Goal: Information Seeking & Learning: Learn about a topic

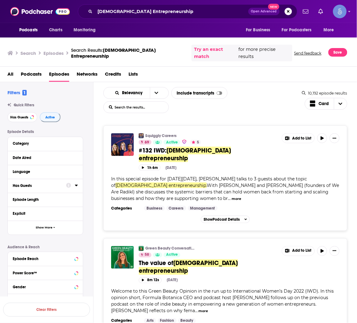
click at [10, 70] on span "All" at bounding box center [10, 75] width 6 height 13
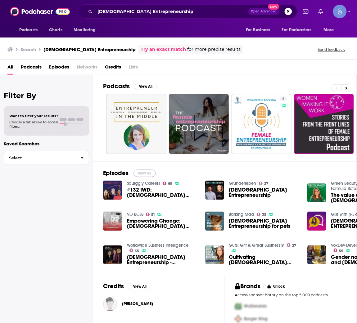
click at [151, 172] on button "View All" at bounding box center [144, 173] width 22 height 7
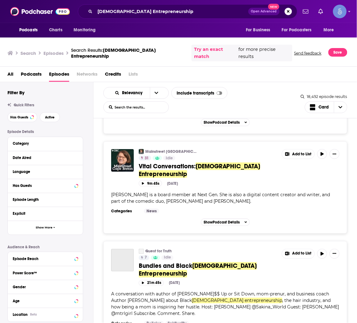
scroll to position [2510, 0]
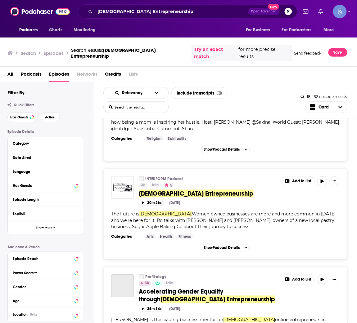
click at [50, 116] on span "Active" at bounding box center [50, 117] width 10 height 3
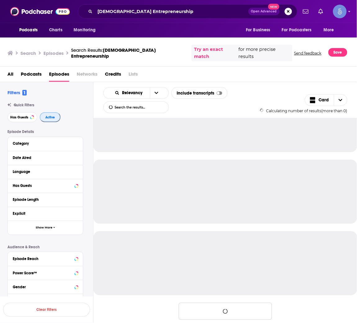
scroll to position [539, 0]
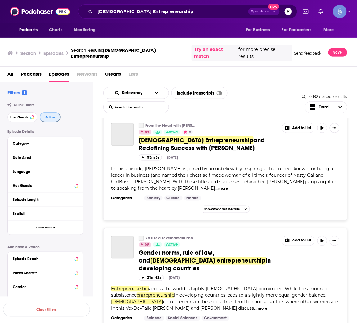
scroll to position [2539, 0]
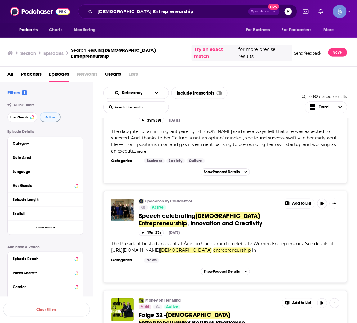
scroll to position [4447, 0]
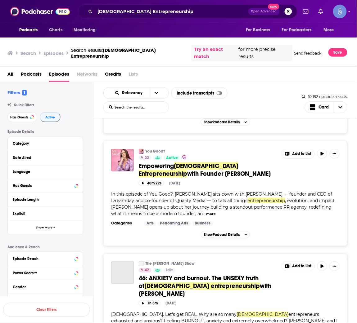
scroll to position [5401, 0]
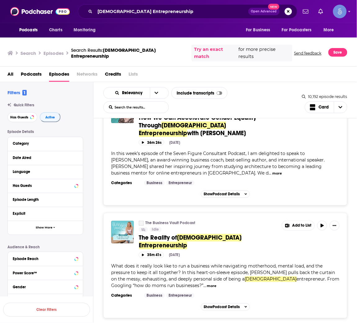
scroll to position [7981, 0]
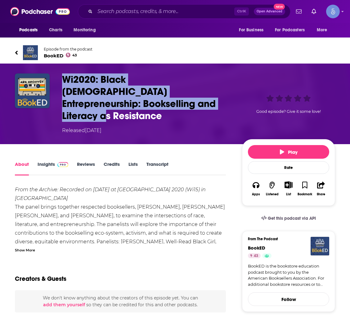
drag, startPoint x: 168, startPoint y: 107, endPoint x: 57, endPoint y: 79, distance: 114.3
click at [57, 79] on div "Wi2020: Black Female Entrepreneurship: Bookselling and Literacy as Resistance R…" at bounding box center [175, 104] width 320 height 61
copy h1 "Wi2020: Black Female Entrepreneurship: Bookselling and Literacy as Resistance"
click at [56, 53] on span "BookED 43" at bounding box center [68, 56] width 49 height 6
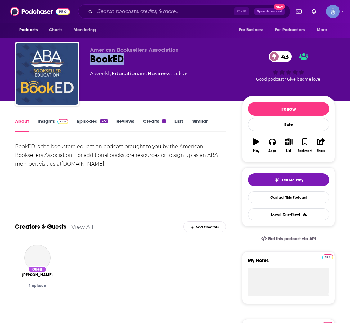
drag, startPoint x: 140, startPoint y: 62, endPoint x: 90, endPoint y: 61, distance: 49.7
click at [90, 61] on div "BookED 43" at bounding box center [161, 59] width 142 height 12
copy h1 "BookED"
click at [53, 123] on link "Insights" at bounding box center [53, 125] width 31 height 14
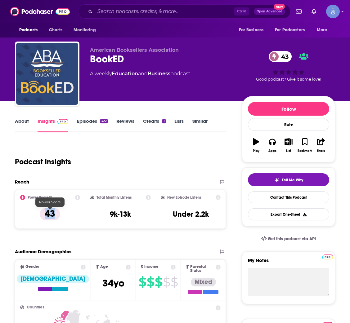
drag, startPoint x: 61, startPoint y: 219, endPoint x: 39, endPoint y: 218, distance: 22.4
click at [39, 218] on div "Power Score™ 43" at bounding box center [50, 209] width 60 height 29
copy p "43"
drag, startPoint x: 111, startPoint y: 220, endPoint x: 138, endPoint y: 220, distance: 27.3
click at [138, 220] on div "Total Monthly Listens 9k-13k" at bounding box center [120, 209] width 61 height 29
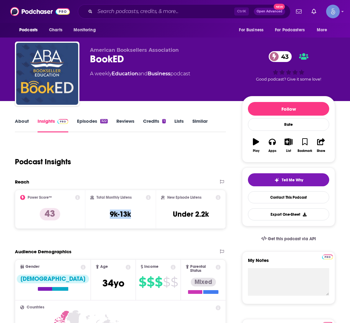
copy h3 "9k-13k"
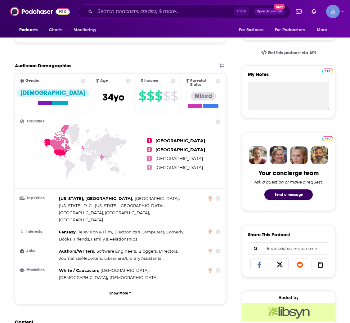
scroll to position [372, 0]
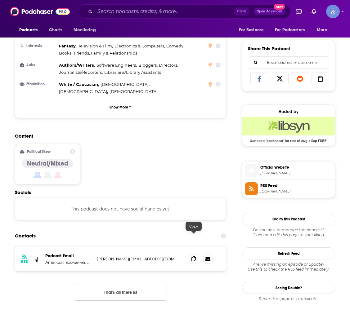
click at [195, 257] on icon at bounding box center [193, 259] width 4 height 5
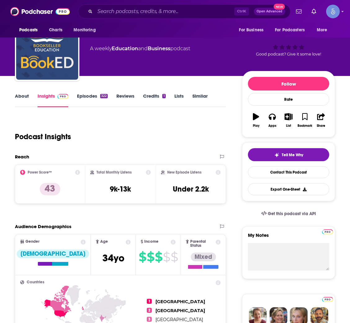
scroll to position [0, 0]
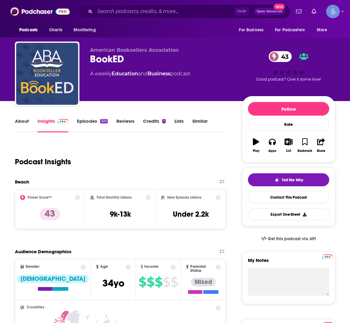
click at [87, 121] on link "Episodes 322" at bounding box center [92, 125] width 31 height 14
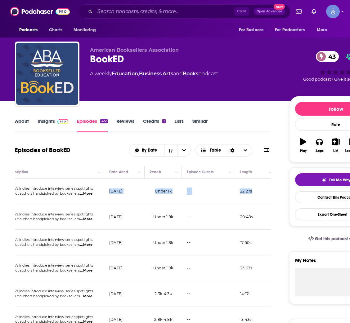
scroll to position [0, 176]
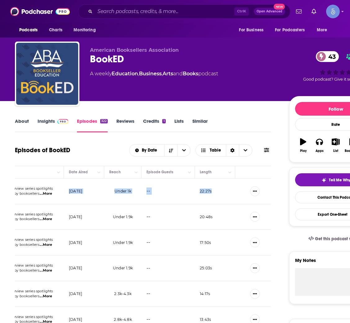
drag, startPoint x: 243, startPoint y: 192, endPoint x: 98, endPoint y: 192, distance: 145.2
click at [98, 192] on td "August 5, 2025" at bounding box center [84, 192] width 40 height 26
copy p "August 5, 2025"
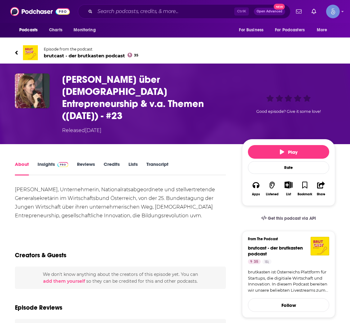
drag, startPoint x: 137, startPoint y: 104, endPoint x: 57, endPoint y: 79, distance: 83.4
click at [57, 79] on div "Carmen Jeitler-Cincelli über Female Entrepreneurship & v.a. Themen (22.9.2018) …" at bounding box center [175, 104] width 320 height 61
copy h1 "Carmen Jeitler-Cincelli über Female Entrepreneurship & v.a. Themen (22.9.2018) …"
click at [79, 53] on span "brutcast - der brutkasten podcast 35" at bounding box center [91, 56] width 95 height 6
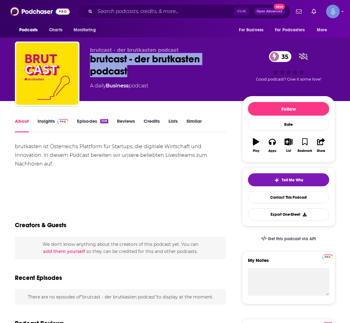
drag, startPoint x: 111, startPoint y: 71, endPoint x: 80, endPoint y: 57, distance: 33.3
click at [81, 57] on div "brutcast - der brutkasten podcast brutcast - der brutkasten podcast 35 A daily …" at bounding box center [175, 75] width 320 height 67
copy h1 "brutcast - der brutkasten podcast"
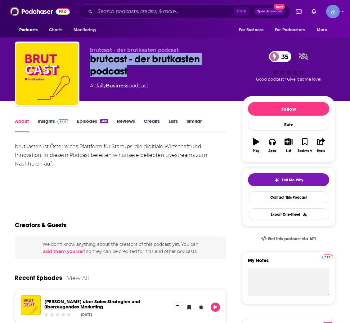
click at [55, 118] on span at bounding box center [61, 121] width 13 height 6
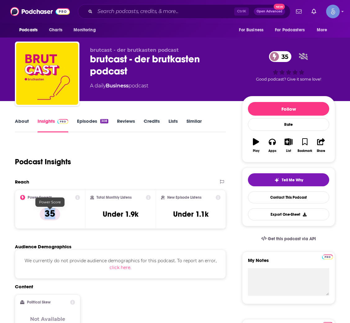
drag, startPoint x: 59, startPoint y: 218, endPoint x: 35, endPoint y: 215, distance: 24.1
click at [35, 215] on div "Power Score™ 35" at bounding box center [50, 209] width 60 height 29
copy p "35"
drag, startPoint x: 101, startPoint y: 221, endPoint x: 150, endPoint y: 222, distance: 49.4
click at [150, 222] on div "Total Monthly Listens Under 1.9k" at bounding box center [120, 209] width 61 height 29
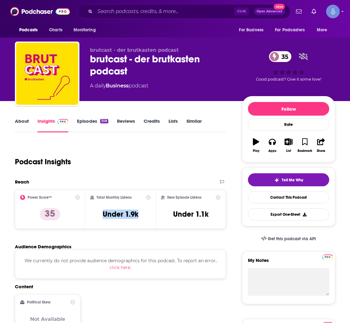
copy h3 "Under 1.9k"
click at [87, 123] on link "Episodes 308" at bounding box center [92, 125] width 31 height 14
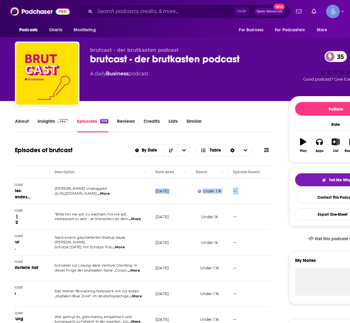
scroll to position [0, 135]
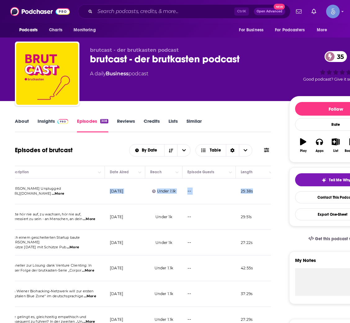
drag, startPoint x: 245, startPoint y: 194, endPoint x: 142, endPoint y: 195, distance: 103.4
click at [142, 195] on td "August 11, 2025" at bounding box center [125, 192] width 40 height 26
copy p "August 11, 2025"
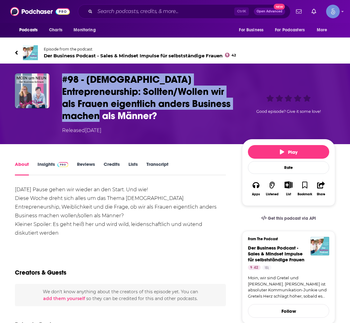
drag, startPoint x: 126, startPoint y: 115, endPoint x: 61, endPoint y: 76, distance: 75.7
click at [61, 76] on div "#98 - Female Entrepreneurship: Sollten/Wollen wir als Frauen eigentlich anders …" at bounding box center [175, 104] width 320 height 61
copy h1 "#98 - Female Entrepreneurship: Sollten/Wollen wir als Frauen eigentlich anders …"
click at [121, 115] on h1 "#98 - Female Entrepreneurship: Sollten/Wollen wir als Frauen eigentlich anders …" at bounding box center [147, 98] width 170 height 48
drag, startPoint x: 125, startPoint y: 114, endPoint x: 57, endPoint y: 74, distance: 79.0
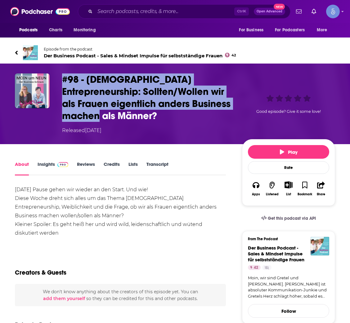
click at [57, 74] on div "#98 - Female Entrepreneurship: Sollten/Wollen wir als Frauen eigentlich anders …" at bounding box center [175, 104] width 320 height 61
copy h1 "#98 - Female Entrepreneurship: Sollten/Wollen wir als Frauen eigentlich anders …"
click at [98, 51] on span "Episode from the podcast" at bounding box center [140, 49] width 192 height 5
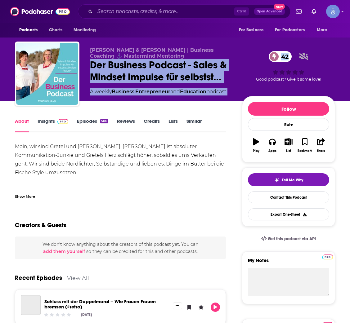
drag, startPoint x: 90, startPoint y: 64, endPoint x: 237, endPoint y: 81, distance: 148.7
click at [237, 81] on div "Gretel Niemeyer & Laura Roschewitz | Business Coaching ⚓ Mastermind Mentoring D…" at bounding box center [175, 75] width 320 height 67
copy div "Der Business Podcast - Sales & Mindset Impulse für selbstst… 42 A weekly Busine…"
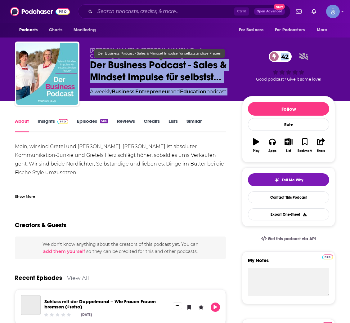
click at [157, 81] on span "Der Business Podcast - Sales & Mindset Impulse für selbstst…" at bounding box center [161, 71] width 142 height 24
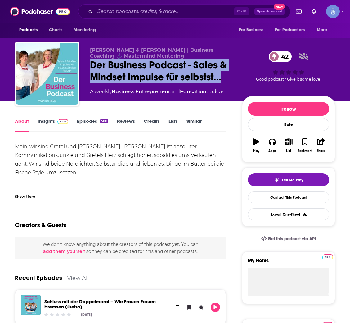
copy h1 "Der Business Podcast - Sales & Mindset Impulse für selbstst…"
drag, startPoint x: 89, startPoint y: 65, endPoint x: 234, endPoint y: 77, distance: 145.8
click at [234, 77] on div "Gretel Niemeyer & Laura Roschewitz | Business Coaching ⚓ Mastermind Mentoring D…" at bounding box center [175, 75] width 320 height 67
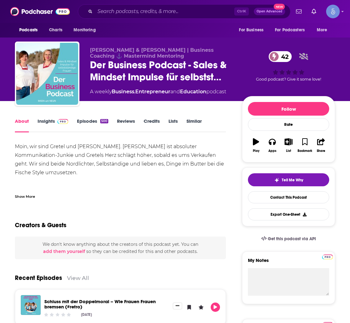
click at [60, 121] on img at bounding box center [62, 121] width 11 height 5
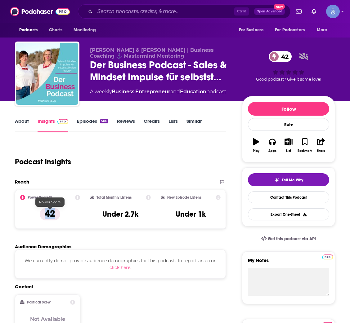
drag, startPoint x: 64, startPoint y: 217, endPoint x: 44, endPoint y: 216, distance: 19.9
click at [44, 216] on div "Power Score™ 42" at bounding box center [50, 209] width 60 height 29
copy p "42"
drag, startPoint x: 103, startPoint y: 219, endPoint x: 139, endPoint y: 217, distance: 36.4
click at [139, 217] on div "Total Monthly Listens Under 2.7k" at bounding box center [120, 209] width 61 height 29
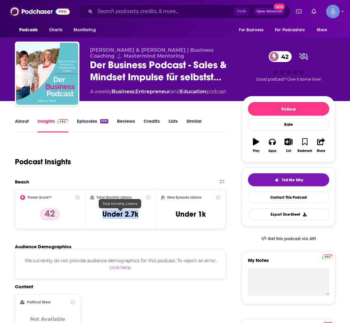
copy h3 "Under 2.7k"
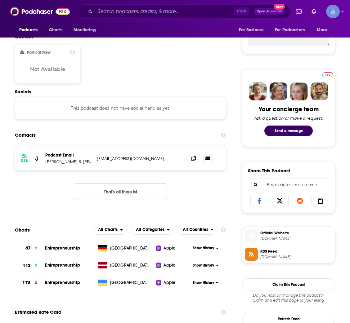
scroll to position [232, 0]
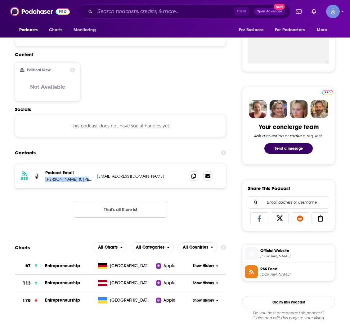
copy div "Gretel Niemeyer & Laura Roschewitz m"
drag, startPoint x: 45, startPoint y: 184, endPoint x: 99, endPoint y: 183, distance: 54.0
click at [99, 183] on div "RSS Podcast Email Gretel Niemeyer & Laura Roschewitz moin@lauraundgretel.de moi…" at bounding box center [120, 176] width 211 height 24
click at [192, 177] on icon at bounding box center [193, 175] width 4 height 5
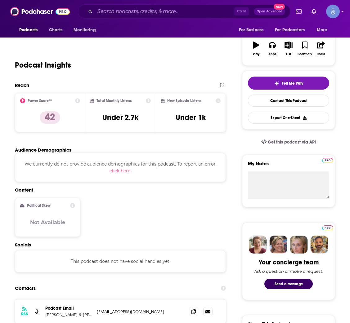
scroll to position [0, 0]
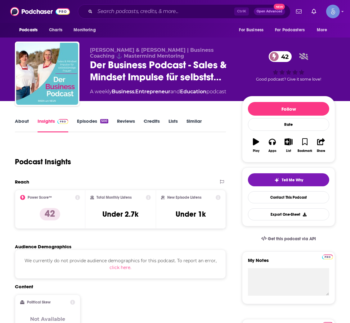
click at [91, 122] on link "Episodes 500" at bounding box center [92, 125] width 31 height 14
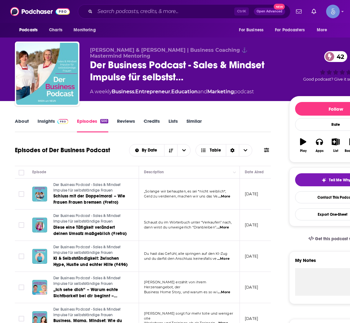
drag, startPoint x: 103, startPoint y: 125, endPoint x: 70, endPoint y: 142, distance: 37.5
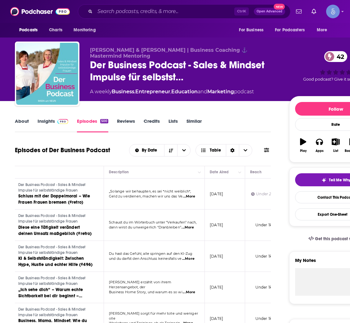
scroll to position [0, 107]
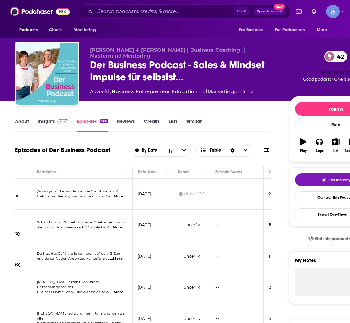
drag, startPoint x: 241, startPoint y: 202, endPoint x: 170, endPoint y: 200, distance: 70.5
click at [170, 200] on tr "Der Business Podcast - Sales & Mindset Impulse für selbstständige Frauen Schlus…" at bounding box center [124, 194] width 432 height 31
copy tr "August 12, 2025"
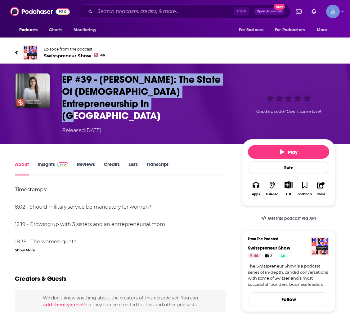
copy h1 "EP #39 - [PERSON_NAME]: The State Of [DEMOGRAPHIC_DATA] Entrepreneurship In [GE…"
drag, startPoint x: 135, startPoint y: 103, endPoint x: 56, endPoint y: 76, distance: 84.0
click at [56, 76] on div "EP #39 - [PERSON_NAME]: The State Of [DEMOGRAPHIC_DATA] Entrepreneurship In [GE…" at bounding box center [175, 104] width 320 height 61
click at [62, 54] on span "Swisspreneur Show 46" at bounding box center [74, 56] width 61 height 6
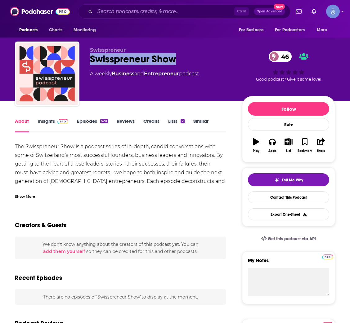
drag, startPoint x: 192, startPoint y: 60, endPoint x: 87, endPoint y: 60, distance: 105.5
click at [87, 60] on div "Swisspreneur Swisspreneur Show 46 A weekly Business and Entrepreneur podcast 46…" at bounding box center [175, 75] width 320 height 67
copy h1 "Swisspreneur Show"
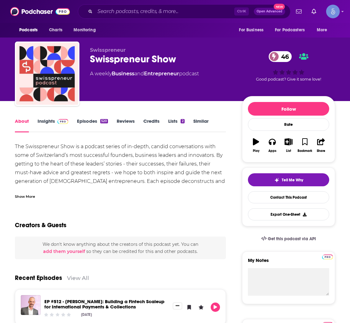
click at [155, 42] on div "Swisspreneur Swisspreneur Show 46 A weekly Business and Entrepreneur podcast 46…" at bounding box center [175, 75] width 320 height 67
click at [52, 123] on link "Insights" at bounding box center [53, 125] width 31 height 14
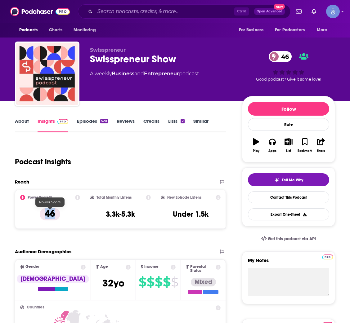
drag, startPoint x: 60, startPoint y: 219, endPoint x: 37, endPoint y: 214, distance: 23.7
click at [37, 214] on div "Power Score™ 46" at bounding box center [50, 209] width 60 height 29
copy p "46"
drag, startPoint x: 103, startPoint y: 221, endPoint x: 138, endPoint y: 221, distance: 35.4
click at [138, 221] on div "Total Monthly Listens 3.3k-5.3k" at bounding box center [120, 209] width 61 height 29
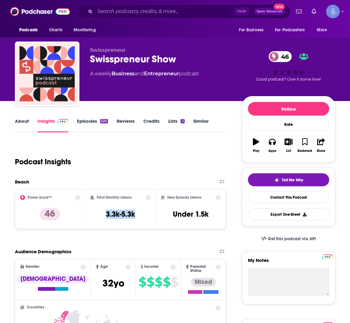
copy h3 "3.3k-5.3k"
click at [89, 124] on link "Episodes 520" at bounding box center [92, 125] width 31 height 14
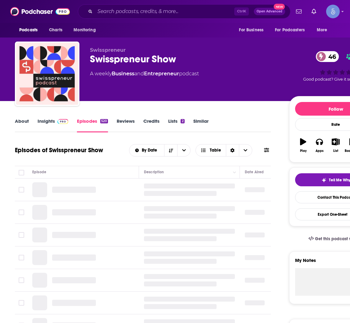
click at [47, 124] on link "Insights" at bounding box center [53, 125] width 31 height 14
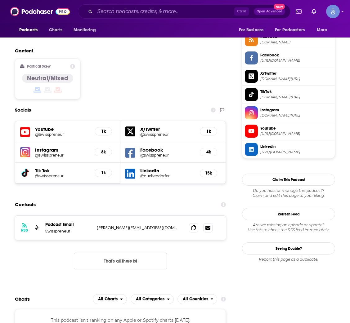
scroll to position [465, 0]
click at [192, 225] on icon at bounding box center [193, 227] width 4 height 5
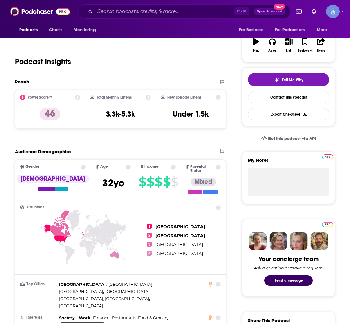
scroll to position [0, 0]
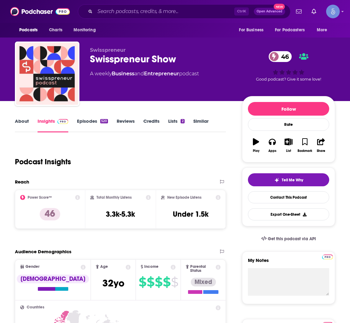
click at [79, 119] on link "Episodes 520" at bounding box center [92, 125] width 31 height 14
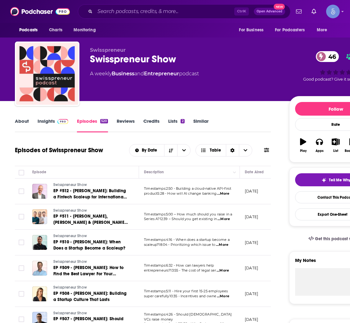
click at [234, 124] on div "About Insights Episodes 520 Reviews Credits Lists 2 Similar" at bounding box center [143, 124] width 256 height 15
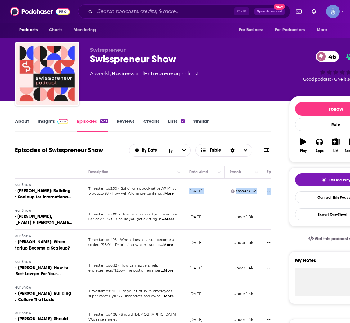
scroll to position [0, 97]
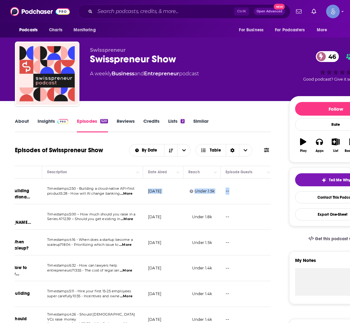
copy p "August 13, 2025"
drag, startPoint x: 241, startPoint y: 198, endPoint x: 179, endPoint y: 195, distance: 62.2
click at [179, 195] on td "August 13, 2025" at bounding box center [163, 192] width 40 height 26
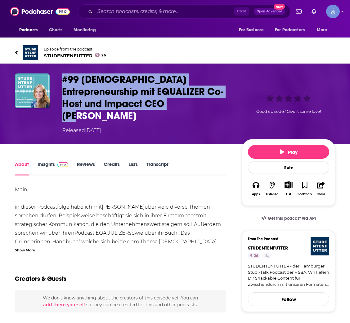
drag, startPoint x: 146, startPoint y: 106, endPoint x: 59, endPoint y: 78, distance: 91.5
click at [59, 78] on div "#99 [DEMOGRAPHIC_DATA] Entrepreneurship mit EQUALIZER Co-Host und Impacct CEO […" at bounding box center [175, 104] width 320 height 61
copy h1 "#99 [DEMOGRAPHIC_DATA] Entrepreneurship mit EQUALIZER Co-Host und Impacct CEO […"
click at [65, 50] on span "Episode from the podcast" at bounding box center [75, 49] width 62 height 5
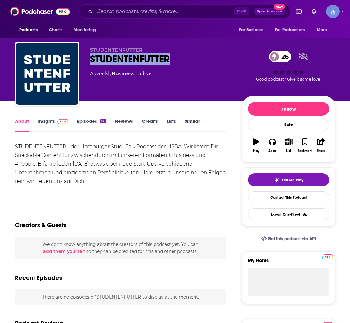
drag, startPoint x: 181, startPoint y: 64, endPoint x: 85, endPoint y: 63, distance: 96.5
click at [85, 63] on div "STUDENTENFUTTER STUDENTENFUTTER 26 A weekly Business podcast 26 Good podcast? G…" at bounding box center [175, 75] width 320 height 67
copy h1 "STUDENTENFUTTER"
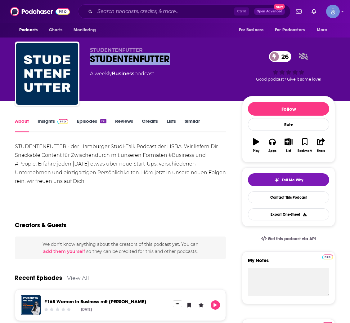
click at [51, 126] on link "Insights" at bounding box center [53, 125] width 31 height 14
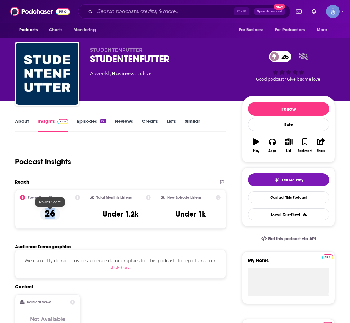
drag, startPoint x: 59, startPoint y: 214, endPoint x: 42, endPoint y: 215, distance: 16.5
click at [42, 215] on div "Power Score™ 26" at bounding box center [50, 209] width 60 height 29
copy p "26"
drag, startPoint x: 99, startPoint y: 219, endPoint x: 141, endPoint y: 221, distance: 41.9
click at [141, 221] on div "Total Monthly Listens Under 1.2k" at bounding box center [120, 209] width 61 height 29
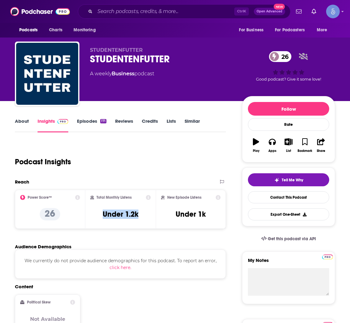
copy h3 "Under 1.2k"
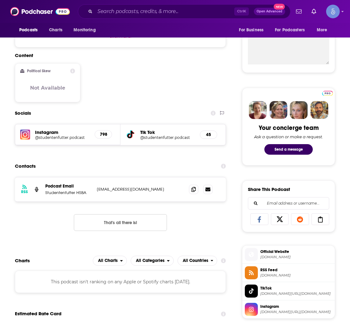
scroll to position [232, 0]
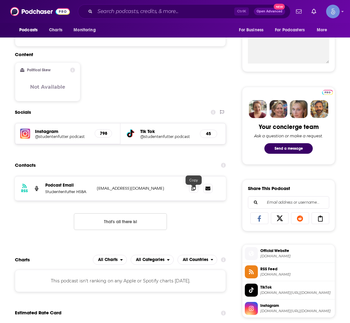
click at [195, 191] on icon at bounding box center [193, 188] width 4 height 5
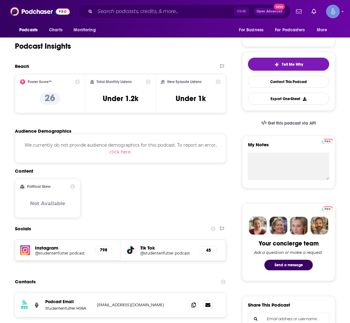
scroll to position [0, 0]
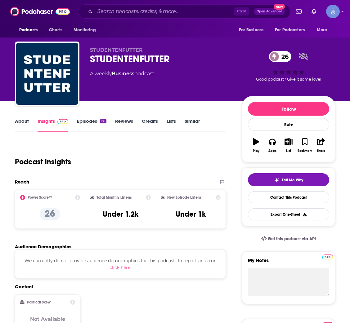
click at [24, 122] on link "About" at bounding box center [22, 125] width 14 height 14
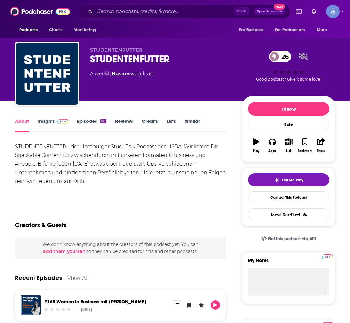
click at [88, 123] on link "Episodes 171" at bounding box center [91, 125] width 29 height 14
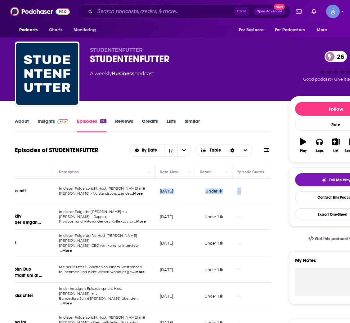
scroll to position [0, 91]
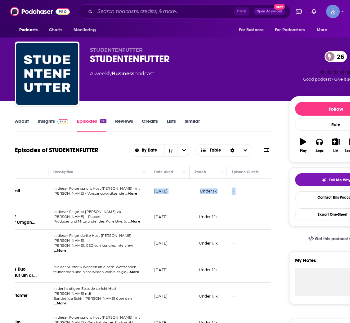
copy p "[DATE]"
drag, startPoint x: 243, startPoint y: 196, endPoint x: 182, endPoint y: 196, distance: 61.1
click at [182, 196] on td "[DATE]" at bounding box center [169, 192] width 40 height 26
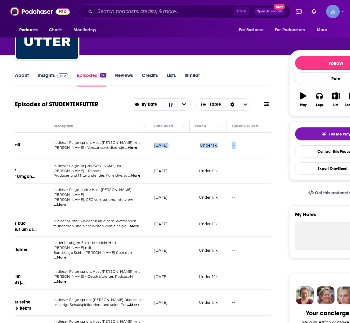
scroll to position [47, 0]
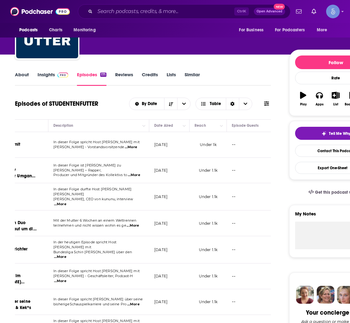
click at [241, 76] on div "About Insights Episodes 171 Reviews Credits Lists Similar" at bounding box center [143, 78] width 256 height 15
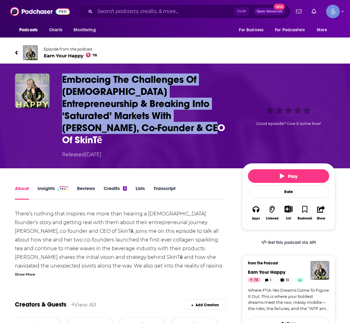
drag, startPoint x: 126, startPoint y: 132, endPoint x: 62, endPoint y: 72, distance: 88.0
click at [62, 72] on div "Embracing The Challenges Of Female Entrepreneurship & Breaking Into ‘Saturated’…" at bounding box center [175, 116] width 350 height 105
copy h1 "Embracing The Challenges Of Female Entrepreneurship & Breaking Into ‘Saturated’…"
click at [134, 51] on link "Episode from the podcast Earn Your Happy 78" at bounding box center [175, 52] width 320 height 15
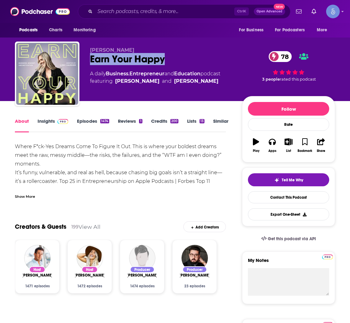
drag, startPoint x: 183, startPoint y: 61, endPoint x: 89, endPoint y: 62, distance: 94.4
click at [89, 62] on div "Lori Harder Earn Your Happy 78 A daily Business , Entrepreneur and Education po…" at bounding box center [175, 75] width 320 height 67
copy h1 "Earn Your Happy"
click at [51, 118] on link "Insights" at bounding box center [53, 125] width 31 height 14
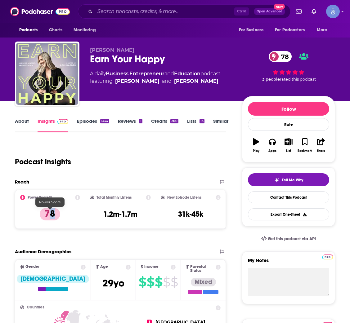
drag, startPoint x: 66, startPoint y: 209, endPoint x: 49, endPoint y: 212, distance: 17.6
click at [49, 212] on div "Power Score™ 78" at bounding box center [50, 209] width 60 height 29
copy p "8"
click at [51, 213] on p "78" at bounding box center [50, 214] width 20 height 12
copy p "78"
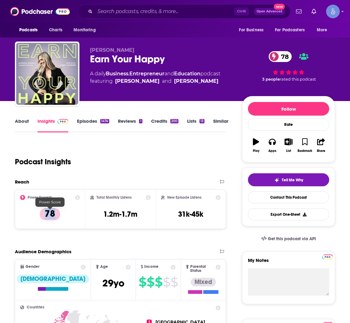
drag, startPoint x: 59, startPoint y: 214, endPoint x: 43, endPoint y: 214, distance: 15.2
click at [43, 214] on p "78" at bounding box center [50, 214] width 20 height 12
drag, startPoint x: 97, startPoint y: 217, endPoint x: 144, endPoint y: 222, distance: 47.2
click at [144, 222] on div "Total Monthly Listens 1.2m-1.7m" at bounding box center [120, 209] width 61 height 29
copy h3 "1.2m-1.7m"
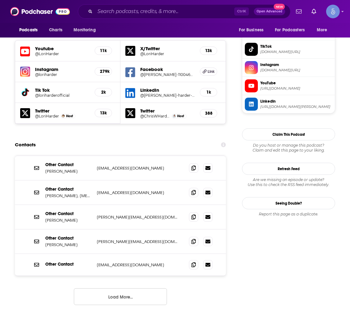
scroll to position [558, 0]
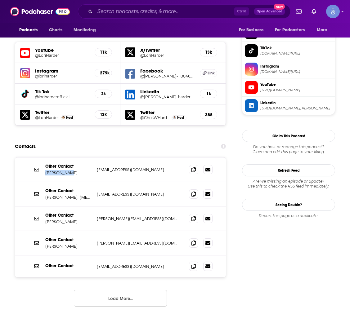
drag, startPoint x: 71, startPoint y: 139, endPoint x: 44, endPoint y: 141, distance: 26.7
click at [44, 158] on div "Other Contact Lori Harder customerservice@loriharder.com customerservice@loriha…" at bounding box center [120, 170] width 211 height 25
copy p "Lori Harder"
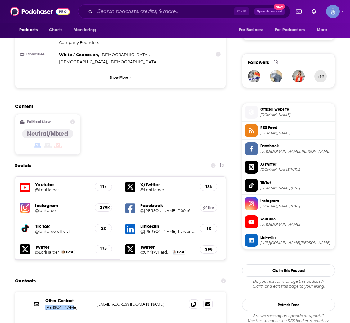
scroll to position [512, 0]
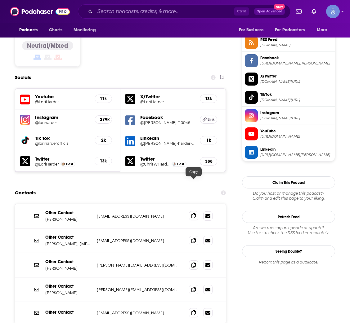
click at [195, 214] on icon at bounding box center [193, 216] width 4 height 5
click at [188, 253] on div "Other Contact Lori Harders lori@loriharder.com lori@loriharder.com" at bounding box center [120, 265] width 211 height 25
click at [191, 260] on span at bounding box center [193, 264] width 9 height 9
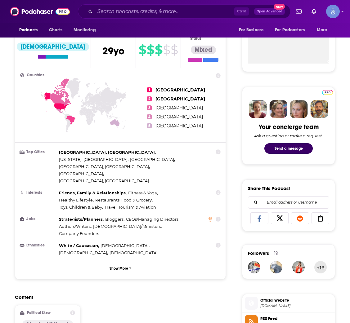
scroll to position [0, 0]
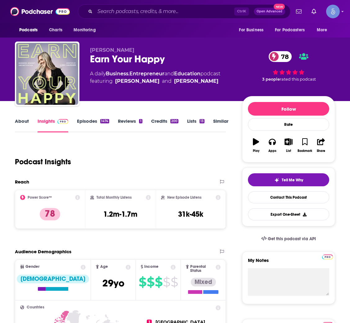
click at [98, 120] on link "Episodes 1474" at bounding box center [93, 125] width 32 height 14
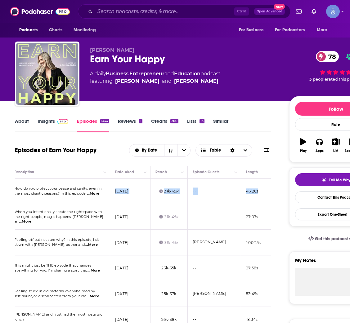
scroll to position [0, 149]
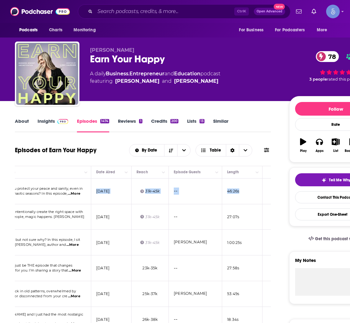
drag, startPoint x: 248, startPoint y: 195, endPoint x: 126, endPoint y: 195, distance: 122.6
click at [126, 195] on td "August 13, 2025" at bounding box center [111, 192] width 40 height 26
copy p "August 13, 2025"
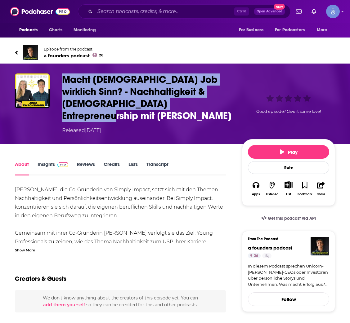
drag, startPoint x: 155, startPoint y: 111, endPoint x: 65, endPoint y: 78, distance: 96.6
click at [65, 78] on h1 "Macht Dein Job wirklich Sinn? - Nachhaltigkeit & Female Entrepreneurship mit Ju…" at bounding box center [147, 98] width 170 height 48
copy h1 "Macht Dein Job wirklich Sinn? - Nachhaltigkeit & Female Entrepreneurship mit Ju…"
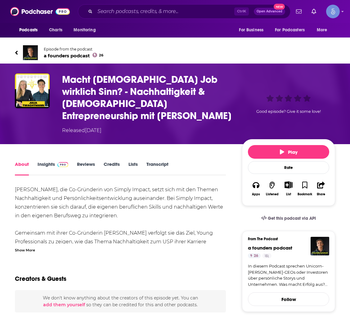
click at [148, 29] on div "Podcasts Charts Monitoring For Business For Podcasters More" at bounding box center [175, 30] width 350 height 15
click at [61, 60] on div "Episode from the podcast a founders podcast 26 Next Episode" at bounding box center [175, 52] width 320 height 25
click at [62, 57] on span "a founders podcast 26" at bounding box center [74, 56] width 60 height 6
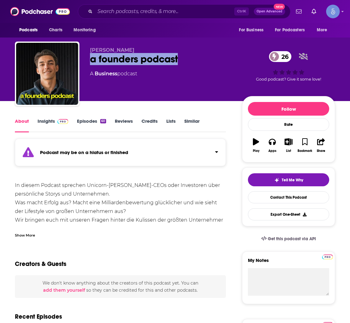
drag, startPoint x: 193, startPoint y: 63, endPoint x: 83, endPoint y: 63, distance: 109.6
click at [83, 63] on div "Thimo Gleitsmann a founders podcast 26 A Business podcast 26 Good podcast? Give…" at bounding box center [175, 75] width 320 height 67
copy h1 "a founders podcast"
click at [49, 120] on link "Insights" at bounding box center [53, 125] width 31 height 14
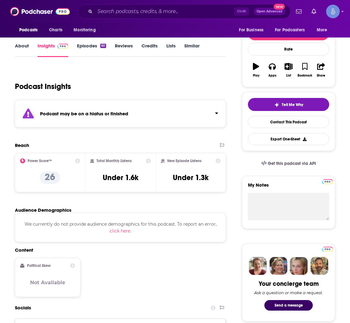
scroll to position [93, 0]
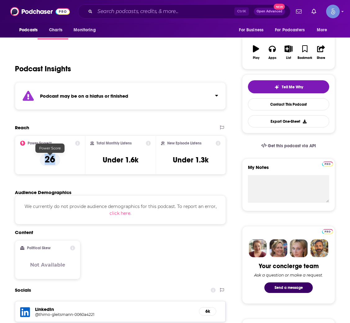
drag, startPoint x: 70, startPoint y: 163, endPoint x: 46, endPoint y: 164, distance: 24.2
click at [46, 164] on div "Power Score™ 26" at bounding box center [50, 155] width 60 height 29
copy p "26"
drag, startPoint x: 98, startPoint y: 169, endPoint x: 142, endPoint y: 167, distance: 43.5
click at [142, 167] on div "Total Monthly Listens Under 1.6k" at bounding box center [120, 155] width 61 height 29
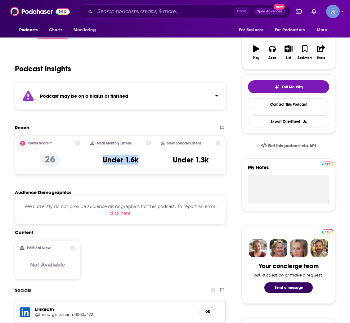
copy h3 "Under 1.6k"
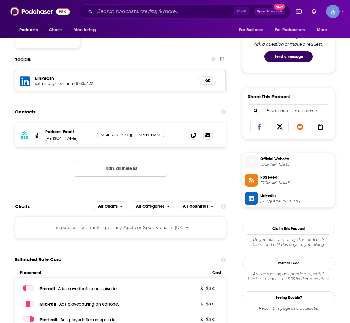
scroll to position [326, 0]
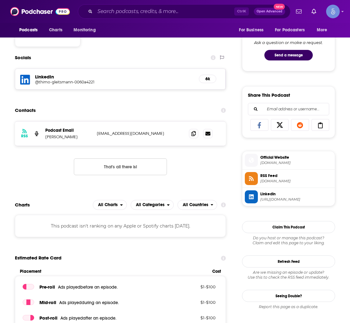
drag, startPoint x: 80, startPoint y: 142, endPoint x: 44, endPoint y: 143, distance: 35.7
click at [44, 143] on div "RSS Podcast Email Thimo Gleitsmann thimogleitsmann@icloud.com thimogleitsmann@i…" at bounding box center [120, 134] width 211 height 24
copy p "Thimo Gleitsmann"
click at [192, 136] on icon at bounding box center [193, 133] width 4 height 5
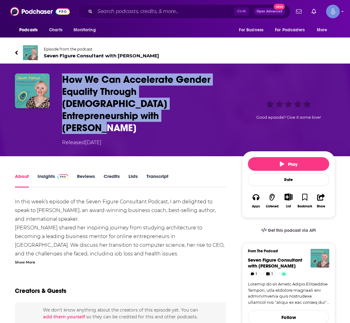
drag, startPoint x: 142, startPoint y: 112, endPoint x: 58, endPoint y: 77, distance: 91.1
click at [58, 77] on div "How We Can Accelerate Gender Equality Through [DEMOGRAPHIC_DATA] Entrepreneursh…" at bounding box center [175, 110] width 320 height 73
copy h1 "How We Can Accelerate Gender Equality Through [DEMOGRAPHIC_DATA] Entrepreneursh…"
click at [72, 59] on link "Episode from the podcast Seven Figure Consultant with [PERSON_NAME]" at bounding box center [175, 52] width 320 height 15
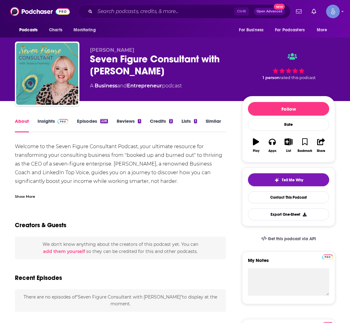
drag, startPoint x: 178, startPoint y: 78, endPoint x: 88, endPoint y: 63, distance: 90.6
click at [88, 63] on div "[PERSON_NAME] Seven Figure Consultant with [PERSON_NAME] A Business and Entrepr…" at bounding box center [175, 75] width 320 height 67
copy h1 "Seven Figure Consultant with [PERSON_NAME]"
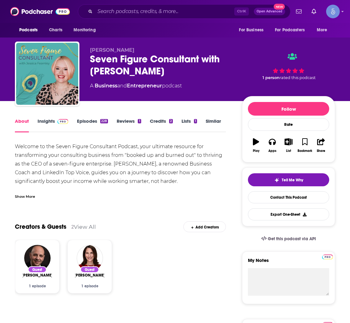
click at [49, 122] on link "Insights" at bounding box center [53, 125] width 31 height 14
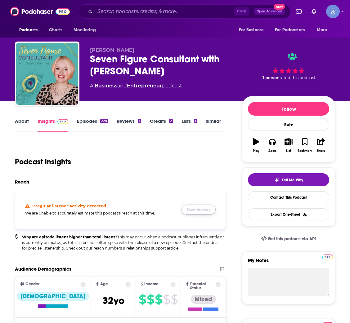
click at [198, 211] on button "Show Anyway" at bounding box center [199, 210] width 34 height 10
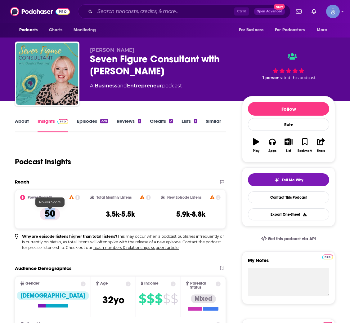
drag, startPoint x: 62, startPoint y: 215, endPoint x: 40, endPoint y: 217, distance: 21.9
click at [40, 217] on div "Power Score™ 50" at bounding box center [50, 209] width 60 height 29
copy p "50"
drag, startPoint x: 139, startPoint y: 214, endPoint x: 100, endPoint y: 214, distance: 38.5
click at [100, 214] on div "Total Monthly Listens 3.5k-5.5k" at bounding box center [120, 209] width 61 height 29
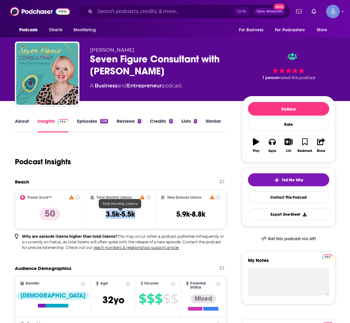
copy h3 "3.5k-5.5k"
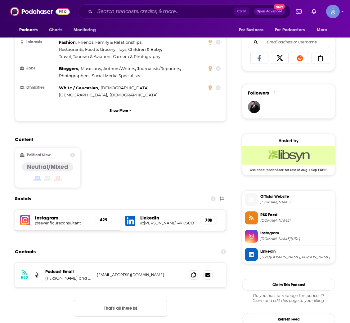
scroll to position [419, 0]
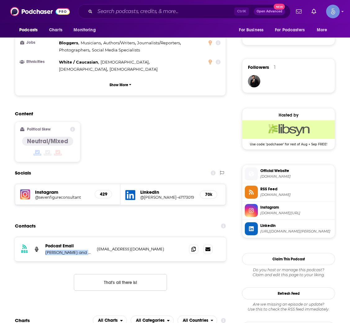
copy p "[PERSON_NAME] and [PERSON_NAME]"
drag, startPoint x: 49, startPoint y: 235, endPoint x: 96, endPoint y: 239, distance: 47.3
click at [96, 239] on div "RSS Podcast Email [PERSON_NAME] and [PERSON_NAME] [EMAIL_ADDRESS][DOMAIN_NAME] …" at bounding box center [120, 249] width 211 height 24
click at [195, 247] on icon at bounding box center [193, 249] width 4 height 5
click at [195, 245] on span at bounding box center [193, 249] width 9 height 9
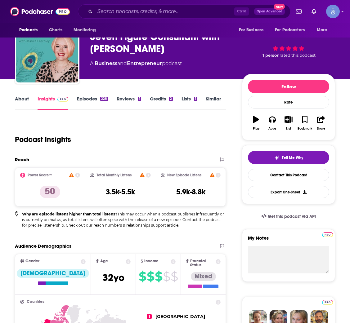
scroll to position [0, 0]
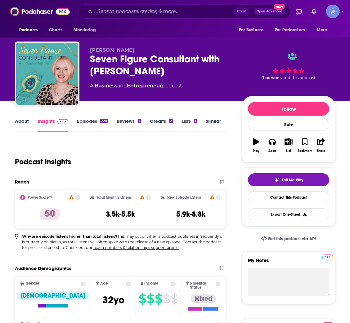
click at [91, 121] on link "Episodes 228" at bounding box center [92, 125] width 31 height 14
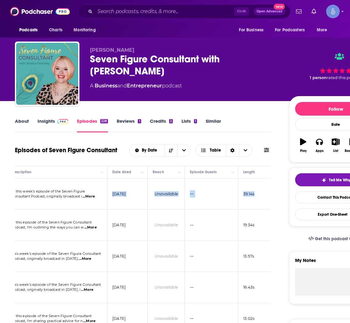
scroll to position [0, 173]
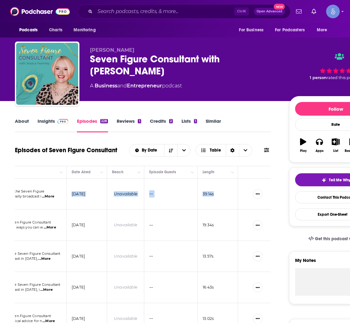
copy p "[DATE]"
drag, startPoint x: 240, startPoint y: 197, endPoint x: 100, endPoint y: 200, distance: 139.7
click at [100, 200] on td "[DATE]" at bounding box center [87, 194] width 40 height 31
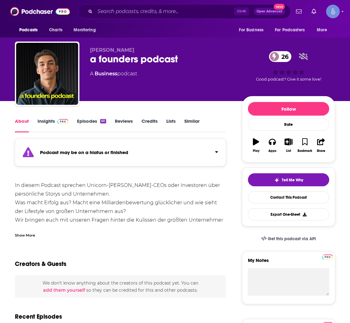
click at [92, 128] on link "Episodes 60" at bounding box center [91, 125] width 29 height 14
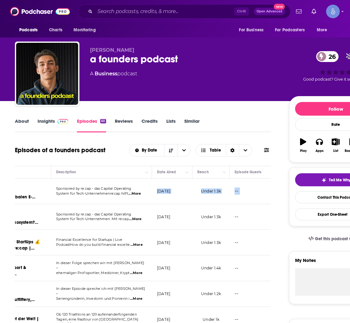
scroll to position [0, 138]
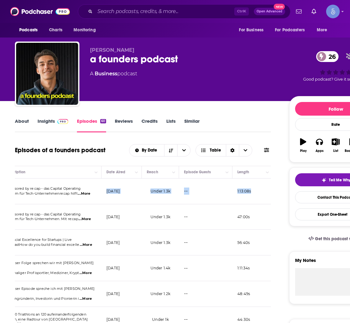
drag, startPoint x: 245, startPoint y: 196, endPoint x: 138, endPoint y: 198, distance: 106.8
click at [138, 198] on td "[DATE]" at bounding box center [121, 192] width 40 height 26
copy p "[DATE]"
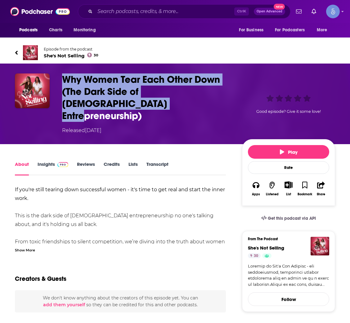
drag, startPoint x: 155, startPoint y: 107, endPoint x: 50, endPoint y: 87, distance: 107.1
click at [50, 87] on div "Why Women Tear Each Other Down (The Dark Side of [DEMOGRAPHIC_DATA] Entrepreneu…" at bounding box center [175, 104] width 320 height 61
copy div "Why Women Tear Each Other Down (The Dark Side of [DEMOGRAPHIC_DATA] Entrepreneu…"
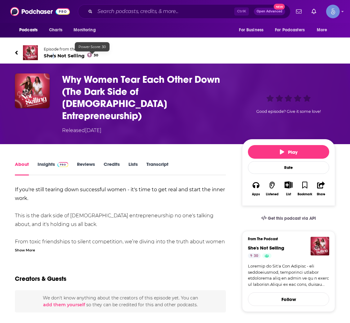
click at [53, 61] on div "Episode from the podcast She's Not Selling 30 Next Episode" at bounding box center [175, 52] width 320 height 25
click at [56, 56] on span "She's Not Selling 30" at bounding box center [71, 56] width 55 height 6
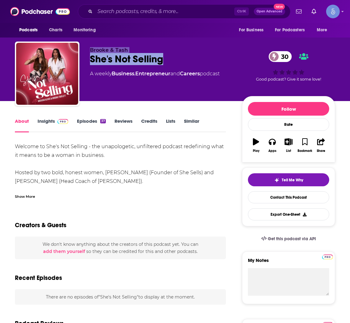
drag, startPoint x: 167, startPoint y: 56, endPoint x: 79, endPoint y: 62, distance: 88.7
click at [79, 62] on div "[PERSON_NAME] & [PERSON_NAME] She's Not Selling 30 A weekly Business , Entrepre…" at bounding box center [175, 75] width 320 height 67
copy div "[PERSON_NAME] & [PERSON_NAME] She's Not Selling"
click at [146, 59] on div "She's Not Selling 30" at bounding box center [161, 59] width 142 height 12
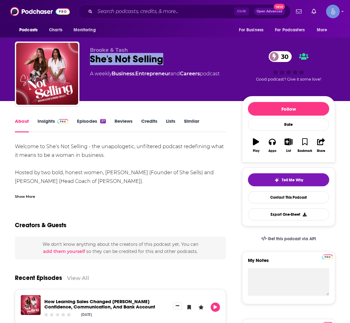
drag, startPoint x: 176, startPoint y: 59, endPoint x: 90, endPoint y: 61, distance: 85.7
click at [90, 61] on div "She's Not Selling 30" at bounding box center [161, 59] width 142 height 12
copy h1 "She's Not Selling"
click at [47, 124] on link "Insights" at bounding box center [53, 125] width 31 height 14
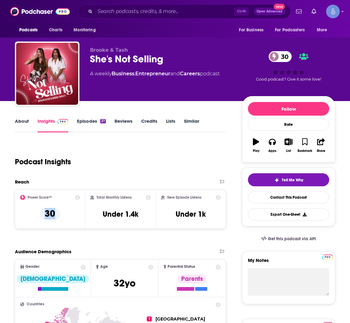
drag, startPoint x: 62, startPoint y: 223, endPoint x: 44, endPoint y: 221, distance: 18.4
click at [44, 221] on div "Power Score™ 30" at bounding box center [50, 209] width 60 height 29
copy p "30"
drag, startPoint x: 98, startPoint y: 218, endPoint x: 154, endPoint y: 220, distance: 56.5
click at [154, 220] on div "Total Monthly Listens Under 1.4k" at bounding box center [120, 209] width 70 height 39
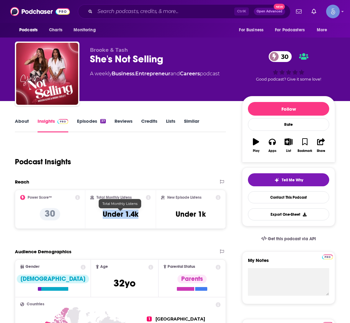
copy h3 "Under 1.4k"
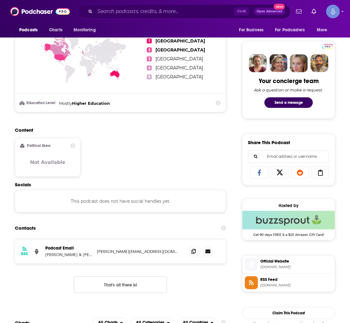
scroll to position [279, 0]
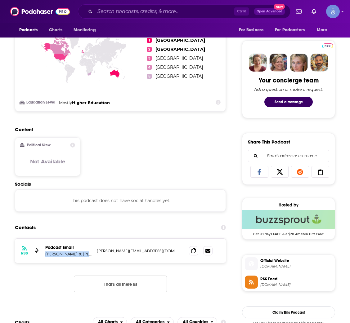
copy p "[PERSON_NAME] & [PERSON_NAME]"
drag, startPoint x: 44, startPoint y: 258, endPoint x: 97, endPoint y: 258, distance: 53.4
click at [97, 258] on div "RSS Podcast Email [PERSON_NAME] & [PERSON_NAME] [PERSON_NAME][EMAIL_ADDRESS][DO…" at bounding box center [120, 251] width 211 height 24
click at [193, 252] on icon at bounding box center [193, 250] width 4 height 5
click at [194, 251] on icon at bounding box center [193, 250] width 4 height 5
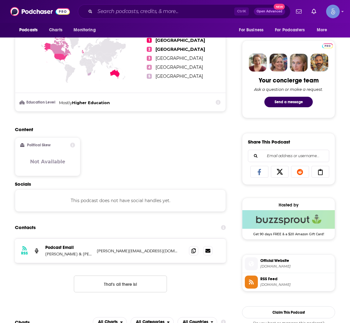
click at [68, 234] on div "Contacts" at bounding box center [120, 228] width 211 height 12
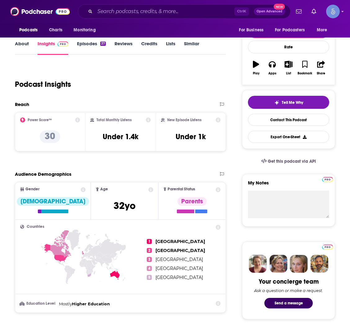
scroll to position [0, 0]
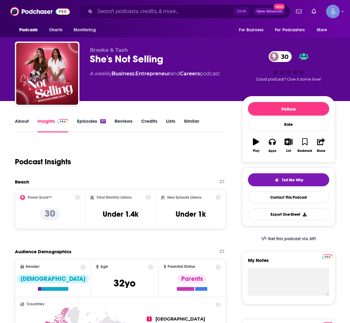
click at [93, 128] on link "Episodes 37" at bounding box center [91, 125] width 29 height 14
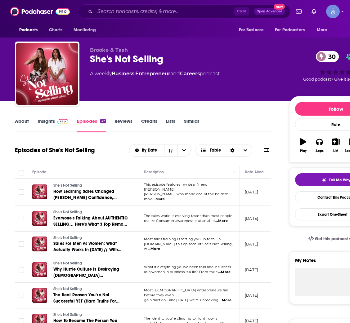
scroll to position [0, 43]
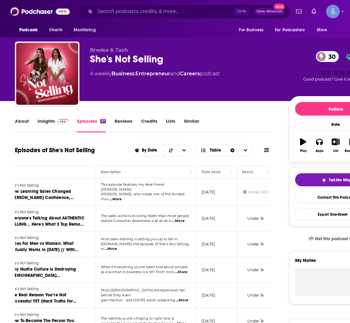
drag, startPoint x: 243, startPoint y: 196, endPoint x: 232, endPoint y: 197, distance: 10.6
click at [232, 197] on td "August 13, 2025" at bounding box center [217, 192] width 40 height 27
copy p "August 13, 2025"
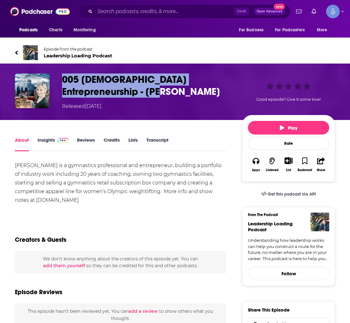
drag, startPoint x: 134, startPoint y: 90, endPoint x: 62, endPoint y: 85, distance: 71.9
click at [62, 85] on h1 "005 [DEMOGRAPHIC_DATA] Entrepreneurship - [PERSON_NAME]" at bounding box center [147, 86] width 170 height 24
copy h1 "005 [DEMOGRAPHIC_DATA] Entrepreneurship - [PERSON_NAME]"
click at [57, 57] on span "Leadership Loading Podcast" at bounding box center [78, 56] width 69 height 6
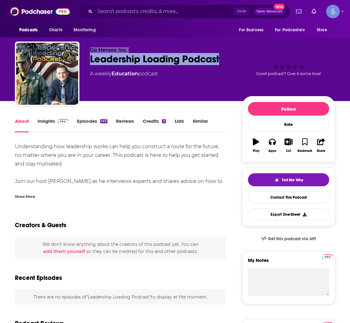
drag, startPoint x: 224, startPoint y: 59, endPoint x: 77, endPoint y: 60, distance: 147.4
click at [77, 60] on div "Go Heroes Inc. Leadership Loading Podcast A weekly Education podcast Good podca…" at bounding box center [175, 75] width 320 height 67
copy div "Go Heroes Inc. Leadership Loading Podcast"
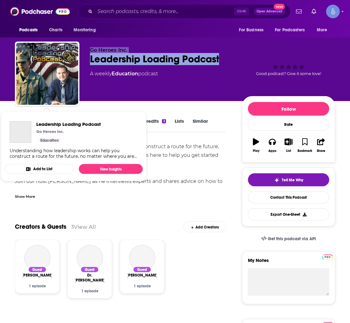
click at [122, 60] on div "Leadership Loading Podcast" at bounding box center [161, 59] width 142 height 12
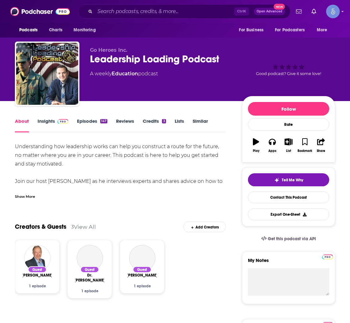
click at [213, 60] on div "Leadership Loading Podcast" at bounding box center [161, 59] width 142 height 12
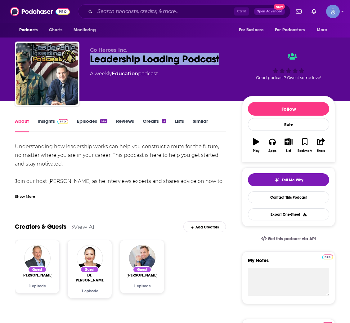
copy h1 "Leadership Loading Podcast"
drag, startPoint x: 226, startPoint y: 61, endPoint x: 88, endPoint y: 63, distance: 138.4
click at [88, 63] on div "Go Heroes Inc. Leadership Loading Podcast A weekly Education podcast Good podca…" at bounding box center [175, 75] width 320 height 67
click at [52, 123] on link "Insights" at bounding box center [53, 125] width 31 height 14
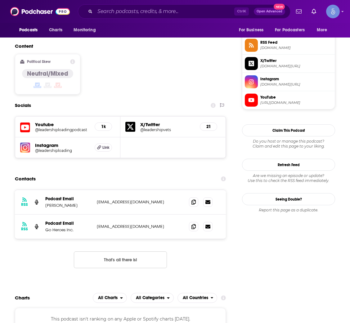
scroll to position [465, 0]
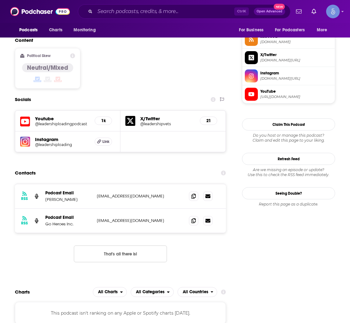
drag, startPoint x: 44, startPoint y: 191, endPoint x: 81, endPoint y: 190, distance: 37.3
click at [81, 190] on div "RSS Podcast Email Jason McClaren anchor@leadershiploading.com anchor@leadership…" at bounding box center [120, 196] width 211 height 25
copy p "Jason McClaren"
drag, startPoint x: 191, startPoint y: 187, endPoint x: 169, endPoint y: 187, distance: 22.3
click at [191, 192] on span at bounding box center [193, 196] width 9 height 9
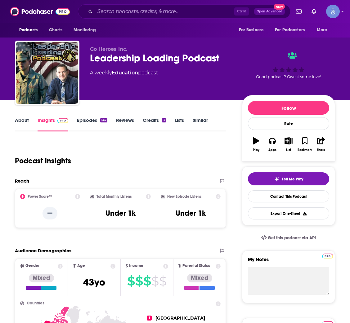
scroll to position [0, 0]
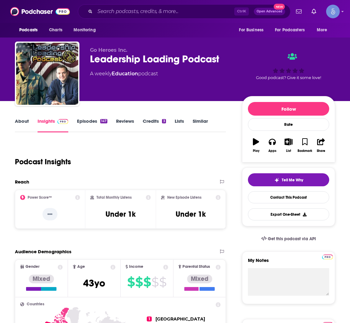
click at [92, 124] on link "Episodes 147" at bounding box center [92, 125] width 30 height 14
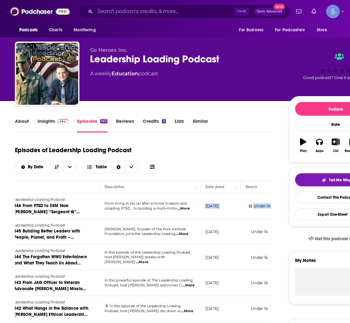
scroll to position [0, 141]
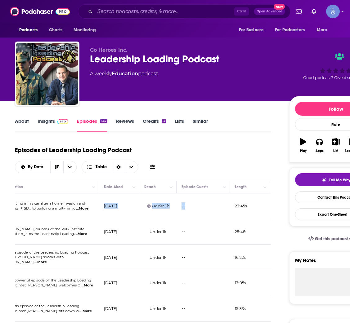
copy p "August 11, 2025"
drag, startPoint x: 242, startPoint y: 211, endPoint x: 131, endPoint y: 210, distance: 111.1
click at [131, 210] on td "August 11, 2025" at bounding box center [119, 207] width 40 height 26
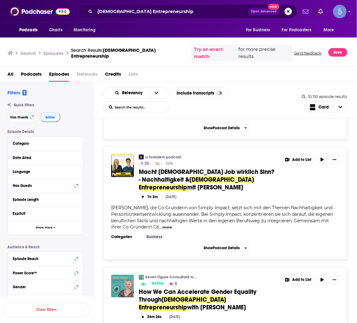
scroll to position [7748, 0]
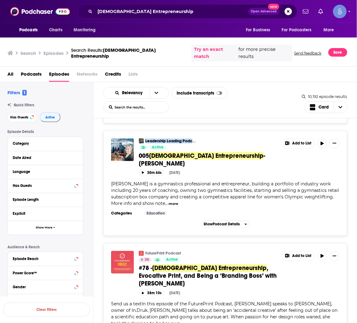
scroll to position [8265, 0]
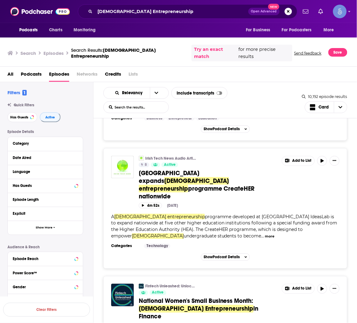
scroll to position [8731, 0]
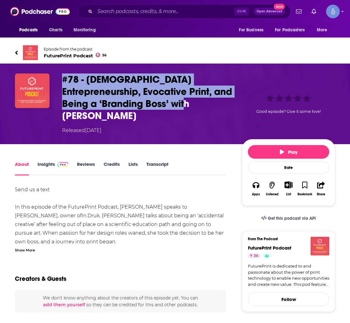
copy h1 "#78 - [DEMOGRAPHIC_DATA] Entrepreneurship, Evocative Print, and Being a ‘Brandi…"
drag, startPoint x: 205, startPoint y: 100, endPoint x: 61, endPoint y: 83, distance: 145.0
click at [61, 83] on div "#78 - [DEMOGRAPHIC_DATA] Entrepreneurship, Evocative Print, and Being a ‘Brandi…" at bounding box center [175, 104] width 320 height 61
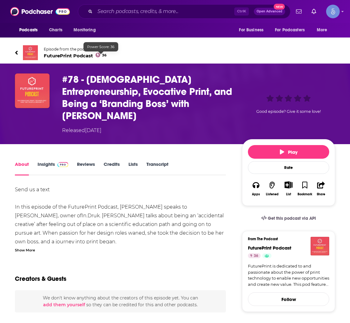
click at [87, 60] on div "Episode from the podcast FuturePrint Podcast 36 Next Episode" at bounding box center [175, 52] width 320 height 25
click at [85, 57] on span "FuturePrint Podcast 36" at bounding box center [75, 56] width 63 height 6
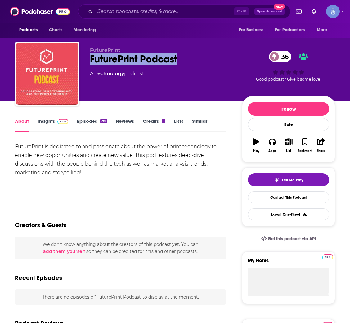
drag, startPoint x: 196, startPoint y: 61, endPoint x: 88, endPoint y: 63, distance: 108.6
click at [88, 63] on div "FuturePrint FuturePrint Podcast 36 A Technology podcast 36 Good podcast? Give i…" at bounding box center [175, 75] width 320 height 67
copy h1 "FuturePrint Podcast"
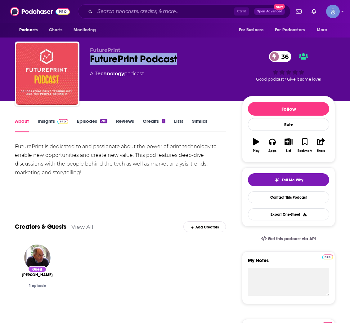
click at [61, 126] on link "Insights" at bounding box center [53, 125] width 31 height 14
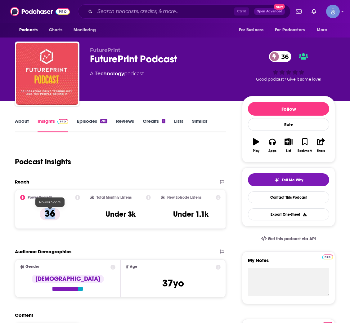
drag, startPoint x: 54, startPoint y: 217, endPoint x: 39, endPoint y: 214, distance: 15.8
click at [39, 214] on div "Power Score™ 36" at bounding box center [50, 209] width 60 height 29
copy p "36"
drag, startPoint x: 103, startPoint y: 221, endPoint x: 138, endPoint y: 223, distance: 35.4
click at [138, 223] on div "Total Monthly Listens Under 3k" at bounding box center [120, 209] width 61 height 29
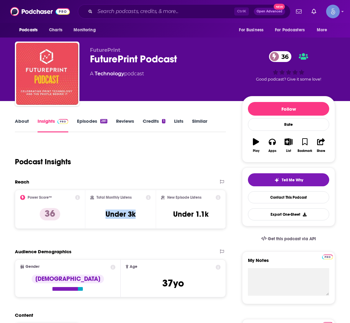
copy h3 "Under 3k"
click at [89, 125] on link "Episodes 281" at bounding box center [92, 125] width 30 height 14
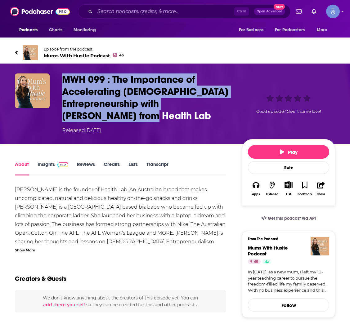
drag, startPoint x: 183, startPoint y: 115, endPoint x: 57, endPoint y: 83, distance: 129.8
click at [57, 83] on div "MWH 099 : The Importance of Accelerating [DEMOGRAPHIC_DATA] Entrepreneurship wi…" at bounding box center [175, 104] width 320 height 61
drag, startPoint x: 133, startPoint y: 115, endPoint x: 167, endPoint y: 116, distance: 34.5
click at [133, 115] on h1 "MWH 099 : The Importance of Accelerating [DEMOGRAPHIC_DATA] Entrepreneurship wi…" at bounding box center [147, 98] width 170 height 48
click at [181, 119] on h1 "MWH 099 : The Importance of Accelerating [DEMOGRAPHIC_DATA] Entrepreneurship wi…" at bounding box center [147, 98] width 170 height 48
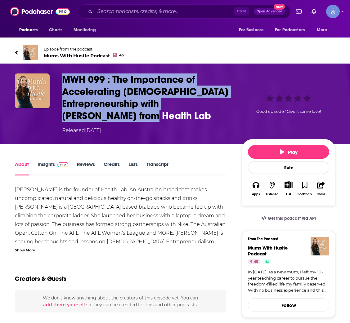
drag, startPoint x: 185, startPoint y: 118, endPoint x: 55, endPoint y: 85, distance: 133.6
click at [55, 85] on div "MWH 099 : The Importance of Accelerating [DEMOGRAPHIC_DATA] Entrepreneurship wi…" at bounding box center [175, 104] width 320 height 61
copy div "MWH 099 : The Importance of Accelerating [DEMOGRAPHIC_DATA] Entrepreneurship wi…"
click at [63, 55] on span "Mums With Hustle Podcast 45" at bounding box center [84, 56] width 80 height 6
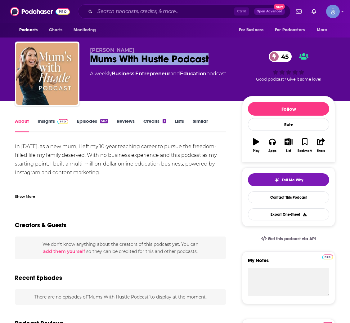
drag, startPoint x: 216, startPoint y: 61, endPoint x: 91, endPoint y: 61, distance: 124.8
click at [91, 61] on div "Mums With Hustle Podcast 45" at bounding box center [161, 59] width 142 height 12
copy h1 "Mums With Hustle Podcast"
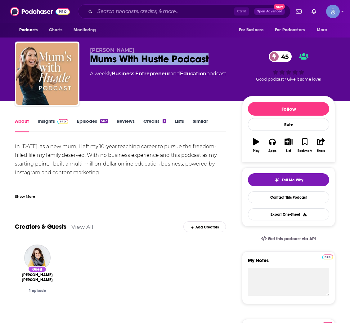
click at [55, 124] on link "Insights" at bounding box center [53, 125] width 31 height 14
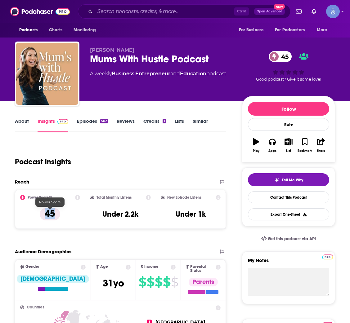
drag, startPoint x: 61, startPoint y: 213, endPoint x: 42, endPoint y: 214, distance: 18.6
click at [45, 215] on div "Power Score™ 45" at bounding box center [50, 209] width 60 height 29
copy p "45"
drag, startPoint x: 97, startPoint y: 220, endPoint x: 154, endPoint y: 224, distance: 57.3
click at [154, 224] on div "Total Monthly Listens Under 2.2k" at bounding box center [120, 209] width 70 height 39
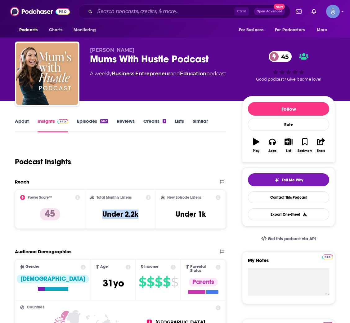
copy h3 "Under 2.2k"
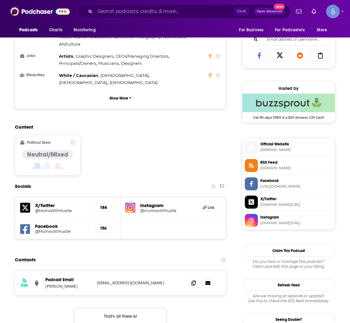
scroll to position [419, 0]
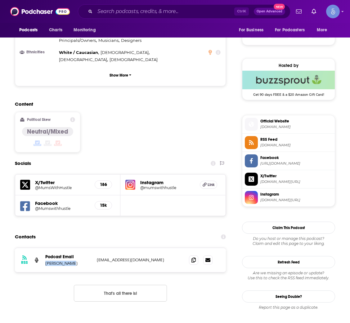
copy p "Tracy Harris"
drag, startPoint x: 73, startPoint y: 236, endPoint x: 44, endPoint y: 237, distance: 29.2
click at [44, 248] on div "RSS Podcast Email Tracy Harris hello@mumswithhustle.com hello@mumswithhustle.com" at bounding box center [120, 260] width 211 height 24
click at [195, 255] on span at bounding box center [193, 259] width 9 height 9
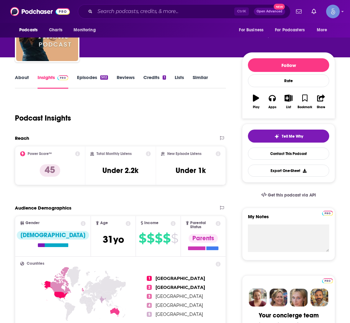
scroll to position [0, 0]
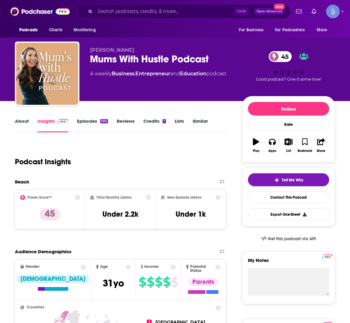
click at [87, 122] on link "Episodes 502" at bounding box center [92, 125] width 31 height 14
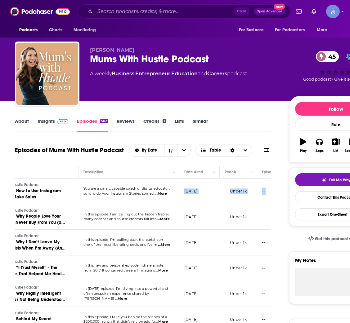
scroll to position [0, 71]
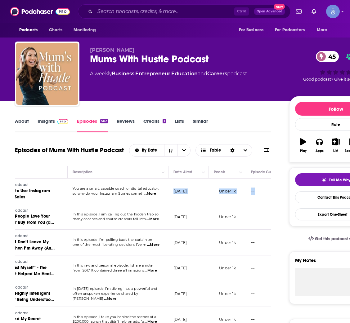
drag, startPoint x: 243, startPoint y: 195, endPoint x: 202, endPoint y: 194, distance: 40.7
click at [202, 194] on td "August 10, 2025" at bounding box center [189, 192] width 40 height 26
copy p "August 10, 2025"
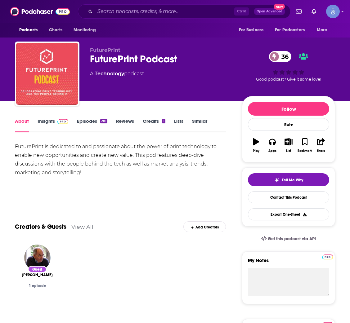
click at [55, 124] on span at bounding box center [61, 121] width 13 height 6
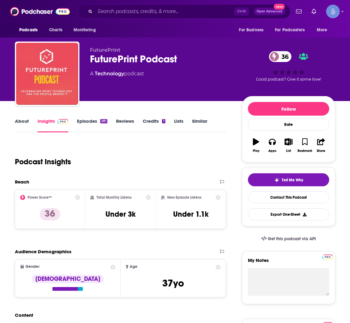
click at [96, 124] on link "Episodes 281" at bounding box center [92, 125] width 30 height 14
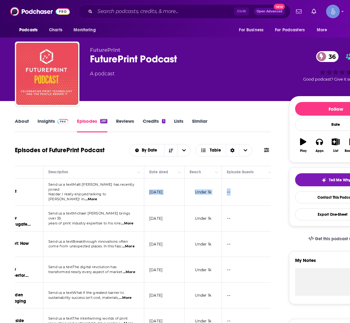
scroll to position [0, 109]
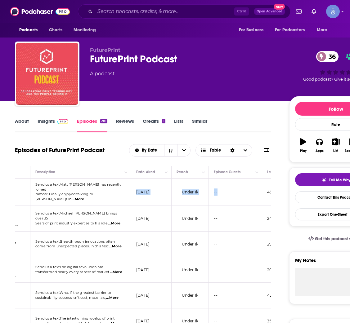
copy p "August 5, 2025"
drag, startPoint x: 243, startPoint y: 196, endPoint x: 163, endPoint y: 198, distance: 79.8
click at [163, 198] on td "[DATE]" at bounding box center [151, 192] width 40 height 27
click at [241, 128] on div "About Insights Episodes 281 Reviews Credits 1 Lists Similar" at bounding box center [143, 124] width 256 height 15
click at [239, 125] on div "About Insights Episodes 281 Reviews Credits 1 Lists Similar" at bounding box center [143, 124] width 256 height 15
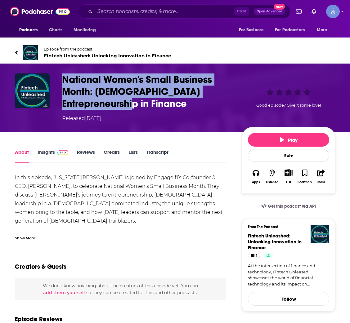
drag, startPoint x: 102, startPoint y: 104, endPoint x: 57, endPoint y: 73, distance: 54.7
click at [57, 74] on div "National Women's Small Business Month: [DEMOGRAPHIC_DATA] Entrepreneurship in F…" at bounding box center [175, 98] width 320 height 49
copy h1 "National Women's Small Business Month: [DEMOGRAPHIC_DATA] Entrepreneurship in F…"
click at [93, 86] on h1 "National Women's Small Business Month: [DEMOGRAPHIC_DATA] Entrepreneurship in F…" at bounding box center [147, 92] width 170 height 36
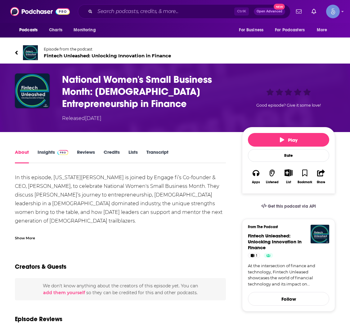
click at [147, 53] on span "Fintech Unleashed: Unlocking Innovation in Finance" at bounding box center [107, 56] width 127 height 6
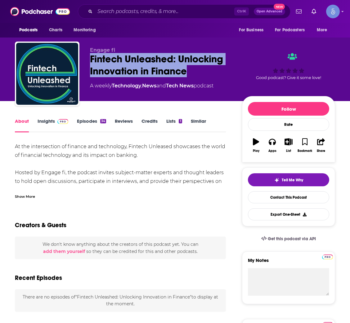
drag, startPoint x: 186, startPoint y: 74, endPoint x: 88, endPoint y: 62, distance: 97.9
click at [88, 62] on div "Engage fi Fintech Unleashed: Unlocking Innovation in Finance A weekly Technolog…" at bounding box center [175, 75] width 320 height 67
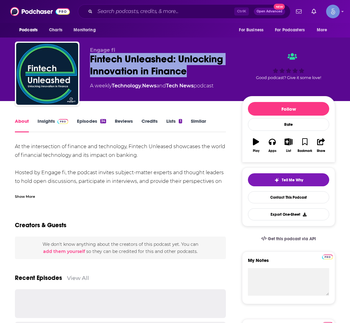
copy h1 "Fintech Unleashed: Unlocking Innovation in Finance"
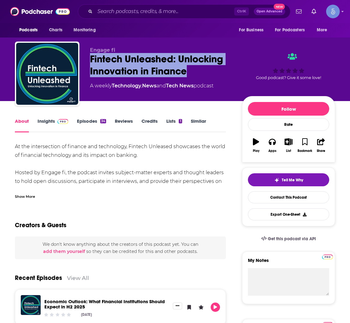
copy h1 "Fintech Unleashed: Unlocking Innovation in Finance"
click at [57, 120] on img at bounding box center [62, 121] width 11 height 5
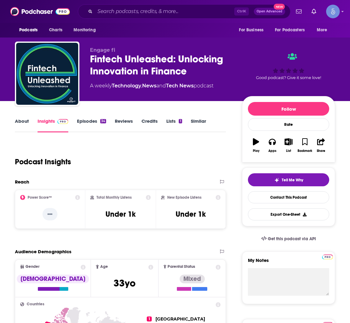
click at [79, 128] on link "Episodes 34" at bounding box center [91, 125] width 29 height 14
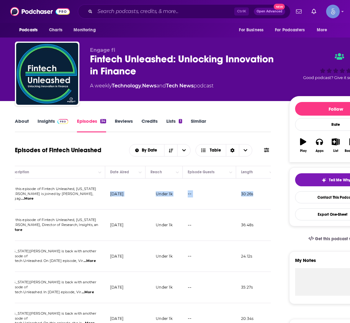
scroll to position [0, 176]
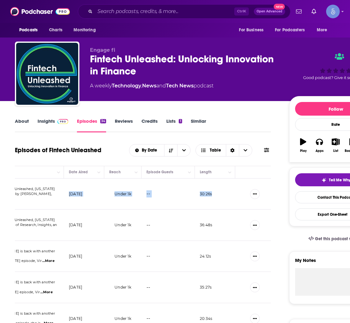
copy p "[DATE]"
drag, startPoint x: 244, startPoint y: 198, endPoint x: 97, endPoint y: 201, distance: 147.8
click at [97, 201] on td "[DATE]" at bounding box center [84, 194] width 40 height 31
click at [88, 205] on td "[DATE]" at bounding box center [84, 194] width 40 height 31
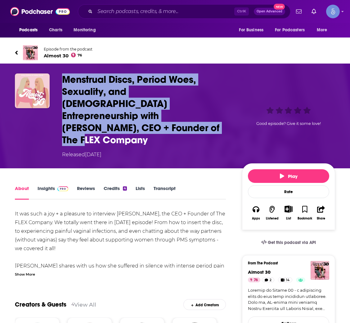
drag, startPoint x: 232, startPoint y: 117, endPoint x: 62, endPoint y: 77, distance: 174.3
click at [62, 77] on h1 "Menstrual Discs, Period Woes, Sexuality, and [DEMOGRAPHIC_DATA] Entrepreneurshi…" at bounding box center [147, 110] width 170 height 73
copy h1 "Menstrual Discs, Period Woes, Sexuality, and [DEMOGRAPHIC_DATA] Entrepreneurshi…"
click at [62, 56] on span "Almost 30 76" at bounding box center [68, 56] width 49 height 6
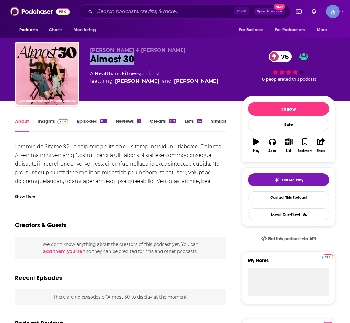
drag, startPoint x: 141, startPoint y: 65, endPoint x: 85, endPoint y: 65, distance: 55.9
click at [85, 65] on div "[PERSON_NAME] & [PERSON_NAME] Almost 30 76 A Health and Fitness podcast featuri…" at bounding box center [175, 75] width 320 height 67
copy h1 "Almost 30"
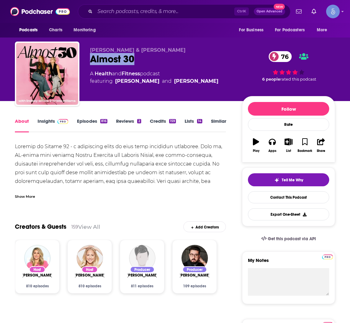
click at [43, 123] on link "Insights" at bounding box center [53, 125] width 31 height 14
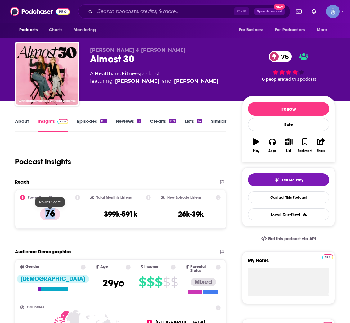
copy p "76"
drag, startPoint x: 51, startPoint y: 218, endPoint x: 42, endPoint y: 218, distance: 8.4
click at [42, 218] on div "Power Score™ 76" at bounding box center [50, 209] width 60 height 29
drag, startPoint x: 99, startPoint y: 218, endPoint x: 153, endPoint y: 219, distance: 54.0
click at [153, 219] on div "Total Monthly Listens 399k-591k" at bounding box center [120, 209] width 70 height 39
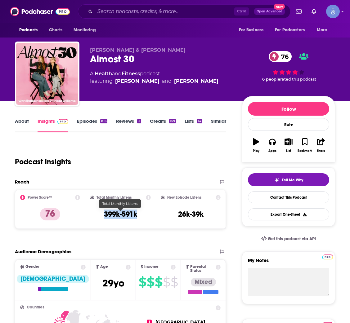
copy h3 "399k-591k"
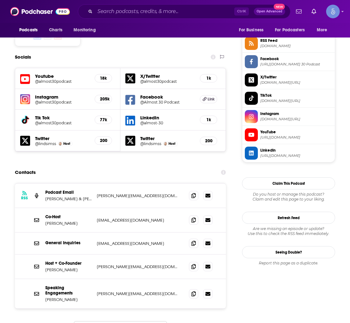
scroll to position [512, 0]
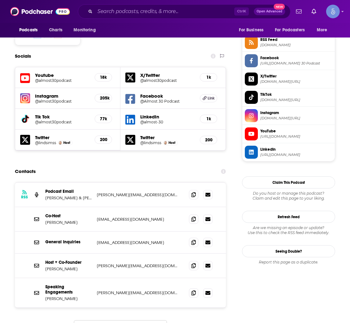
drag, startPoint x: 74, startPoint y: 243, endPoint x: 42, endPoint y: 245, distance: 32.1
click at [42, 254] on div "Host + Co-Founder [PERSON_NAME] [PERSON_NAME][EMAIL_ADDRESS][DOMAIN_NAME] [PERS…" at bounding box center [120, 266] width 211 height 25
copy p "[PERSON_NAME]"
click at [190, 261] on span at bounding box center [193, 265] width 9 height 9
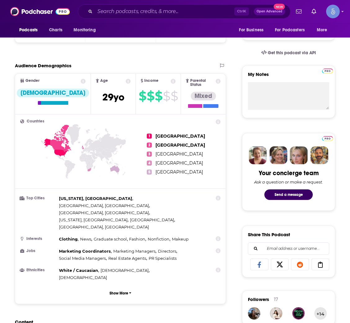
scroll to position [0, 0]
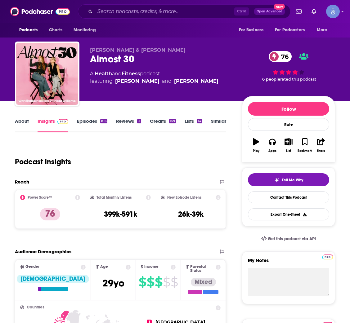
click at [95, 124] on link "Episodes 816" at bounding box center [92, 125] width 30 height 14
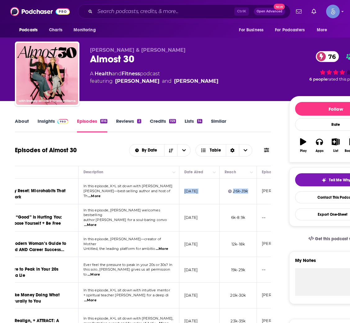
scroll to position [0, 64]
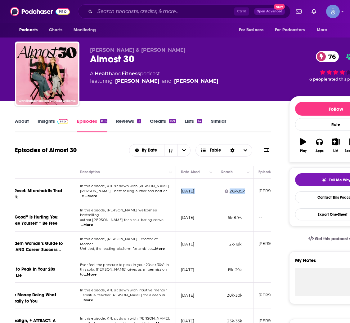
drag, startPoint x: 244, startPoint y: 193, endPoint x: 210, endPoint y: 193, distance: 34.4
click at [210, 193] on td "[DATE]" at bounding box center [196, 192] width 40 height 26
copy p "[DATE]"
click at [103, 151] on div "Episodes of Almost 30 By Date Table" at bounding box center [143, 150] width 256 height 16
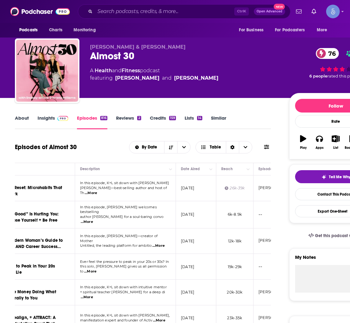
scroll to position [0, 0]
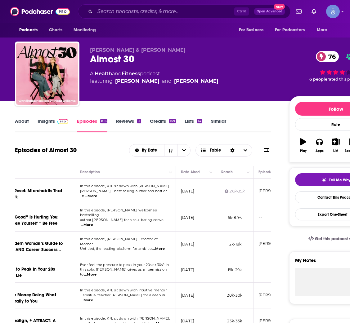
click at [96, 158] on div "Episodes of Almost 30 By Date Table" at bounding box center [143, 150] width 256 height 16
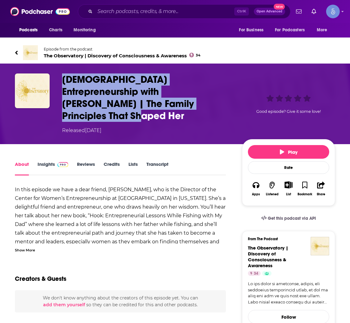
drag, startPoint x: 178, startPoint y: 101, endPoint x: 59, endPoint y: 78, distance: 121.4
click at [59, 78] on div "[DEMOGRAPHIC_DATA] Entrepreneurship with [PERSON_NAME] | The Family Principles …" at bounding box center [175, 104] width 320 height 61
copy h1 "[DEMOGRAPHIC_DATA] Entrepreneurship with [PERSON_NAME] | The Family Principles …"
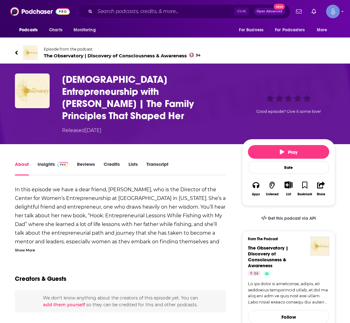
click at [96, 61] on div "Episode from the podcast The Observatory | Discovery of Consciousness & Awarene…" at bounding box center [175, 52] width 320 height 25
click at [96, 56] on span "The Observatory | Discovery of Consciousness & Awareness 34" at bounding box center [122, 56] width 157 height 6
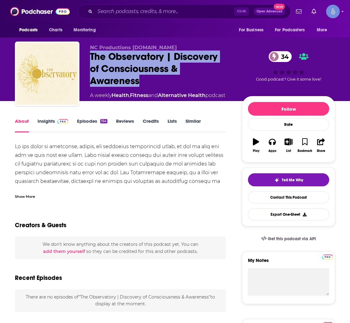
drag, startPoint x: 162, startPoint y: 83, endPoint x: 89, endPoint y: 57, distance: 77.9
click at [89, 57] on div "NC Productions www.NCP.media The Observatory | Discovery of Consciousness & Awa…" at bounding box center [175, 75] width 320 height 67
copy h1 "The Observatory | Discovery of Consciousness & Awareness"
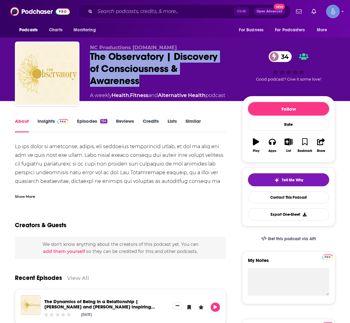
click at [51, 123] on link "Insights" at bounding box center [53, 125] width 31 height 14
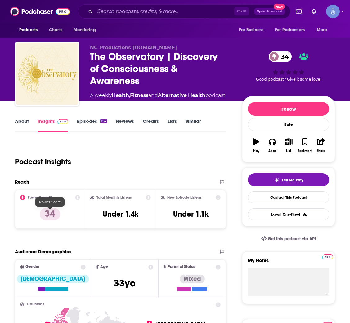
drag, startPoint x: 54, startPoint y: 210, endPoint x: 44, endPoint y: 210, distance: 10.2
click at [44, 210] on div "Power Score™ 34" at bounding box center [50, 209] width 60 height 29
copy p "34"
drag, startPoint x: 61, startPoint y: 214, endPoint x: 41, endPoint y: 217, distance: 19.5
click at [41, 217] on div "Power Score™ 34" at bounding box center [50, 209] width 60 height 29
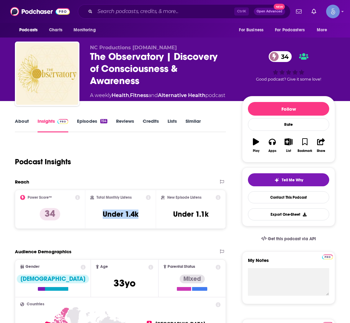
drag, startPoint x: 137, startPoint y: 220, endPoint x: 149, endPoint y: 220, distance: 12.4
click at [149, 220] on div "Total Monthly Listens Under 1.4k" at bounding box center [120, 209] width 61 height 29
copy h3 "Under 1.4k"
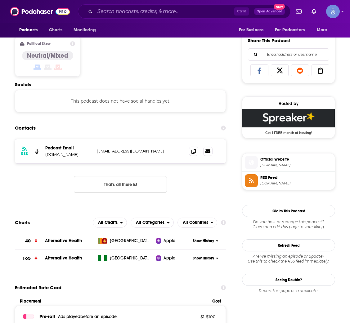
scroll to position [372, 0]
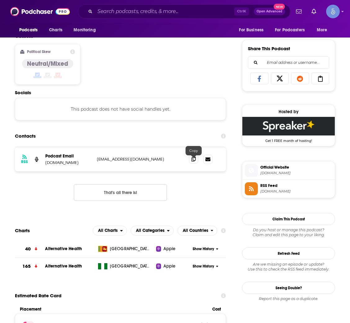
click at [193, 162] on icon at bounding box center [193, 159] width 4 height 5
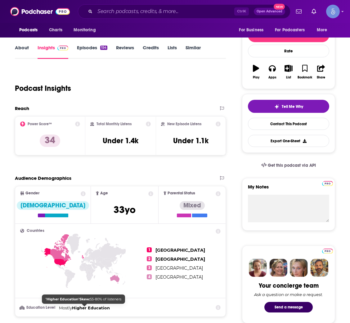
scroll to position [0, 0]
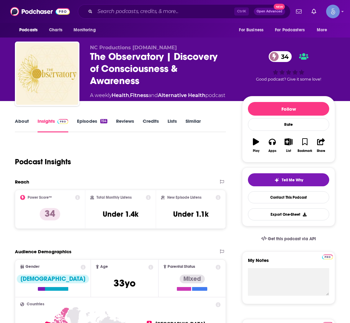
click at [89, 123] on link "Episodes 154" at bounding box center [92, 125] width 30 height 14
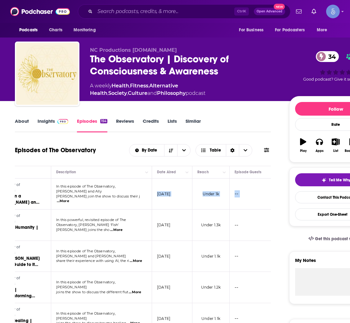
scroll to position [0, 141]
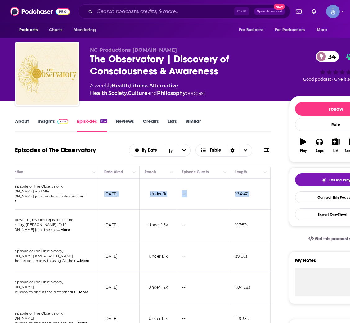
drag, startPoint x: 243, startPoint y: 199, endPoint x: 135, endPoint y: 197, distance: 108.3
click at [135, 197] on td "August 7, 2025" at bounding box center [119, 194] width 40 height 31
copy p "August 7, 2025"
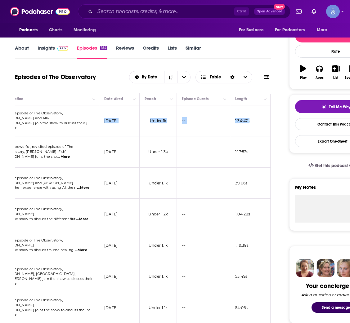
scroll to position [0, 0]
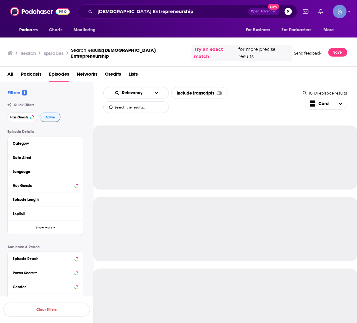
click at [170, 42] on div "Search Episodes Search Results: [DEMOGRAPHIC_DATA] Entrepreneurship Try an exac…" at bounding box center [178, 51] width 357 height 29
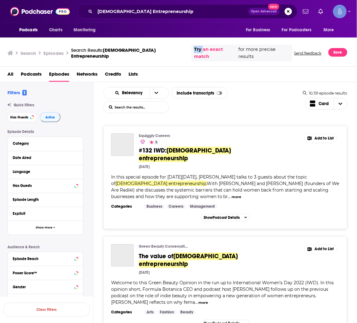
click at [170, 42] on div "Search Episodes Search Results: [DEMOGRAPHIC_DATA] Entrepreneurship Try an exac…" at bounding box center [178, 51] width 357 height 29
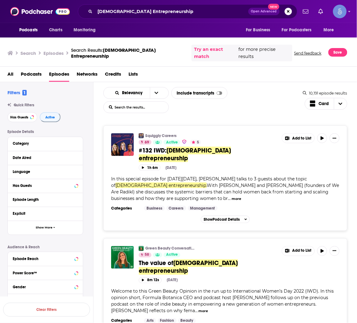
click at [265, 133] on div "Squiggly Careers 69 Active 5" at bounding box center [208, 138] width 139 height 11
click at [51, 116] on span "Active" at bounding box center [50, 117] width 10 height 3
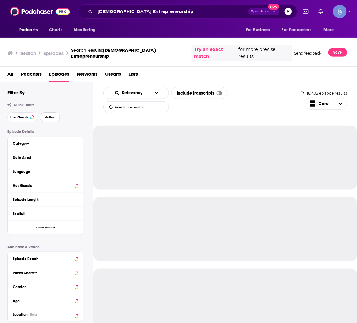
click at [52, 116] on span "Active" at bounding box center [50, 117] width 10 height 3
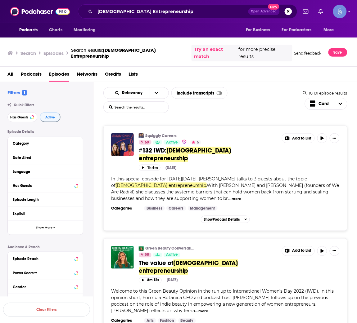
click at [233, 101] on div "Relevancy List Search Input Search the results... Include transcripts Card" at bounding box center [203, 100] width 200 height 26
click at [284, 187] on div "Squiggly Careers 69 Active 5 #132 IWD: Female entrepreneurship Add to List 1h 6…" at bounding box center [225, 169] width 228 height 72
click at [11, 69] on span "All" at bounding box center [10, 75] width 6 height 13
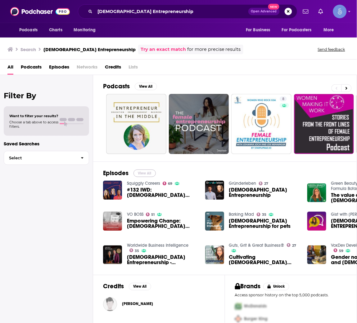
click at [146, 174] on button "View All" at bounding box center [144, 173] width 22 height 7
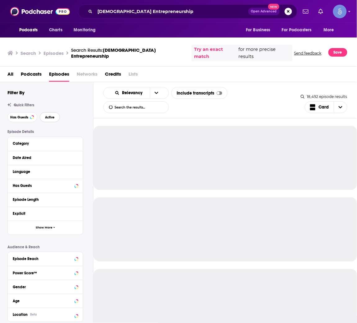
click at [44, 112] on button "Active" at bounding box center [50, 117] width 20 height 10
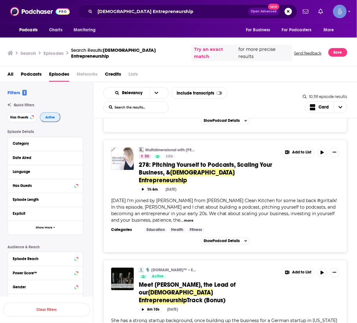
scroll to position [2539, 0]
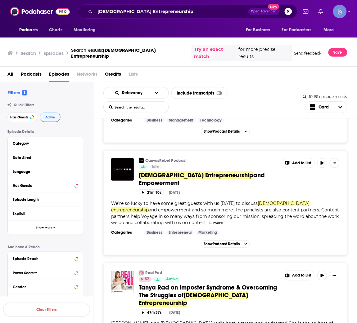
scroll to position [2725, 0]
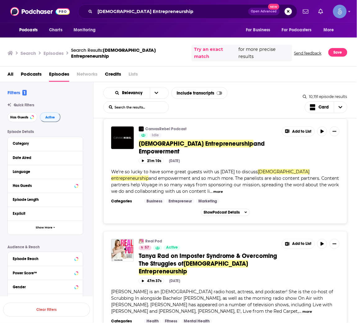
click at [96, 178] on div "Squiggly Careers 69 Active 5 #132 IWD: Female entrepreneurship Add to List 1h 6…" at bounding box center [225, 274] width 264 height 5761
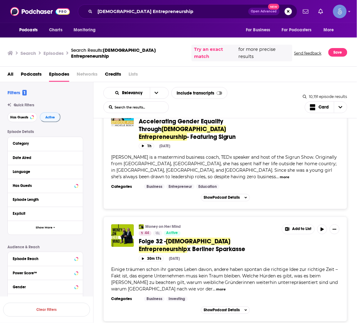
scroll to position [5378, 0]
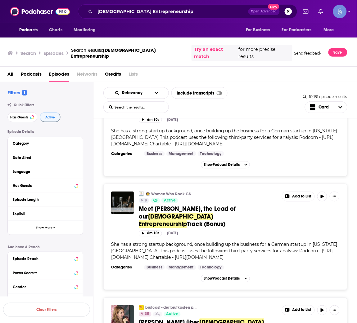
scroll to position [7147, 0]
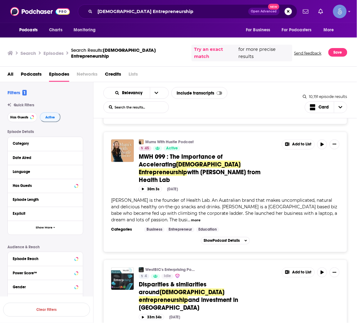
scroll to position [8265, 0]
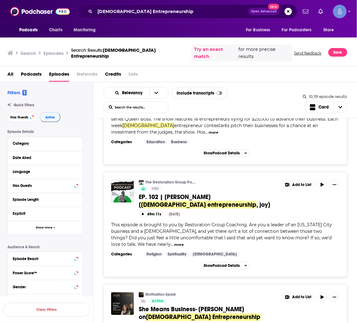
scroll to position [11109, 0]
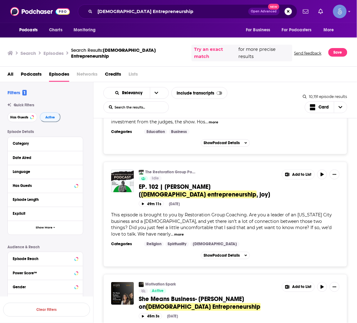
drag, startPoint x: 146, startPoint y: 206, endPoint x: 154, endPoint y: 209, distance: 8.9
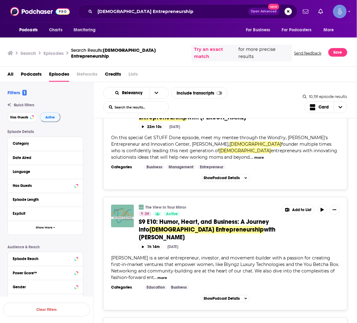
scroll to position [13204, 0]
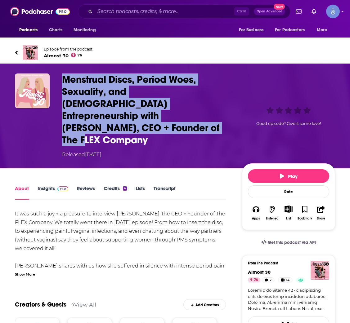
drag, startPoint x: 234, startPoint y: 116, endPoint x: 57, endPoint y: 80, distance: 180.3
click at [57, 80] on div "Menstrual Discs, Period Woes, Sexuality, and Female Entrepreneurship with Laure…" at bounding box center [175, 116] width 320 height 85
copy h1 "Menstrual Discs, Period Woes, Sexuality, and Female Entrepreneurship with Laure…"
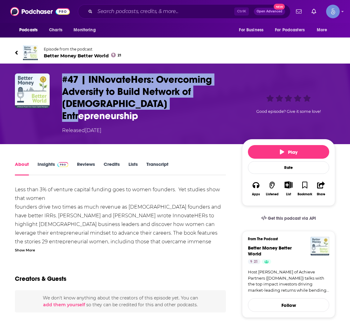
drag, startPoint x: 176, startPoint y: 109, endPoint x: 57, endPoint y: 75, distance: 123.1
click at [57, 75] on div "#47 | INNovateHers: Overcoming Adversity to Build Network of Female Entrepreneu…" at bounding box center [175, 104] width 320 height 61
copy h1 "#47 | INNovateHers: Overcoming Adversity to Build Network of Female Entrepreneu…"
click at [97, 52] on span "Episode from the podcast Better Money Better World 21" at bounding box center [82, 53] width 77 height 12
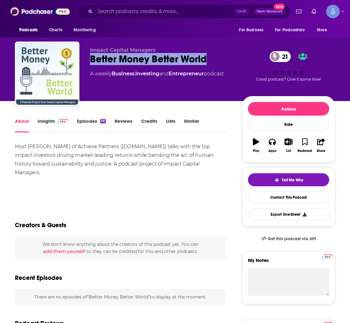
drag, startPoint x: 211, startPoint y: 58, endPoint x: 88, endPoint y: 60, distance: 123.2
click at [88, 60] on div "Impact Capital Managers Better Money Better World 21 A weekly Business , Invest…" at bounding box center [175, 75] width 320 height 67
copy h1 "Better Money Better World"
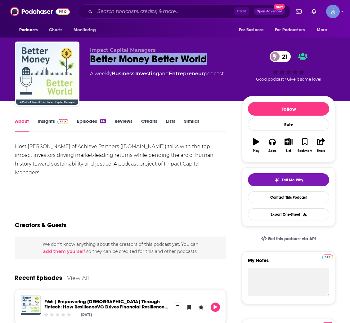
click at [55, 125] on link "Insights" at bounding box center [53, 125] width 31 height 14
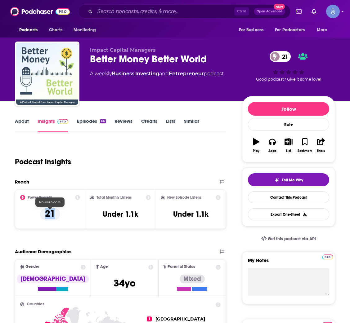
drag, startPoint x: 69, startPoint y: 212, endPoint x: 40, endPoint y: 214, distance: 28.9
click at [40, 214] on div "Power Score™ 21" at bounding box center [50, 209] width 60 height 29
copy p "21"
drag, startPoint x: 99, startPoint y: 219, endPoint x: 140, endPoint y: 217, distance: 41.0
click at [140, 217] on div "Total Monthly Listens Under 1.1k" at bounding box center [120, 209] width 61 height 29
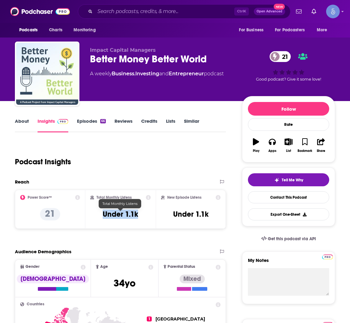
copy h3 "Under 1.1k"
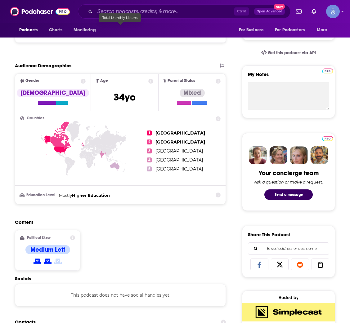
scroll to position [419, 0]
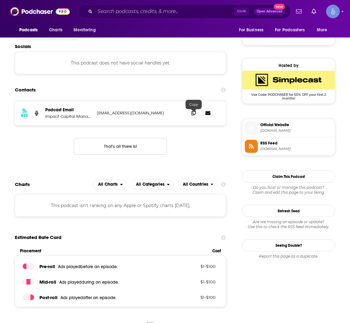
click at [191, 115] on icon at bounding box center [193, 112] width 4 height 5
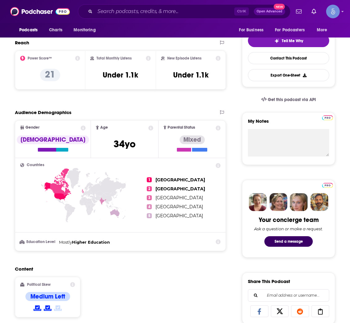
scroll to position [0, 0]
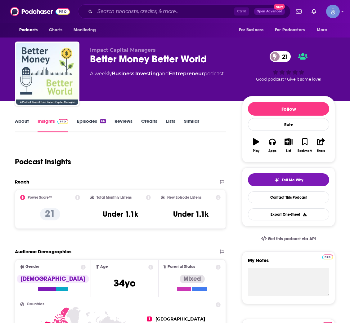
click at [94, 125] on link "Episodes 66" at bounding box center [91, 125] width 29 height 14
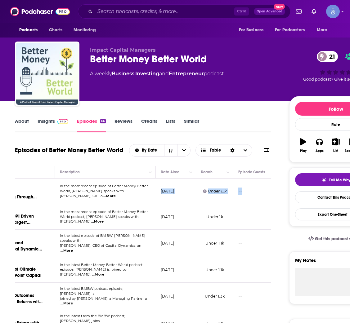
scroll to position [0, 148]
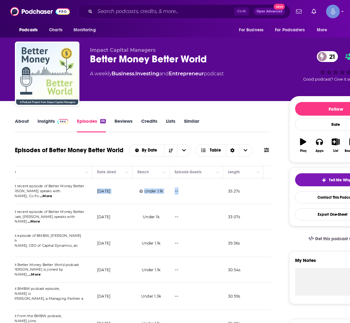
drag, startPoint x: 244, startPoint y: 196, endPoint x: 124, endPoint y: 197, distance: 120.7
click at [124, 197] on td "August 5, 2025" at bounding box center [112, 192] width 40 height 26
copy p "August 5, 202"
drag, startPoint x: 124, startPoint y: 193, endPoint x: 98, endPoint y: 191, distance: 26.4
click at [98, 191] on p "August 5, 2025" at bounding box center [103, 191] width 13 height 5
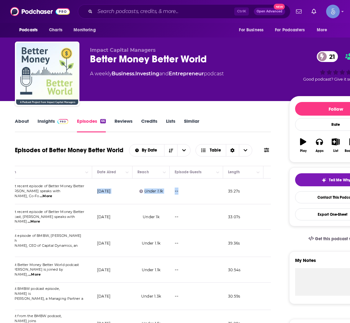
copy p "August 5, 2025"
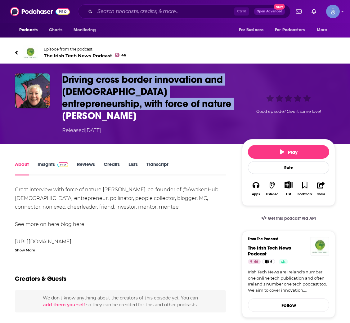
copy div "Driving cross border innovation and [DEMOGRAPHIC_DATA] entrepreneurship, with f…"
drag, startPoint x: 144, startPoint y: 103, endPoint x: 55, endPoint y: 83, distance: 91.0
click at [55, 83] on div "Driving cross border innovation and [DEMOGRAPHIC_DATA] entrepreneurship, with f…" at bounding box center [175, 104] width 320 height 61
click at [65, 53] on span "The Irish Tech News Podcast 46" at bounding box center [85, 56] width 82 height 6
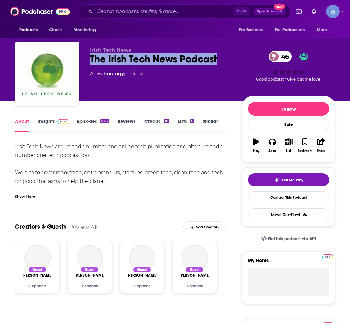
drag, startPoint x: 218, startPoint y: 59, endPoint x: 88, endPoint y: 59, distance: 130.4
click at [88, 59] on div "Irish Tech News The Irish Tech News Podcast 46 A Technology podcast 46 Good pod…" at bounding box center [175, 75] width 320 height 67
copy h1 "The Irish Tech News Podcast"
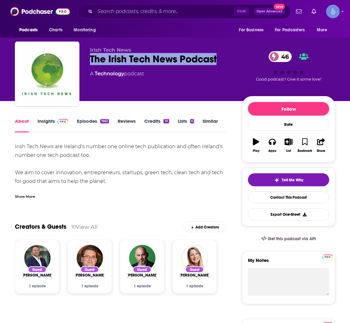
click at [55, 120] on span at bounding box center [61, 121] width 13 height 6
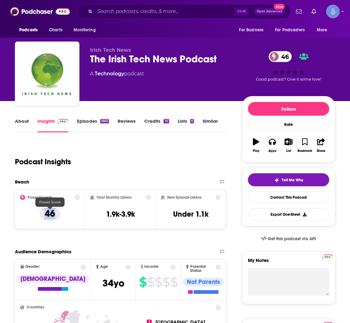
drag, startPoint x: 66, startPoint y: 210, endPoint x: 46, endPoint y: 214, distance: 20.1
click at [46, 214] on div "Power Score™ 46" at bounding box center [50, 209] width 60 height 29
copy p "46"
drag, startPoint x: 103, startPoint y: 221, endPoint x: 141, endPoint y: 223, distance: 37.6
click at [141, 223] on div "Total Monthly Listens 1.9k-3.9k" at bounding box center [120, 209] width 61 height 29
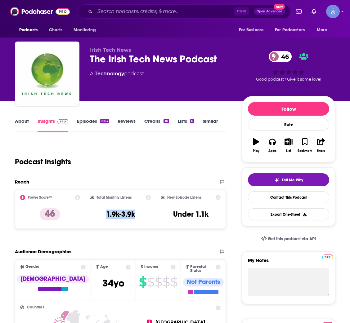
copy h3 "1.9k-3.9k"
click at [90, 127] on link "Episodes 1663" at bounding box center [93, 125] width 32 height 14
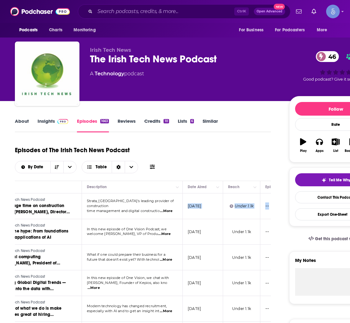
scroll to position [0, 70]
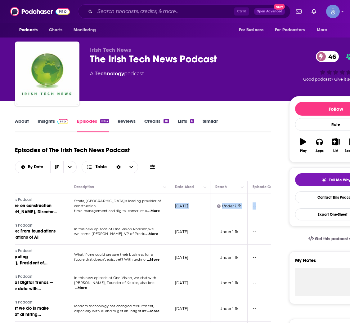
copy p "August 12, 2025"
drag, startPoint x: 243, startPoint y: 212, endPoint x: 204, endPoint y: 210, distance: 39.8
click at [204, 210] on td "August 12, 2025" at bounding box center [190, 207] width 40 height 26
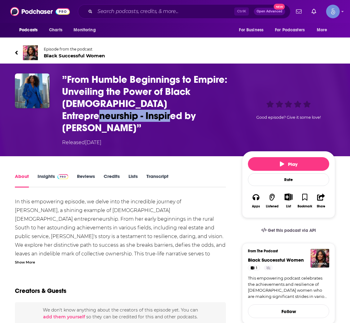
drag, startPoint x: 148, startPoint y: 108, endPoint x: 92, endPoint y: 111, distance: 56.3
click at [92, 111] on h1 "”From Humble Beginnings to Empire: Unveiling the Power of Black [DEMOGRAPHIC_DA…" at bounding box center [147, 104] width 170 height 61
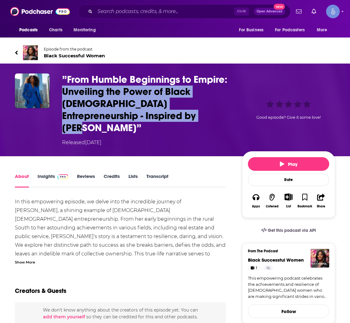
drag, startPoint x: 153, startPoint y: 117, endPoint x: 56, endPoint y: 88, distance: 101.1
click at [56, 88] on div "”From Humble Beginnings to Empire: Unveiling the Power of Black [DEMOGRAPHIC_DA…" at bounding box center [175, 110] width 320 height 73
copy h1 "Unveiling the Power of Black [DEMOGRAPHIC_DATA] Entrepreneurship - Inspired by …"
click at [94, 109] on h1 "”From Humble Beginnings to Empire: Unveiling the Power of Black [DEMOGRAPHIC_DA…" at bounding box center [147, 104] width 170 height 61
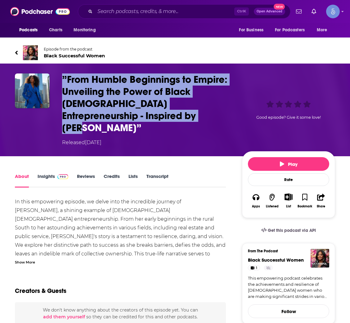
drag, startPoint x: 158, startPoint y: 119, endPoint x: 58, endPoint y: 85, distance: 105.2
click at [58, 85] on div "”From Humble Beginnings to Empire: Unveiling the Power of Black [DEMOGRAPHIC_DA…" at bounding box center [175, 110] width 320 height 73
copy h1 "”From Humble Beginnings to Empire: Unveiling the Power of Black [DEMOGRAPHIC_DA…"
click at [75, 48] on span "Episode from the podcast" at bounding box center [74, 49] width 61 height 5
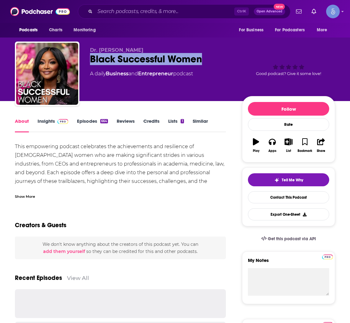
drag, startPoint x: 211, startPoint y: 61, endPoint x: 90, endPoint y: 60, distance: 121.4
click at [90, 60] on div "Black Successful Women" at bounding box center [161, 59] width 142 height 12
copy h1 "Black Successful Women"
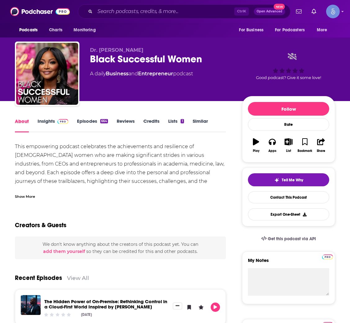
click at [35, 123] on div "About" at bounding box center [26, 125] width 23 height 14
click at [44, 120] on link "Insights" at bounding box center [53, 125] width 31 height 14
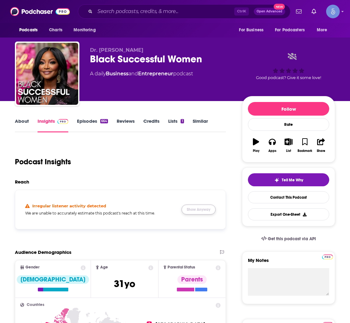
click at [201, 212] on button "Show Anyway" at bounding box center [199, 210] width 34 height 10
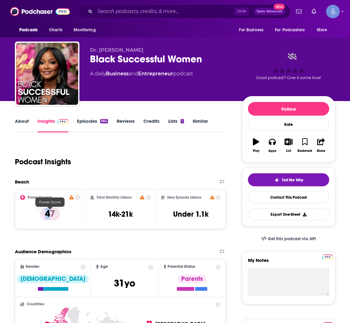
drag, startPoint x: 51, startPoint y: 213, endPoint x: 47, endPoint y: 214, distance: 3.5
click at [47, 214] on p "47" at bounding box center [50, 214] width 20 height 12
drag, startPoint x: 59, startPoint y: 214, endPoint x: 45, endPoint y: 214, distance: 13.3
click at [45, 214] on p "47" at bounding box center [50, 214] width 20 height 12
copy p "47"
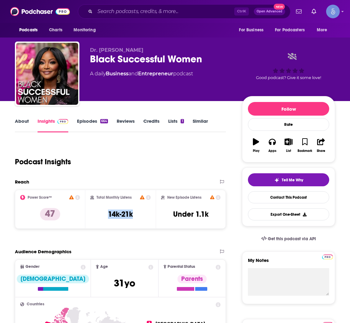
drag, startPoint x: 102, startPoint y: 227, endPoint x: 135, endPoint y: 225, distance: 33.6
click at [135, 225] on div "Total Monthly Listens 14k-21k" at bounding box center [120, 209] width 70 height 39
copy h3 "14k-21k"
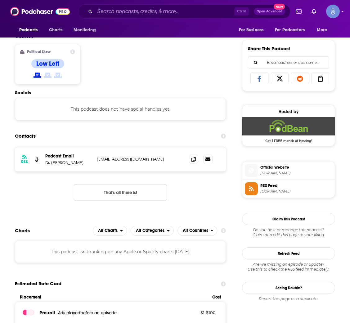
drag, startPoint x: 83, startPoint y: 166, endPoint x: 43, endPoint y: 169, distance: 40.7
click at [43, 169] on div "RSS Podcast Email Dr. Stephanie Brown stephbrownmd@gmail.com stephbrownmd@gmail…" at bounding box center [120, 159] width 211 height 24
copy p "Dr. Stephanie Brown"
click at [192, 161] on icon at bounding box center [193, 159] width 4 height 5
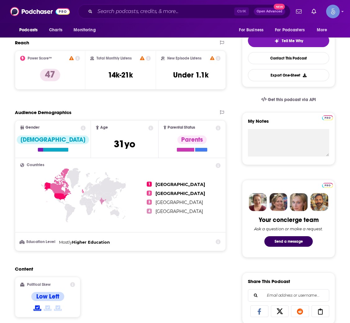
scroll to position [0, 0]
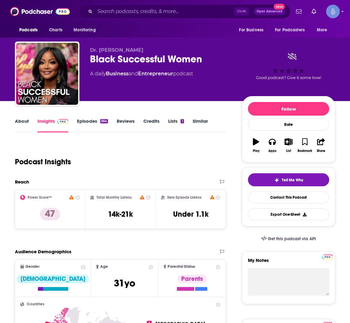
click at [94, 122] on link "Episodes 664" at bounding box center [92, 125] width 31 height 14
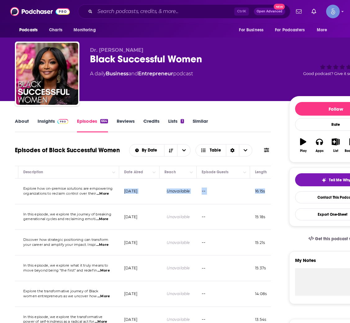
scroll to position [0, 176]
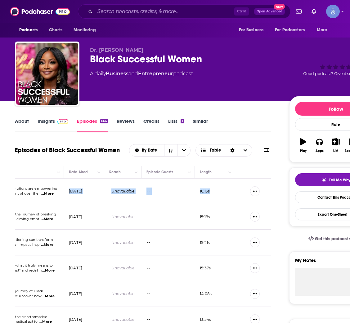
copy p "August 10, 2025"
drag, startPoint x: 245, startPoint y: 195, endPoint x: 101, endPoint y: 197, distance: 143.7
click at [101, 197] on td "August 10, 2025" at bounding box center [84, 192] width 40 height 26
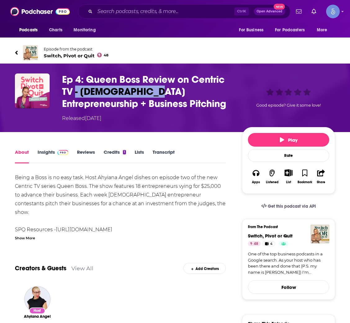
drag, startPoint x: 149, startPoint y: 97, endPoint x: 77, endPoint y: 94, distance: 72.3
click at [76, 94] on h1 "Ep 4: Queen Boss Review on Centric TV - [DEMOGRAPHIC_DATA] Entrepreneurship + B…" at bounding box center [147, 92] width 170 height 36
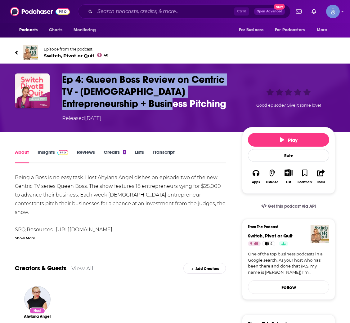
drag, startPoint x: 148, startPoint y: 109, endPoint x: 63, endPoint y: 82, distance: 89.7
click at [63, 82] on div "Ep 4: Queen Boss Review on Centric TV - [DEMOGRAPHIC_DATA] Entrepreneurship + B…" at bounding box center [147, 98] width 170 height 49
copy h1 "Ep 4: Queen Boss Review on Centric TV - [DEMOGRAPHIC_DATA] Entrepreneurship + B…"
click at [77, 48] on span "Episode from the podcast" at bounding box center [76, 49] width 65 height 5
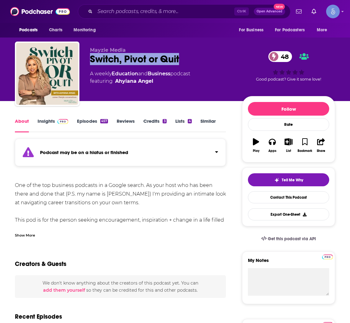
drag, startPoint x: 189, startPoint y: 61, endPoint x: 91, endPoint y: 61, distance: 98.4
click at [91, 61] on div "Switch, Pivot or Quit 48" at bounding box center [161, 59] width 142 height 12
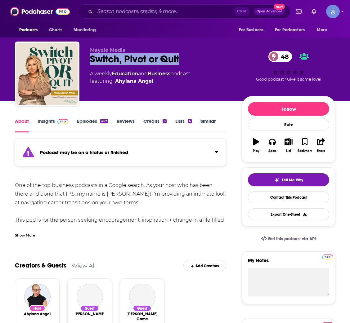
copy h1 "Switch, Pivot or Quit"
click at [48, 122] on link "Insights" at bounding box center [53, 125] width 31 height 14
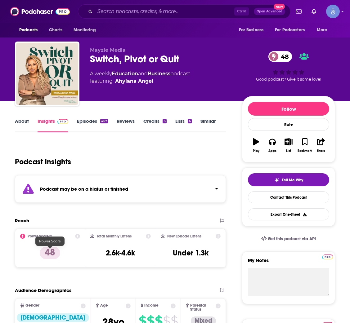
drag, startPoint x: 65, startPoint y: 249, endPoint x: 45, endPoint y: 250, distance: 19.9
click at [45, 250] on div "Power Score™ 48" at bounding box center [50, 248] width 60 height 29
drag, startPoint x: 57, startPoint y: 254, endPoint x: 44, endPoint y: 254, distance: 13.3
click at [44, 254] on p "48" at bounding box center [50, 253] width 20 height 12
copy p "48"
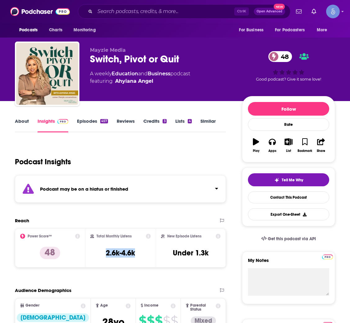
drag, startPoint x: 102, startPoint y: 262, endPoint x: 135, endPoint y: 262, distance: 33.5
click at [135, 262] on div "Total Monthly Listens 2.6k-4.6k" at bounding box center [120, 248] width 61 height 29
copy h3 "2.6k-4.6k"
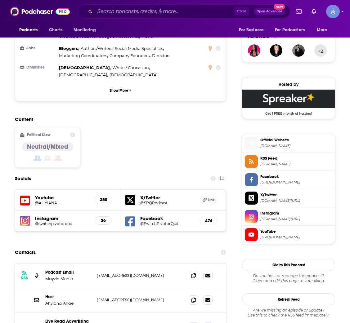
scroll to position [558, 0]
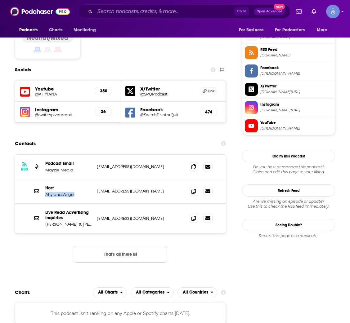
drag, startPoint x: 79, startPoint y: 163, endPoint x: 43, endPoint y: 163, distance: 36.0
click at [43, 179] on div "Host [PERSON_NAME] Angel [EMAIL_ADDRESS][DOMAIN_NAME] [EMAIL_ADDRESS][DOMAIN_NA…" at bounding box center [120, 191] width 211 height 25
copy p "Ahyiana Angel"
click at [194, 189] on icon at bounding box center [193, 191] width 4 height 5
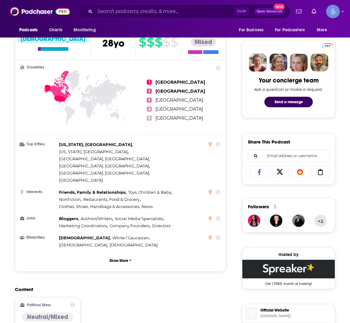
scroll to position [47, 0]
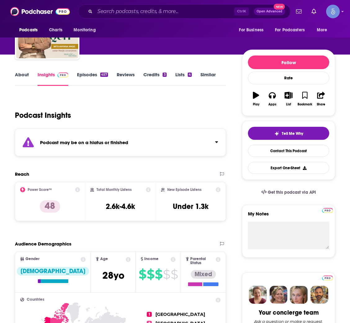
click at [89, 74] on link "Episodes 457" at bounding box center [92, 79] width 31 height 14
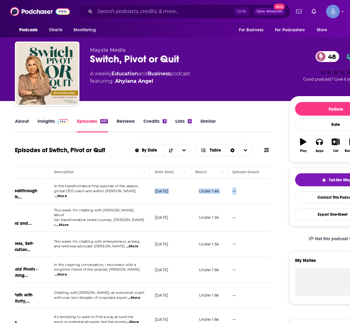
scroll to position [0, 94]
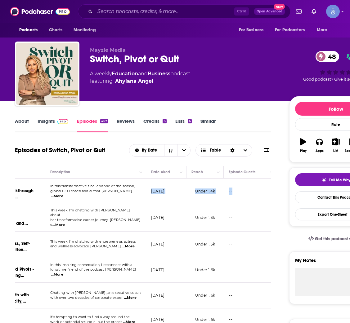
drag, startPoint x: 245, startPoint y: 194, endPoint x: 176, endPoint y: 197, distance: 69.3
click at [176, 197] on td "[DATE]" at bounding box center [166, 192] width 40 height 26
copy p "[DATE]"
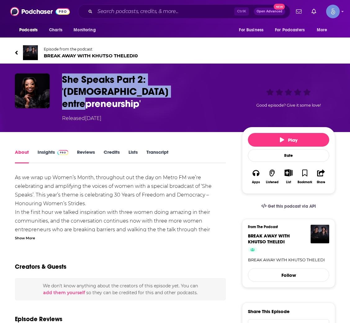
drag, startPoint x: 160, startPoint y: 93, endPoint x: 60, endPoint y: 81, distance: 100.3
click at [60, 81] on div "She Speaks Part 2: '[DEMOGRAPHIC_DATA] entrepreneurship' Released [DATE] Good e…" at bounding box center [175, 98] width 320 height 49
copy h1 "She Speaks Part 2: '[DEMOGRAPHIC_DATA] entrepreneurship'"
click at [51, 149] on link "Insights" at bounding box center [53, 156] width 31 height 14
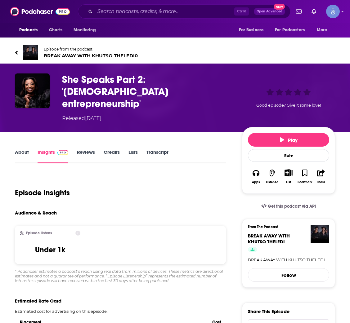
click at [75, 53] on span "BREAK AWAY WITH [PERSON_NAME] THELEDI 0" at bounding box center [91, 56] width 94 height 6
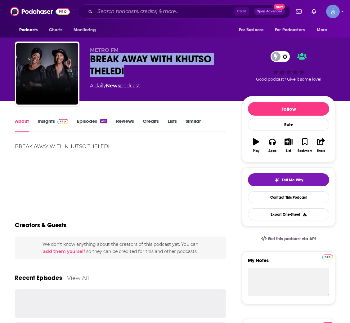
drag, startPoint x: 128, startPoint y: 72, endPoint x: 92, endPoint y: 59, distance: 38.5
click at [92, 59] on div "BREAK AWAY WITH [PERSON_NAME] THELEDI 0" at bounding box center [161, 65] width 142 height 24
copy h1 "BREAK AWAY WITH KHUTSO THELEDI"
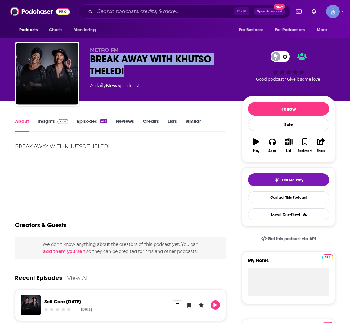
click at [52, 122] on link "Insights" at bounding box center [53, 125] width 31 height 14
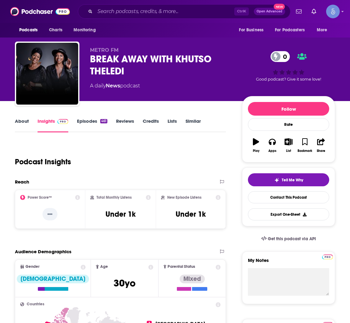
click at [94, 126] on link "Episodes 461" at bounding box center [92, 125] width 30 height 14
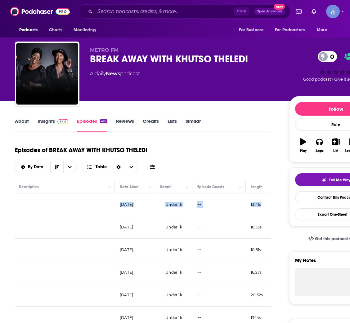
scroll to position [0, 176]
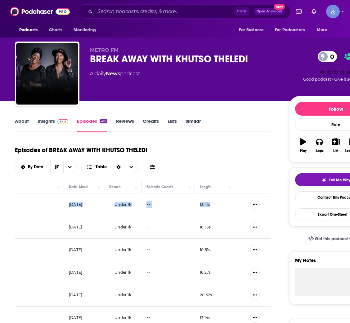
copy p "[DATE]"
drag, startPoint x: 244, startPoint y: 209, endPoint x: 98, endPoint y: 204, distance: 145.7
click at [98, 204] on td "[DATE]" at bounding box center [84, 205] width 40 height 23
click at [46, 126] on link "Insights" at bounding box center [53, 125] width 31 height 14
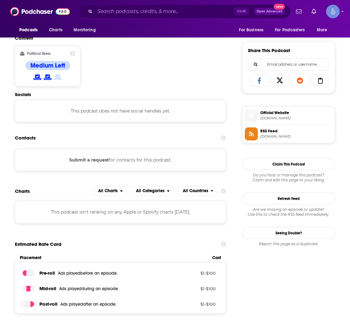
scroll to position [232, 0]
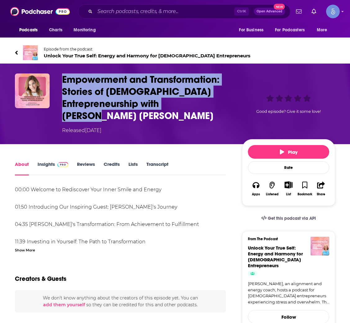
drag, startPoint x: 185, startPoint y: 104, endPoint x: 60, endPoint y: 84, distance: 126.3
click at [60, 84] on div "Empowerment and Transformation: Stories of [DEMOGRAPHIC_DATA] Entrepreneurship …" at bounding box center [175, 104] width 320 height 61
copy h1 "Empowerment and Transformation: Stories of [DEMOGRAPHIC_DATA] Entrepreneurship …"
click at [120, 50] on span "Episode from the podcast" at bounding box center [147, 49] width 207 height 5
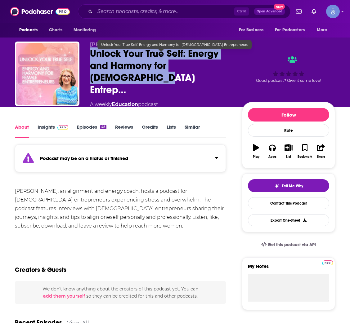
drag, startPoint x: 137, startPoint y: 83, endPoint x: 89, endPoint y: 54, distance: 55.8
click at [89, 54] on div "[PERSON_NAME] Unlock Your True Self: Energy and Harmony for [DEMOGRAPHIC_DATA] …" at bounding box center [175, 78] width 320 height 73
click at [137, 83] on span "Unlock Your True Self: Energy and Harmony for [DEMOGRAPHIC_DATA] Entrep…" at bounding box center [161, 71] width 142 height 48
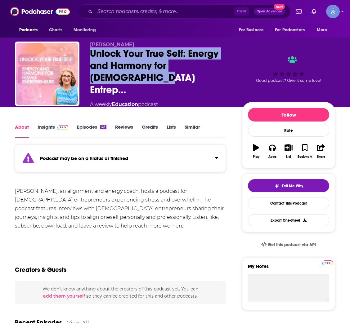
drag, startPoint x: 149, startPoint y: 83, endPoint x: 86, endPoint y: 56, distance: 68.0
click at [86, 56] on div "[PERSON_NAME] Unlock Your True Self: Energy and Harmony for [DEMOGRAPHIC_DATA] …" at bounding box center [175, 78] width 320 height 73
copy h1 "Unlock Your True Self: Energy and Harmony for [DEMOGRAPHIC_DATA] Entrep…"
click at [62, 125] on img at bounding box center [62, 127] width 11 height 5
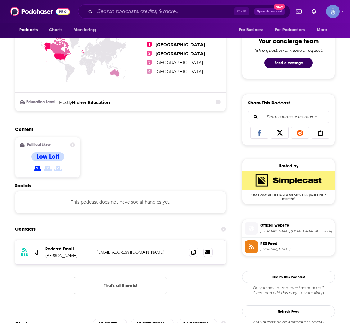
scroll to position [326, 0]
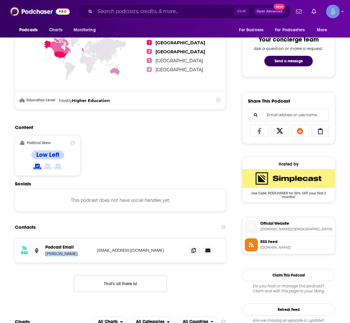
copy p "[PERSON_NAME]"
drag, startPoint x: 74, startPoint y: 253, endPoint x: 46, endPoint y: 251, distance: 28.3
click at [46, 251] on div "RSS Podcast Email Esther Boevee evdwal1@hotmail.com evdwal1@hotmail.com" at bounding box center [120, 251] width 211 height 24
click at [191, 248] on icon at bounding box center [193, 250] width 4 height 5
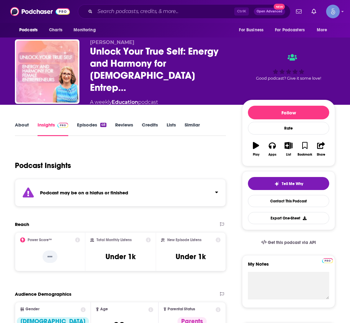
scroll to position [0, 0]
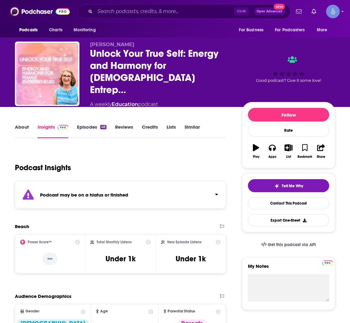
click at [87, 124] on link "Episodes 48" at bounding box center [91, 131] width 29 height 14
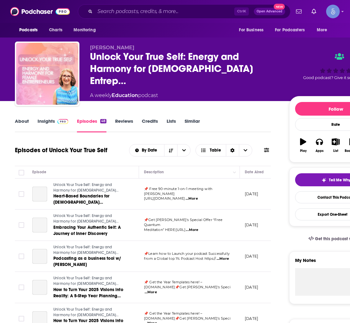
drag, startPoint x: 259, startPoint y: 200, endPoint x: 244, endPoint y: 193, distance: 16.9
click at [244, 193] on td "February 21, 2025" at bounding box center [260, 194] width 40 height 31
copy p "February 21, 2025"
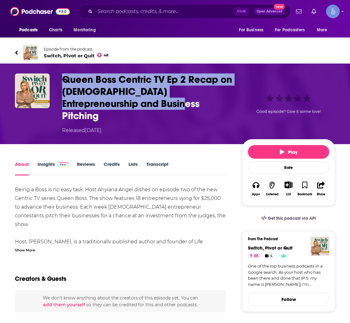
drag, startPoint x: 161, startPoint y: 102, endPoint x: 53, endPoint y: 79, distance: 110.1
click at [53, 79] on div "Queen Boss Centric TV Ep 2 Recap on [DEMOGRAPHIC_DATA] Entrepreneurship and Bus…" at bounding box center [175, 104] width 320 height 61
copy div "Queen Boss Centric TV Ep 2 Recap on [DEMOGRAPHIC_DATA] Entrepreneurship and Bus…"
click at [74, 48] on span "Episode from the podcast" at bounding box center [76, 49] width 65 height 5
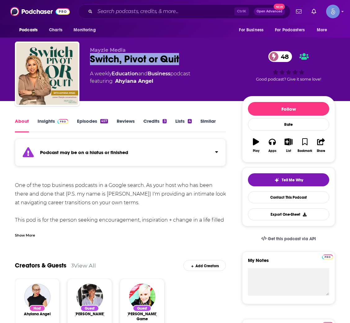
drag, startPoint x: 178, startPoint y: 57, endPoint x: 86, endPoint y: 57, distance: 92.2
click at [86, 57] on div "Mayzie Media Switch, Pivot or Quit 48 A weekly Education and Business podcast f…" at bounding box center [175, 75] width 320 height 67
copy h1 "Switch, Pivot or Quit"
click at [55, 123] on span at bounding box center [61, 121] width 13 height 6
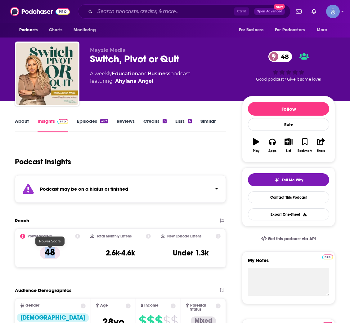
drag, startPoint x: 68, startPoint y: 253, endPoint x: 0, endPoint y: 238, distance: 69.5
click at [45, 255] on div "Power Score™ 48" at bounding box center [50, 248] width 60 height 29
copy p "48"
drag, startPoint x: 98, startPoint y: 256, endPoint x: 138, endPoint y: 257, distance: 40.4
click at [138, 257] on div "Total Monthly Listens 2.6k-4.6k" at bounding box center [120, 248] width 61 height 29
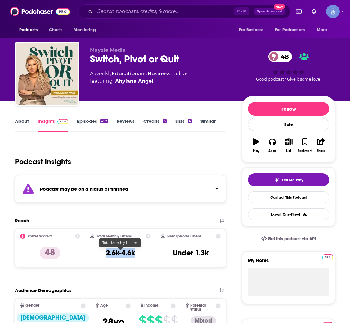
copy h3 "2.6k-4.6k"
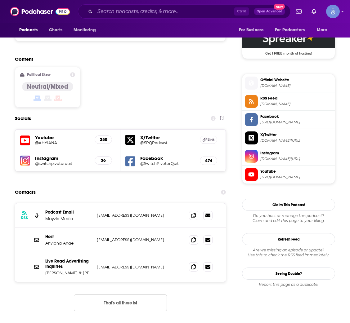
scroll to position [512, 0]
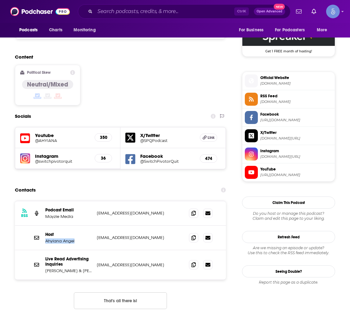
drag, startPoint x: 76, startPoint y: 207, endPoint x: 44, endPoint y: 208, distance: 32.0
click at [44, 226] on div "Host [PERSON_NAME] Angel [EMAIL_ADDRESS][DOMAIN_NAME] [EMAIL_ADDRESS][DOMAIN_NA…" at bounding box center [120, 238] width 211 height 25
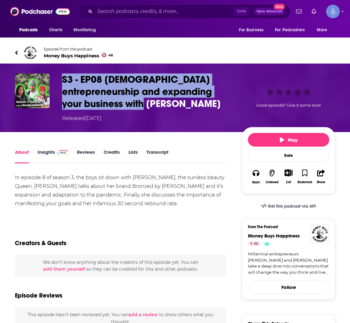
drag, startPoint x: 129, startPoint y: 107, endPoint x: 56, endPoint y: 82, distance: 77.0
click at [56, 82] on div "S3 - EP08 [DEMOGRAPHIC_DATA] entrepreneurship and expanding your business with …" at bounding box center [175, 98] width 320 height 49
copy h1 "S3 - EP08 [DEMOGRAPHIC_DATA] entrepreneurship and expanding your business with …"
click at [102, 54] on span "Money Buys Happiness 46" at bounding box center [78, 56] width 69 height 6
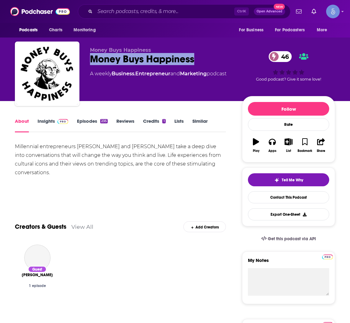
drag, startPoint x: 179, startPoint y: 59, endPoint x: 86, endPoint y: 59, distance: 93.1
click at [86, 59] on div "Money Buys Happiness Money Buys Happiness 46 A weekly Business , Entrepreneur a…" at bounding box center [175, 75] width 320 height 67
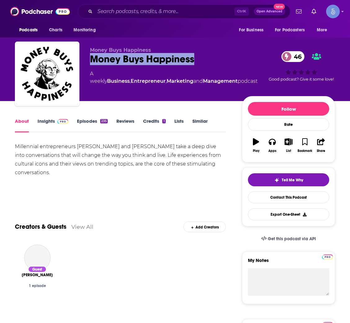
copy h1 "Money Buys Happiness"
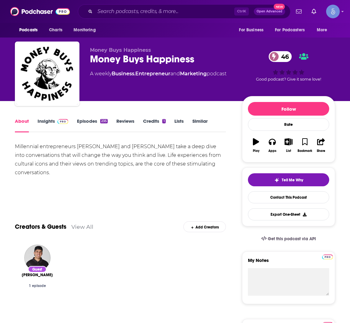
click at [58, 120] on img at bounding box center [62, 121] width 11 height 5
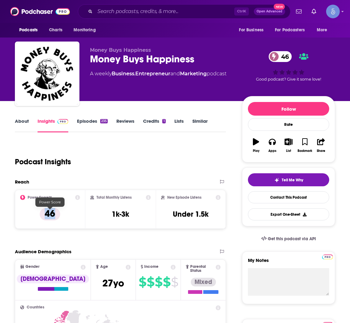
drag, startPoint x: 65, startPoint y: 213, endPoint x: 43, endPoint y: 215, distance: 22.4
click at [43, 215] on div "Power Score™ 46" at bounding box center [50, 209] width 60 height 29
copy p "46"
drag, startPoint x: 120, startPoint y: 221, endPoint x: 137, endPoint y: 221, distance: 16.4
click at [137, 221] on div "Total Monthly Listens 1k-3k" at bounding box center [120, 209] width 61 height 29
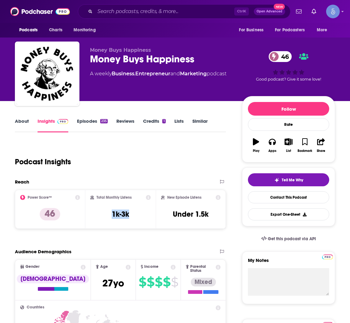
copy h3 "1k-3k"
click at [110, 217] on div "Total Monthly Listens 1k-3k" at bounding box center [120, 209] width 61 height 29
drag, startPoint x: 107, startPoint y: 219, endPoint x: 135, endPoint y: 218, distance: 28.3
click at [135, 218] on div "Total Monthly Listens 1k-3k" at bounding box center [120, 209] width 61 height 29
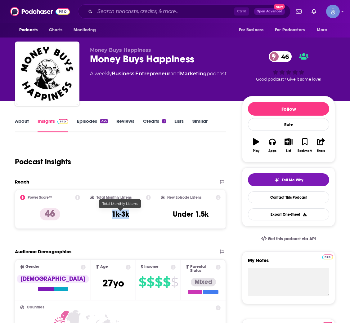
copy h3 "1k-3k"
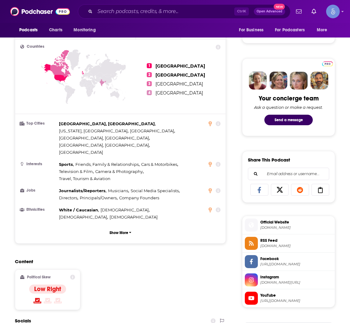
scroll to position [419, 0]
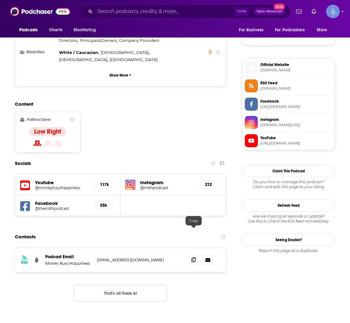
click at [194, 258] on icon at bounding box center [193, 260] width 4 height 5
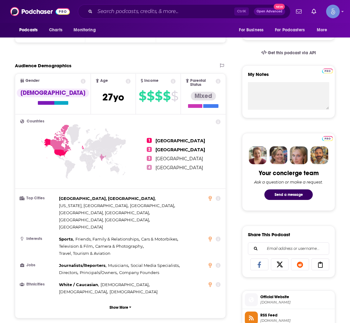
scroll to position [0, 0]
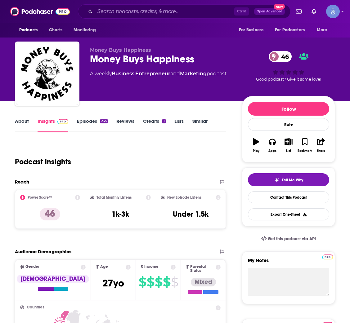
click at [91, 124] on link "Episodes 235" at bounding box center [92, 125] width 31 height 14
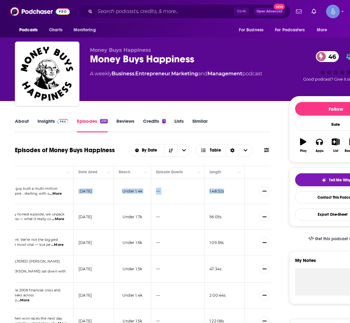
scroll to position [0, 176]
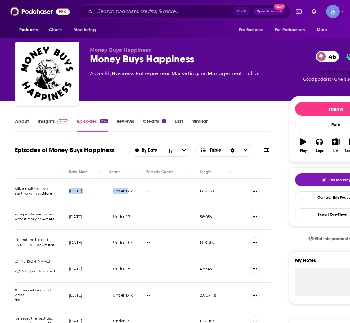
drag, startPoint x: 246, startPoint y: 195, endPoint x: 125, endPoint y: 193, distance: 121.4
click at [128, 193] on tr "Money Buys Happiness How He Turned Sports Cards Into A 8-Figure Empire | The Mi…" at bounding box center [55, 192] width 432 height 26
click at [92, 197] on td "August 4, 2025" at bounding box center [84, 192] width 40 height 26
drag, startPoint x: 65, startPoint y: 195, endPoint x: 96, endPoint y: 197, distance: 31.4
click at [96, 197] on td "August 4, 2025" at bounding box center [84, 192] width 40 height 26
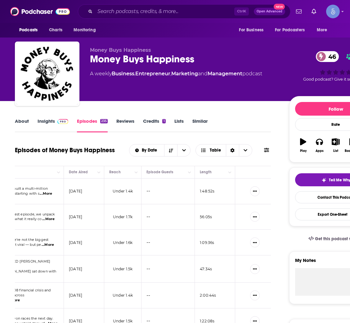
copy p "August 4, 2025"
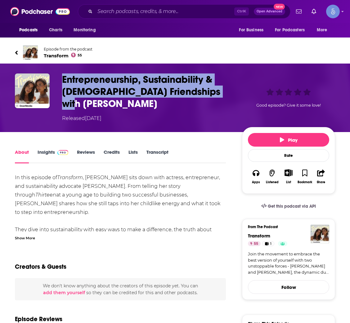
drag, startPoint x: 223, startPoint y: 95, endPoint x: 57, endPoint y: 82, distance: 166.9
click at [57, 82] on div "Entrepreneurship, Sustainability & [DEMOGRAPHIC_DATA] Friendships with [PERSON_…" at bounding box center [175, 98] width 320 height 49
copy h1 "Entrepreneurship, Sustainability & Female Friendships with Nikki Reed"
click at [53, 55] on span "Transform 55" at bounding box center [68, 56] width 49 height 6
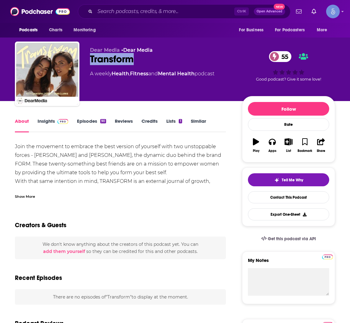
drag, startPoint x: 140, startPoint y: 62, endPoint x: 92, endPoint y: 61, distance: 48.4
click at [92, 61] on div "Transform 55" at bounding box center [161, 59] width 142 height 12
copy h1 "Transform"
click at [48, 121] on link "Insights" at bounding box center [53, 125] width 31 height 14
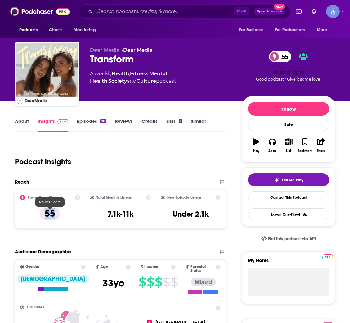
drag, startPoint x: 56, startPoint y: 218, endPoint x: 42, endPoint y: 217, distance: 14.3
click at [42, 217] on p "55" at bounding box center [50, 214] width 20 height 12
copy p "55"
drag, startPoint x: 103, startPoint y: 217, endPoint x: 148, endPoint y: 217, distance: 45.0
click at [148, 217] on div "Total Monthly Listens 7.1k-11k" at bounding box center [120, 209] width 61 height 29
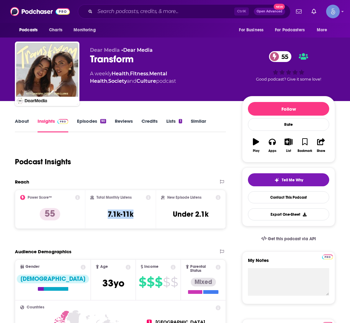
copy h3 "7.1k-11k"
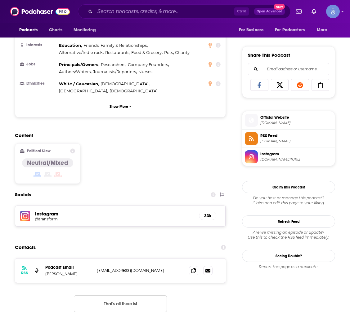
scroll to position [372, 0]
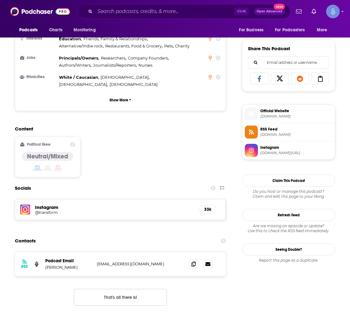
copy p "Dominique Sachse"
drag, startPoint x: 84, startPoint y: 254, endPoint x: 43, endPoint y: 253, distance: 40.7
click at [43, 253] on div "RSS Podcast Email Dominique Sachse production@dearmedia.com production@dearmedi…" at bounding box center [120, 264] width 211 height 24
copy p "Dominique Sachse"
drag, startPoint x: 193, startPoint y: 250, endPoint x: 176, endPoint y: 251, distance: 17.1
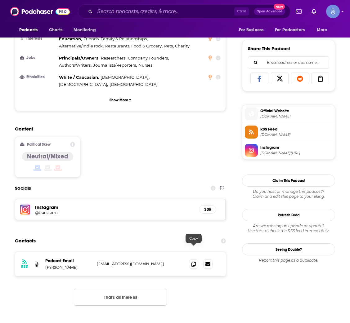
click at [193, 262] on icon at bounding box center [193, 264] width 4 height 5
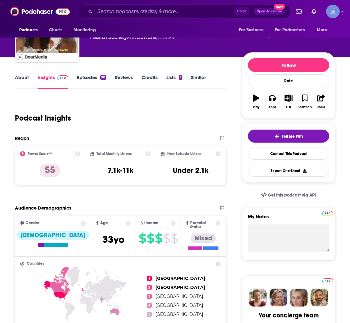
scroll to position [0, 0]
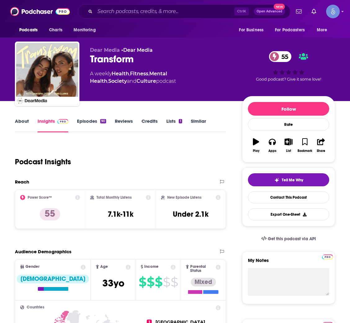
click at [79, 126] on link "Episodes 90" at bounding box center [91, 125] width 29 height 14
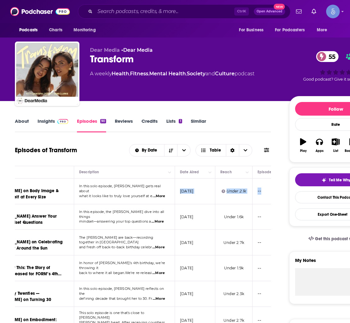
scroll to position [0, 76]
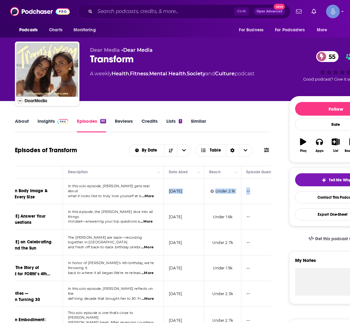
drag, startPoint x: 243, startPoint y: 199, endPoint x: 199, endPoint y: 196, distance: 44.5
click at [199, 196] on td "August 13, 2025" at bounding box center [184, 192] width 40 height 26
copy p "August 13, 2025"
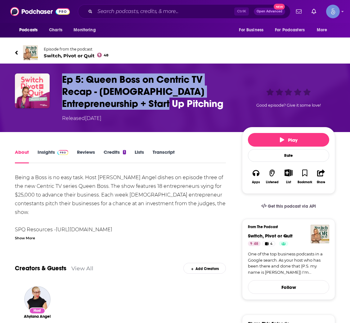
drag, startPoint x: 154, startPoint y: 102, endPoint x: 59, endPoint y: 81, distance: 97.7
click at [59, 81] on div "Ep 5: Queen Boss on Centric TV Recap - [DEMOGRAPHIC_DATA] Entrepreneurship + St…" at bounding box center [175, 98] width 320 height 49
copy h1 "Ep 5: Queen Boss on Centric TV Recap - [DEMOGRAPHIC_DATA] Entrepreneurship + St…"
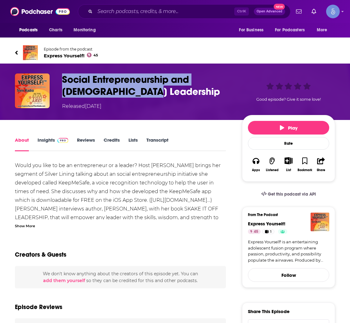
drag, startPoint x: 103, startPoint y: 97, endPoint x: 55, endPoint y: 84, distance: 50.1
click at [55, 84] on div "Social Entrepreneurship and [DEMOGRAPHIC_DATA] Leadership Released [DATE] Good …" at bounding box center [175, 92] width 320 height 37
copy div "Social Entrepreneurship and [DEMOGRAPHIC_DATA] Leadership"
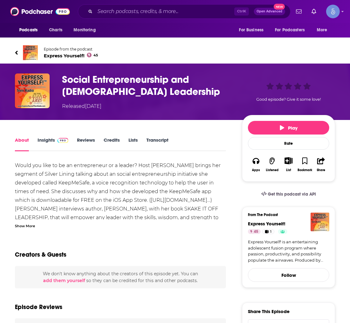
click at [113, 30] on div "Podcasts Charts Monitoring For Business For Podcasters More" at bounding box center [175, 30] width 350 height 15
click at [59, 59] on link "Episode from the podcast Express Yourself! 45" at bounding box center [175, 52] width 320 height 15
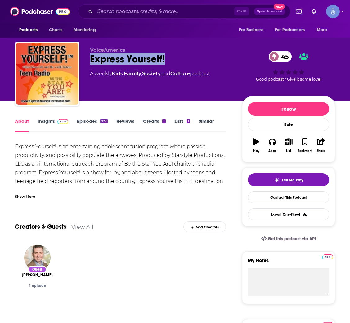
drag, startPoint x: 170, startPoint y: 59, endPoint x: 83, endPoint y: 59, distance: 86.9
click at [83, 59] on div "VoiceAmerica Express Yourself! 45 A weekly Kids , Family , Society and Culture …" at bounding box center [175, 75] width 320 height 67
copy h1 "Express Yourself!"
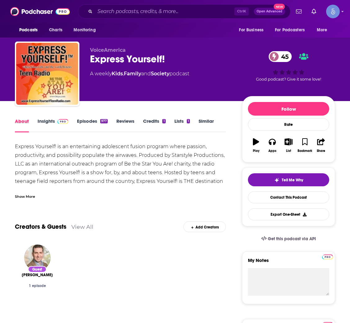
click at [31, 125] on div "About" at bounding box center [26, 125] width 23 height 14
click at [49, 124] on link "Insights" at bounding box center [53, 125] width 31 height 14
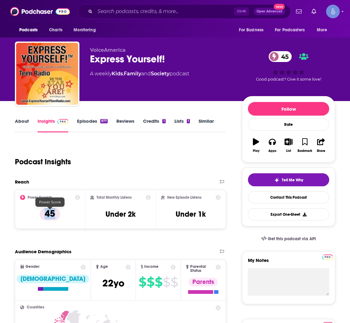
drag, startPoint x: 54, startPoint y: 215, endPoint x: 42, endPoint y: 213, distance: 12.2
click at [42, 213] on p "45" at bounding box center [50, 214] width 20 height 12
copy p "45"
drag, startPoint x: 106, startPoint y: 216, endPoint x: 72, endPoint y: 212, distance: 33.8
click at [141, 220] on div "Total Monthly Listens Under 2k" at bounding box center [120, 209] width 61 height 29
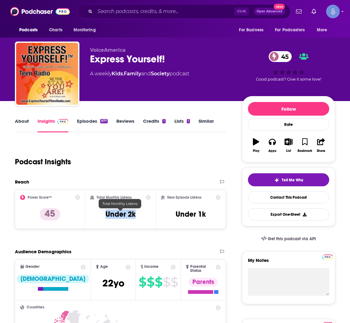
copy h3 "Under 2k"
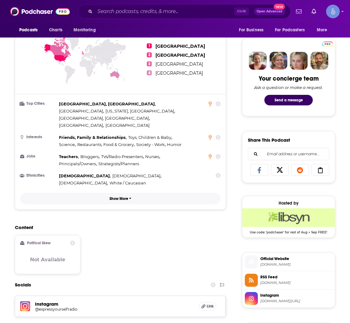
scroll to position [419, 0]
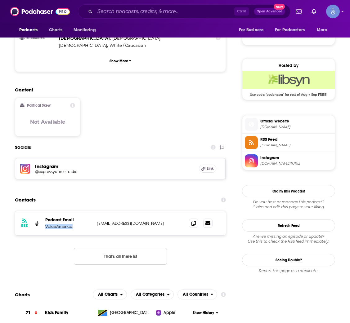
drag, startPoint x: 78, startPoint y: 207, endPoint x: 43, endPoint y: 206, distance: 35.4
click at [43, 211] on div "RSS Podcast Email VoiceAmerica [EMAIL_ADDRESS][DOMAIN_NAME] [EMAIL_ADDRESS][DOM…" at bounding box center [120, 223] width 211 height 24
click at [189, 218] on span at bounding box center [193, 222] width 9 height 9
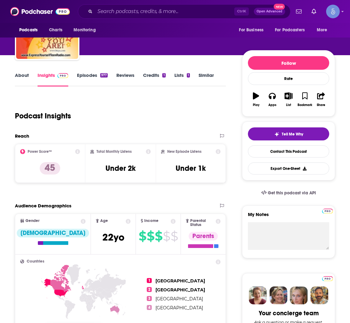
scroll to position [0, 0]
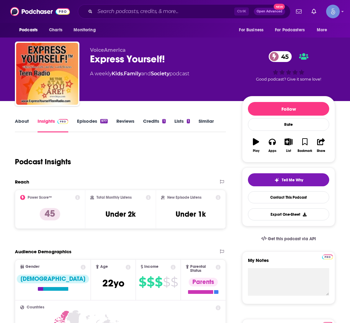
click at [87, 126] on link "Episodes 977" at bounding box center [92, 125] width 31 height 14
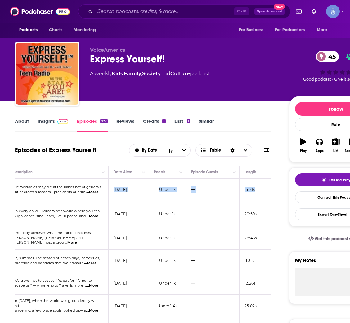
scroll to position [0, 176]
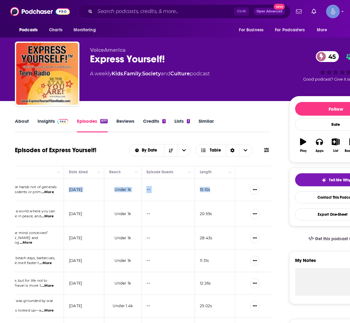
copy p "[DATE]"
drag, startPoint x: 243, startPoint y: 193, endPoint x: 97, endPoint y: 191, distance: 145.9
click at [97, 191] on td "[DATE]" at bounding box center [84, 190] width 40 height 23
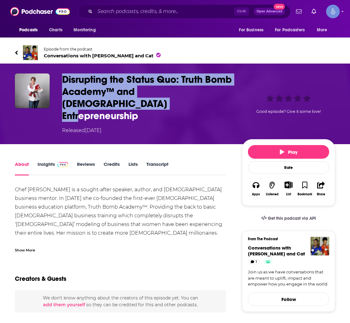
drag, startPoint x: 147, startPoint y: 107, endPoint x: 61, endPoint y: 78, distance: 91.2
click at [61, 78] on div "Disrupting the Status Quo: Truth Bomb Academy™ and [DEMOGRAPHIC_DATA] Entrepren…" at bounding box center [175, 104] width 320 height 61
copy h1 "Disrupting the Status Quo: Truth Bomb Academy™ and [DEMOGRAPHIC_DATA] Entrepren…"
click at [59, 57] on span "Conversations with [PERSON_NAME] and Cat" at bounding box center [102, 56] width 117 height 6
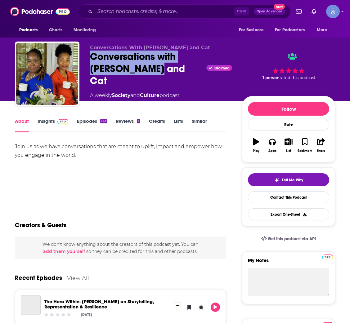
drag, startPoint x: 163, startPoint y: 76, endPoint x: 88, endPoint y: 57, distance: 77.8
click at [88, 57] on div "Conversations With [PERSON_NAME] and Cat Conversations with [PERSON_NAME] and C…" at bounding box center [175, 75] width 320 height 67
copy h1 "Conversations with [PERSON_NAME] and Cat"
click at [44, 123] on link "Insights" at bounding box center [53, 125] width 31 height 14
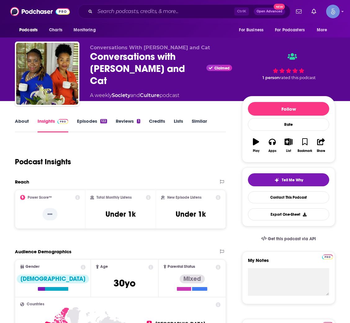
click at [81, 124] on link "Episodes 122" at bounding box center [92, 125] width 30 height 14
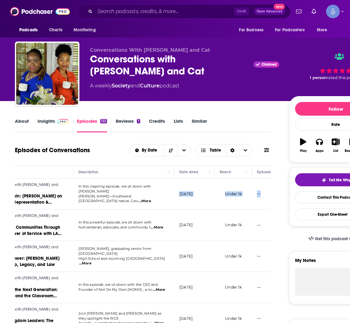
scroll to position [0, 73]
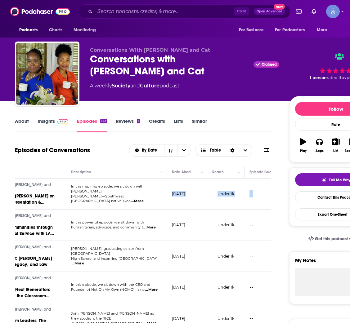
drag, startPoint x: 243, startPoint y: 198, endPoint x: 195, endPoint y: 198, distance: 48.1
click at [195, 198] on td "July 11, 2025" at bounding box center [187, 194] width 40 height 31
copy p "July 11, 2025"
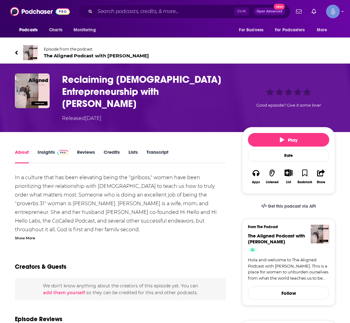
drag, startPoint x: 190, startPoint y: 101, endPoint x: 66, endPoint y: 92, distance: 124.1
click at [66, 92] on div "Reclaiming [DEMOGRAPHIC_DATA] Entrepreneurship with [PERSON_NAME] Released [DAT…" at bounding box center [147, 98] width 170 height 49
click at [187, 98] on div "Reclaiming [DEMOGRAPHIC_DATA] Entrepreneurship with [PERSON_NAME] Released [DAT…" at bounding box center [147, 98] width 170 height 49
click at [190, 89] on h1 "Reclaiming [DEMOGRAPHIC_DATA] Entrepreneurship with [PERSON_NAME]" at bounding box center [147, 92] width 170 height 36
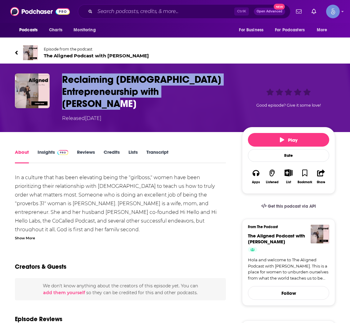
drag, startPoint x: 197, startPoint y: 92, endPoint x: 58, endPoint y: 81, distance: 139.2
click at [58, 81] on div "Reclaiming [DEMOGRAPHIC_DATA] Entrepreneurship with [PERSON_NAME] Released [DAT…" at bounding box center [175, 98] width 320 height 49
copy h1 "Reclaiming [DEMOGRAPHIC_DATA] Entrepreneurship with [PERSON_NAME]"
click at [55, 149] on span at bounding box center [61, 152] width 13 height 6
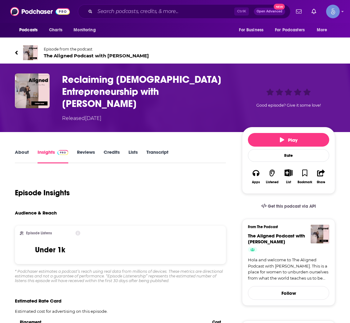
click at [20, 149] on link "About" at bounding box center [22, 156] width 14 height 14
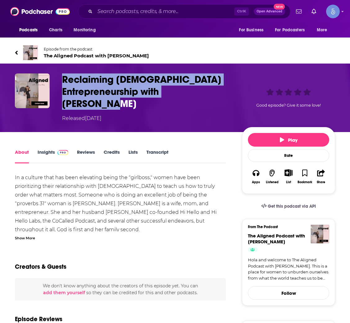
copy h1 "Reclaiming Female Entrepreneurship with Carolina Diplan Flores"
drag, startPoint x: 187, startPoint y: 91, endPoint x: 60, endPoint y: 83, distance: 127.5
click at [60, 83] on div "Reclaiming Female Entrepreneurship with Carolina Diplan Flores Released Monday,…" at bounding box center [175, 98] width 320 height 49
click at [57, 53] on span "The Aligned Podcast with Audrey Diaz" at bounding box center [96, 56] width 105 height 6
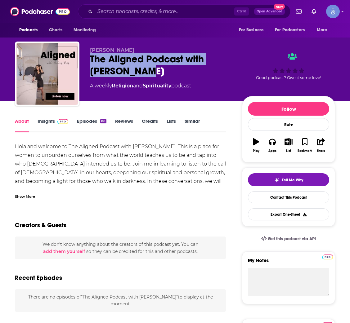
drag, startPoint x: 163, startPoint y: 70, endPoint x: 87, endPoint y: 60, distance: 77.0
click at [87, 60] on div "Audrey Diaz The Aligned Podcast with Audrey Diaz A weekly Religion and Spiritua…" at bounding box center [175, 75] width 320 height 67
copy h1 "The Aligned Podcast with Audrey Diaz"
click at [50, 125] on link "Insights" at bounding box center [53, 125] width 31 height 14
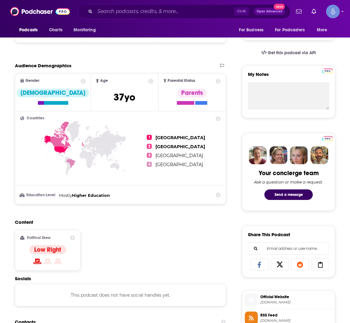
scroll to position [372, 0]
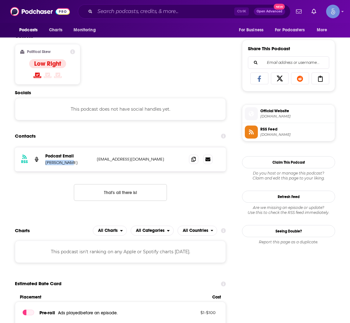
drag, startPoint x: 76, startPoint y: 165, endPoint x: 46, endPoint y: 165, distance: 29.5
click at [46, 165] on p "Audrey Diaz" at bounding box center [68, 162] width 47 height 5
copy p "Audrey Diaz"
click at [193, 164] on span at bounding box center [193, 159] width 9 height 9
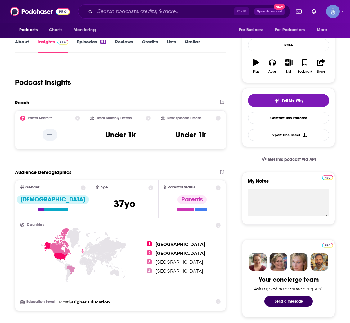
scroll to position [0, 0]
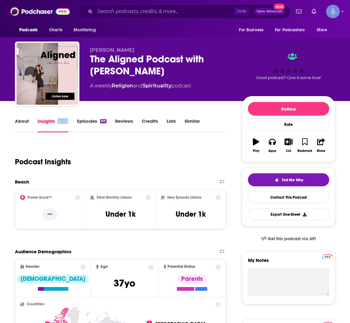
click at [76, 126] on div "About Insights Episodes 88 Reviews Credits Lists Similar" at bounding box center [120, 124] width 211 height 15
click at [79, 126] on link "Episodes 88" at bounding box center [91, 125] width 29 height 14
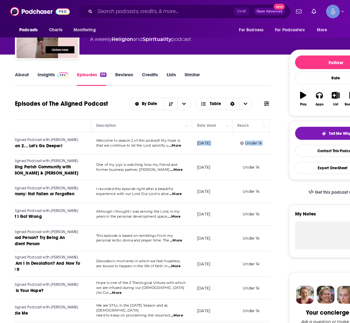
scroll to position [0, 176]
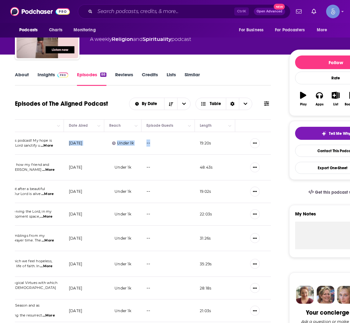
drag, startPoint x: 245, startPoint y: 149, endPoint x: 96, endPoint y: 146, distance: 148.7
click at [96, 146] on td "August 11, 2025" at bounding box center [84, 143] width 40 height 23
copy p "August 11, 2025"
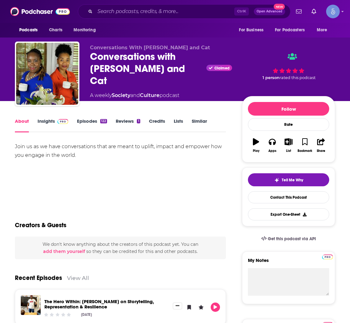
click at [48, 121] on link "Insights" at bounding box center [53, 125] width 31 height 14
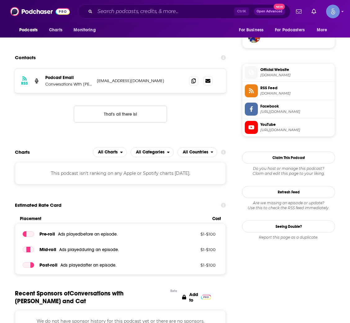
scroll to position [465, 0]
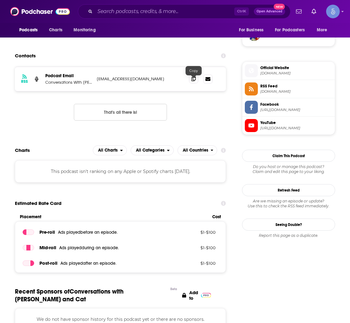
click at [193, 81] on icon at bounding box center [193, 78] width 4 height 5
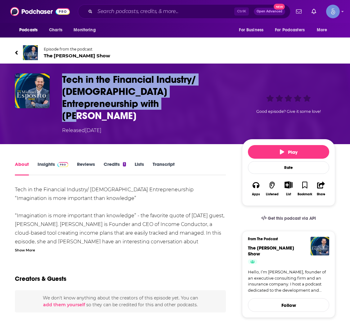
copy div "Tech in the Financial Industry/ [DEMOGRAPHIC_DATA] Entrepreneurship with [PERSO…"
drag, startPoint x: 92, startPoint y: 101, endPoint x: 54, endPoint y: 84, distance: 40.8
click at [54, 84] on div "Tech in the Financial Industry/ [DEMOGRAPHIC_DATA] Entrepreneurship with [PERSO…" at bounding box center [175, 104] width 320 height 61
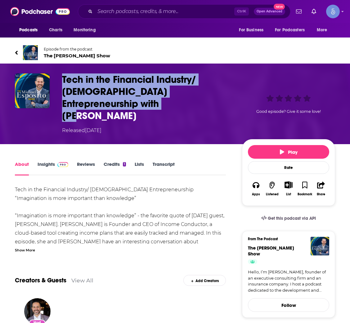
click at [78, 55] on span "The [PERSON_NAME] Show" at bounding box center [77, 56] width 66 height 6
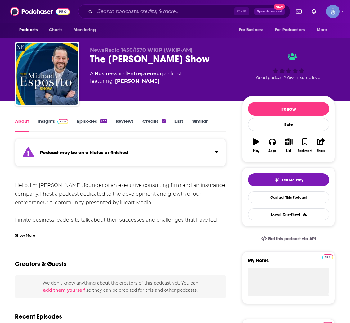
drag, startPoint x: 224, startPoint y: 60, endPoint x: 83, endPoint y: 61, distance: 140.9
click at [83, 61] on div "NewsRadio 1450/1370 WKIP (WKIP-AM) The [PERSON_NAME] Show A Business and Entrep…" at bounding box center [175, 75] width 320 height 67
copy h1 "The [PERSON_NAME] Show"
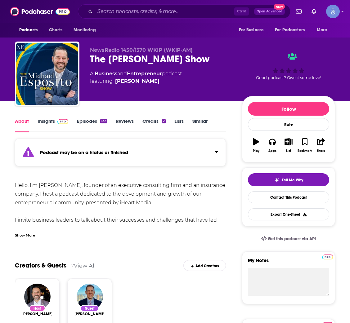
click at [48, 126] on link "Insights" at bounding box center [53, 125] width 31 height 14
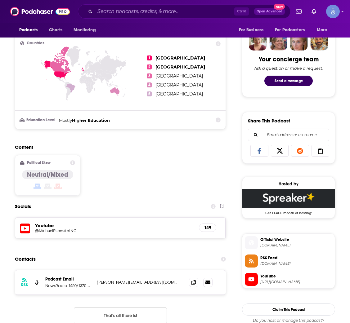
scroll to position [419, 0]
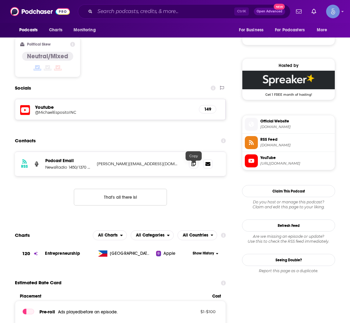
click at [195, 169] on span at bounding box center [193, 163] width 9 height 9
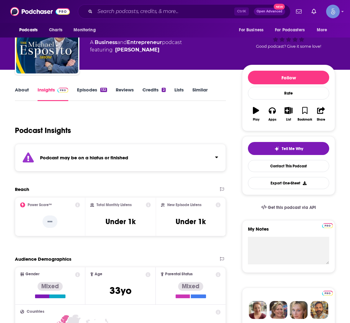
scroll to position [0, 0]
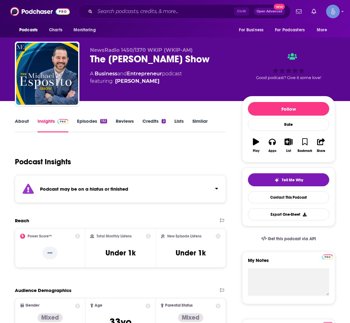
click at [88, 117] on div "About Insights Episodes 132 Reviews Credits 2 Lists Similar" at bounding box center [120, 124] width 211 height 15
click at [93, 124] on link "Episodes 132" at bounding box center [92, 125] width 30 height 14
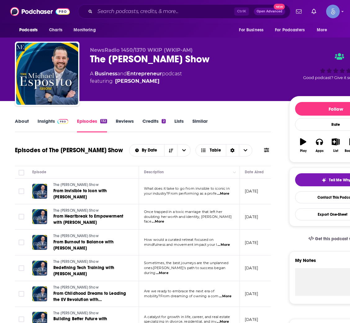
drag, startPoint x: 260, startPoint y: 193, endPoint x: 243, endPoint y: 189, distance: 18.1
click at [243, 189] on td "January 15, 2025" at bounding box center [260, 192] width 40 height 26
copy p "January 15, 2025"
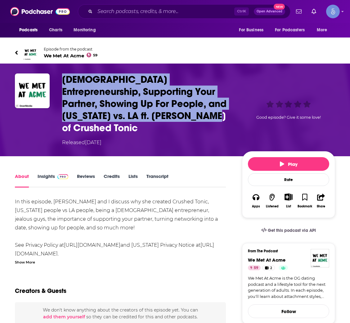
drag, startPoint x: 147, startPoint y: 122, endPoint x: 57, endPoint y: 84, distance: 97.1
click at [57, 84] on div "[DEMOGRAPHIC_DATA] Entrepreneurship, Supporting Your Partner, Showing Up For Pe…" at bounding box center [175, 110] width 320 height 73
copy h1 "[DEMOGRAPHIC_DATA] Entrepreneurship, Supporting Your Partner, Showing Up For Pe…"
click at [66, 59] on link "Episode from the podcast We Met At Acme 59" at bounding box center [175, 52] width 320 height 15
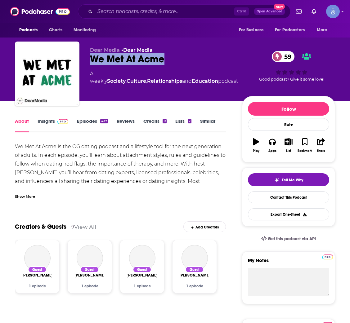
drag, startPoint x: 172, startPoint y: 65, endPoint x: 88, endPoint y: 64, distance: 84.1
click at [88, 64] on div "Dear Media • Dear Media We Met At Acme 59 A weekly Society , Culture , Relation…" at bounding box center [175, 75] width 320 height 67
copy h1 "We Met At Acme"
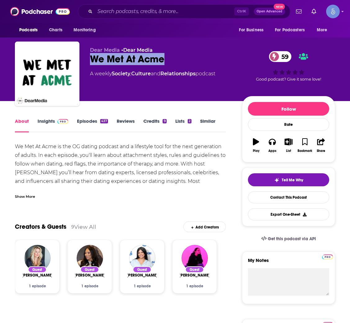
click at [48, 128] on link "Insights" at bounding box center [53, 125] width 31 height 14
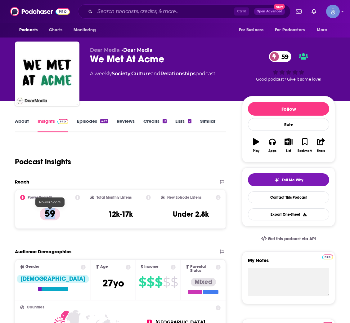
drag, startPoint x: 61, startPoint y: 214, endPoint x: 44, endPoint y: 215, distance: 16.8
click at [44, 215] on div "Power Score™ 59" at bounding box center [50, 209] width 60 height 29
copy p "59"
drag, startPoint x: 105, startPoint y: 219, endPoint x: 137, endPoint y: 220, distance: 31.4
click at [137, 220] on div "Total Monthly Listens 12k-17k" at bounding box center [120, 209] width 61 height 29
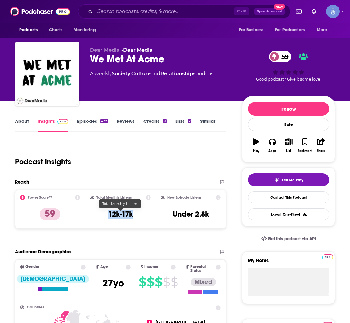
copy h3 "12k-17k"
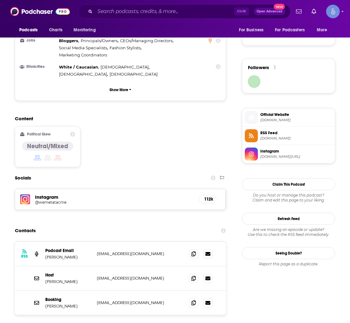
scroll to position [419, 0]
drag, startPoint x: 81, startPoint y: 248, endPoint x: 45, endPoint y: 248, distance: 35.7
click at [45, 266] on div "Host Lindsey Metselaar wemetatacme@gmail.com wemetatacme@gmail.com" at bounding box center [120, 278] width 211 height 25
copy p "Lindsey Metselaar"
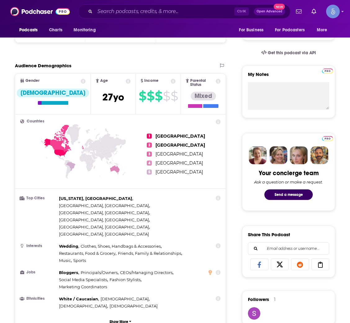
scroll to position [0, 0]
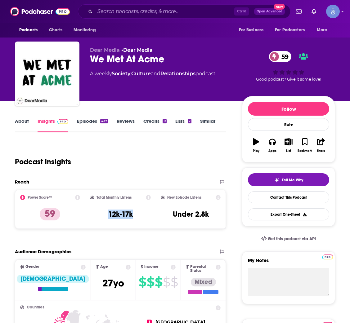
click at [85, 122] on link "Episodes 437" at bounding box center [92, 125] width 31 height 14
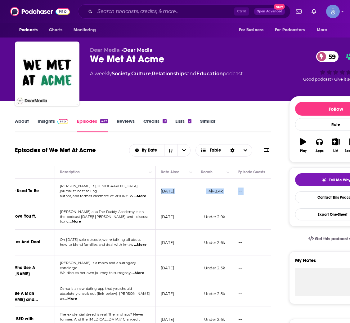
scroll to position [0, 176]
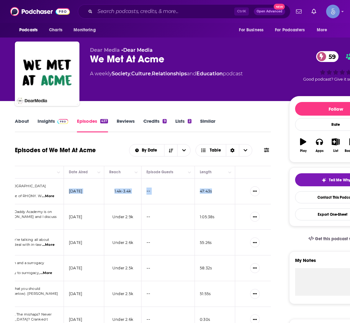
drag, startPoint x: 246, startPoint y: 192, endPoint x: 98, endPoint y: 195, distance: 148.4
click at [98, 195] on td "August 10, 2025" at bounding box center [84, 192] width 40 height 26
copy p "August 10, 2025"
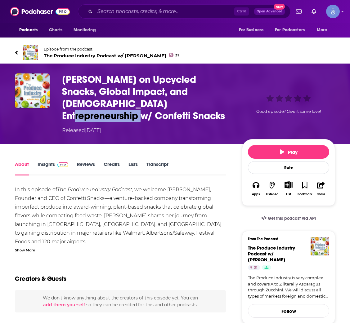
drag, startPoint x: 223, startPoint y: 103, endPoint x: 156, endPoint y: 103, distance: 67.3
click at [156, 103] on h1 "[PERSON_NAME] on Upcycled Snacks, Global Impact, and [DEMOGRAPHIC_DATA] Entrepr…" at bounding box center [147, 98] width 170 height 48
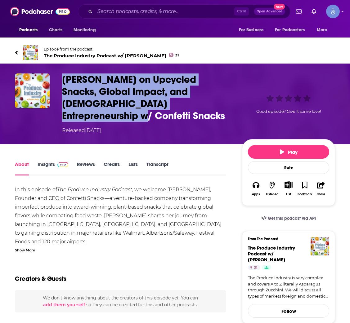
copy h1 "[PERSON_NAME] on Upcycled Snacks, Global Impact, and [DEMOGRAPHIC_DATA] Entrepr…"
drag, startPoint x: 225, startPoint y: 104, endPoint x: 62, endPoint y: 83, distance: 164.3
click at [62, 83] on h1 "Betty Lu on Upcycled Snacks, Global Impact, and Female Entrepreneurship w/ Conf…" at bounding box center [147, 98] width 170 height 48
click at [83, 55] on span "The Produce Industry Podcast w/ Patrick Kelly 31" at bounding box center [111, 56] width 135 height 6
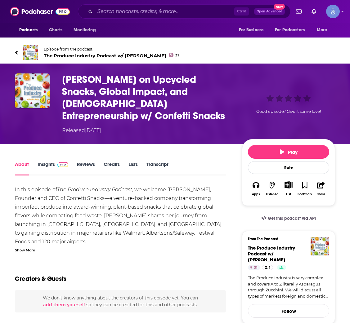
click at [107, 56] on span "The Produce Industry Podcast w/ Patrick Kelly 31" at bounding box center [111, 56] width 135 height 6
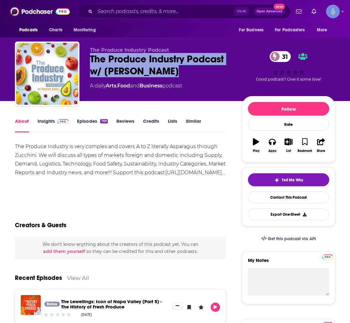
drag, startPoint x: 170, startPoint y: 74, endPoint x: 88, endPoint y: 57, distance: 83.9
click at [88, 57] on div "The Produce Industry Podcast The Produce Industry Podcast w/ Patrick Kelly 31 A…" at bounding box center [175, 75] width 320 height 67
copy h1 "The Produce Industry Podcast w/ Patrick Kelly"
click at [47, 124] on link "Insights" at bounding box center [53, 125] width 31 height 14
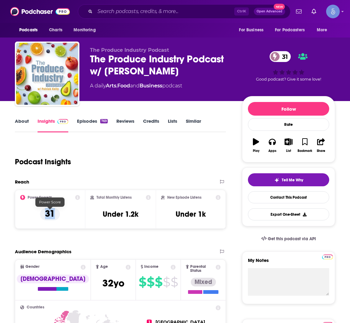
drag, startPoint x: 59, startPoint y: 211, endPoint x: 42, endPoint y: 213, distance: 16.8
click at [42, 213] on div "Power Score™ 31" at bounding box center [50, 209] width 60 height 29
copy p "31"
drag, startPoint x: 105, startPoint y: 216, endPoint x: 144, endPoint y: 217, distance: 39.1
click at [144, 217] on div "Total Monthly Listens Under 1.2k" at bounding box center [120, 209] width 61 height 29
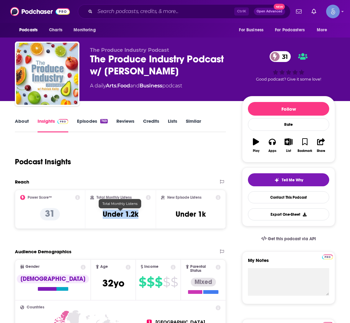
copy h3 "Under 1.2k"
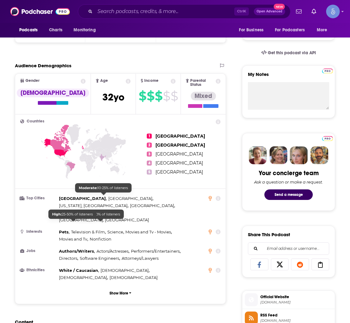
scroll to position [372, 0]
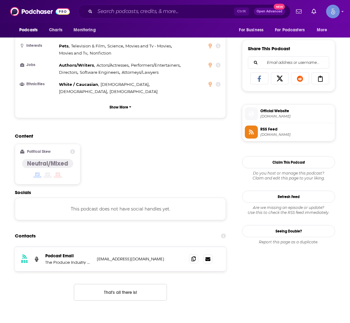
click at [190, 254] on span at bounding box center [193, 258] width 9 height 9
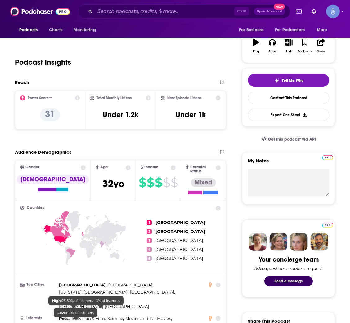
scroll to position [0, 0]
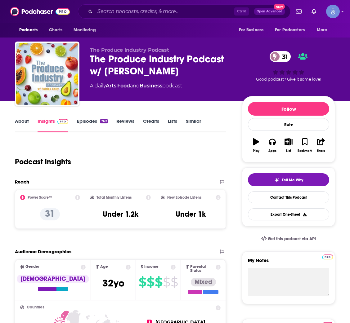
click at [87, 120] on link "Episodes 769" at bounding box center [92, 125] width 31 height 14
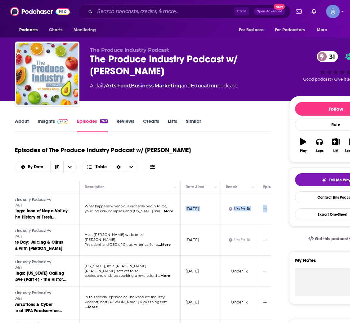
scroll to position [0, 90]
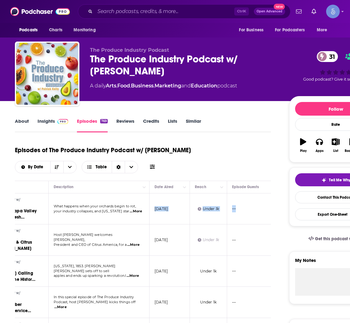
drag, startPoint x: 244, startPoint y: 216, endPoint x: 187, endPoint y: 217, distance: 56.5
click at [187, 217] on td "August 12, 2025" at bounding box center [170, 209] width 40 height 31
copy p "August 12, 2025"
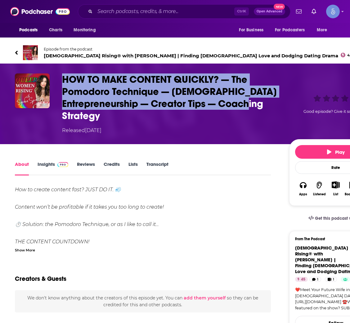
copy h1 "HOW TO MAKE CONTENT QUICKLY? — The Pomodoro Technique — [DEMOGRAPHIC_DATA] Entr…"
drag, startPoint x: 158, startPoint y: 115, endPoint x: 57, endPoint y: 82, distance: 106.0
click at [57, 82] on div "HOW TO MAKE CONTENT QUICKLY? — The Pomodoro Technique — [DEMOGRAPHIC_DATA] Entr…" at bounding box center [198, 104] width 367 height 61
click at [85, 57] on span "Queer Women Rising® with Sophia Spallino | Finding Lesbian Love and Dodging Dat…" at bounding box center [198, 56] width 308 height 6
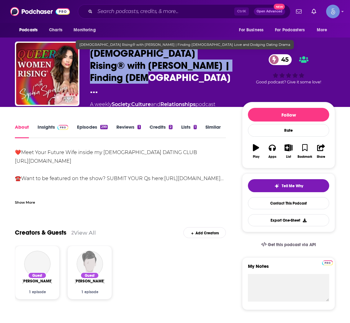
drag, startPoint x: 156, startPoint y: 87, endPoint x: 89, endPoint y: 57, distance: 73.9
click at [89, 57] on div "Sophia Spallino Queer Women Rising® with Sophia Spallino | Finding Lesbian … 45…" at bounding box center [175, 78] width 320 height 73
copy h1 "Queer Women Rising® with Sophia Spallino | Finding Lesbian …"
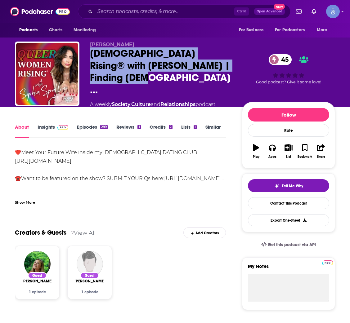
click at [43, 128] on link "Insights" at bounding box center [53, 131] width 31 height 14
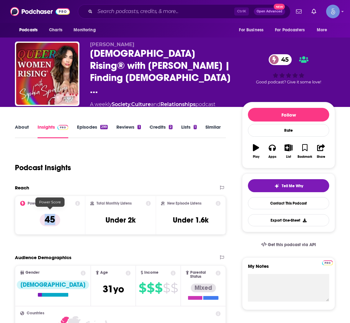
drag, startPoint x: 55, startPoint y: 222, endPoint x: 38, endPoint y: 219, distance: 16.6
click at [38, 219] on div "Power Score™ 45" at bounding box center [50, 215] width 60 height 29
copy p "45"
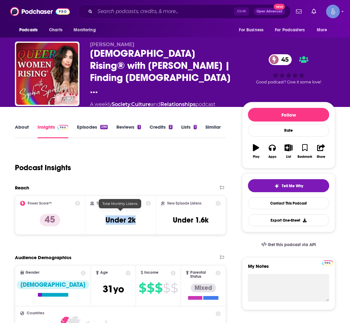
drag, startPoint x: 98, startPoint y: 213, endPoint x: 142, endPoint y: 218, distance: 44.3
click at [142, 218] on div "Total Monthly Listens Under 2k" at bounding box center [120, 215] width 61 height 29
copy h3 "Under 2k"
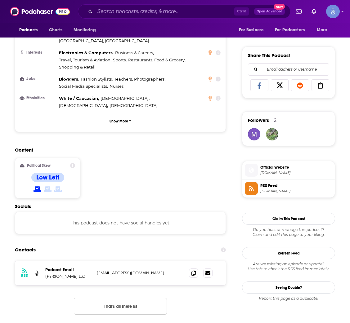
scroll to position [372, 0]
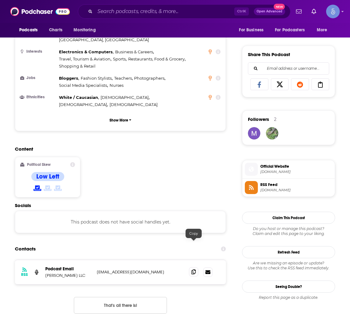
click at [193, 270] on icon at bounding box center [193, 272] width 4 height 5
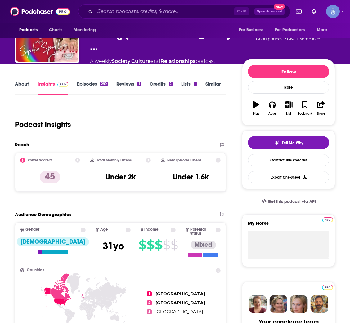
scroll to position [0, 0]
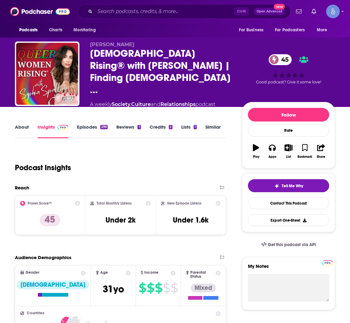
click at [98, 124] on link "Episodes 299" at bounding box center [92, 131] width 31 height 14
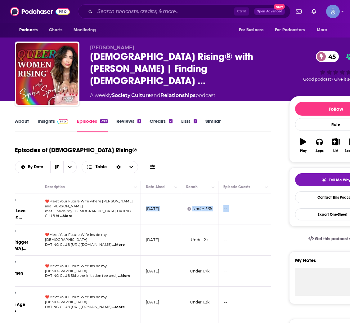
scroll to position [0, 176]
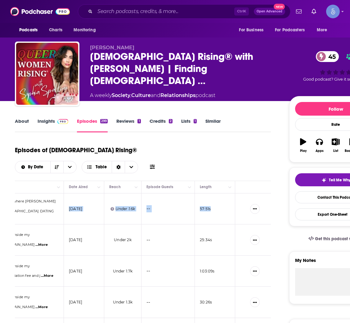
drag, startPoint x: 244, startPoint y: 201, endPoint x: 97, endPoint y: 197, distance: 147.8
click at [97, 197] on td "August 11, 2025" at bounding box center [84, 209] width 40 height 31
copy p "August 11, 2025"
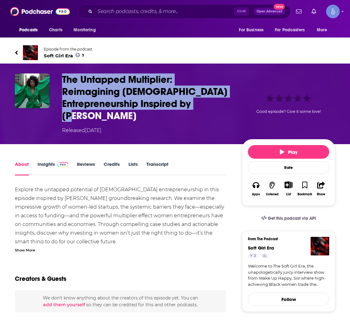
drag, startPoint x: 122, startPoint y: 116, endPoint x: 59, endPoint y: 85, distance: 71.1
click at [59, 85] on div "The Untapped Multiplier: Reimagining [DEMOGRAPHIC_DATA] Entrepreneurship Inspir…" at bounding box center [175, 104] width 320 height 61
copy h1 "The Untapped Multiplier: Reimagining [DEMOGRAPHIC_DATA] Entrepreneurship Inspir…"
click at [62, 52] on span "Episode from the podcast" at bounding box center [68, 49] width 49 height 5
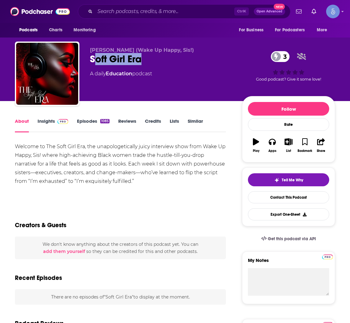
drag, startPoint x: 151, startPoint y: 65, endPoint x: 93, endPoint y: 63, distance: 58.7
click at [93, 63] on div "[PERSON_NAME] (Wake Up Happy, Sis!) Soft Girl Era 3 A daily Education podcast" at bounding box center [161, 72] width 142 height 50
copy h1 "oft Girl Era"
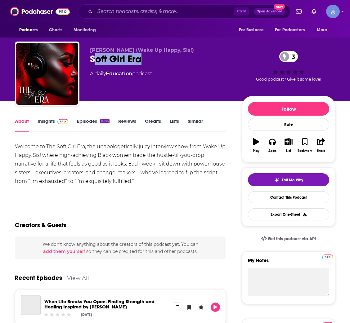
click at [132, 66] on div "[PERSON_NAME] (Wake Up Happy, Sis!) Soft Girl Era 3 A daily Education podcast" at bounding box center [161, 72] width 142 height 50
drag, startPoint x: 146, startPoint y: 63, endPoint x: 89, endPoint y: 62, distance: 57.4
click at [89, 62] on div "[PERSON_NAME] (Wake Up Happy, Sis!) Soft Girl Era 3 A daily Education podcast 3…" at bounding box center [175, 75] width 320 height 67
copy h1 "Soft Girl Era"
click at [45, 125] on link "Insights" at bounding box center [53, 125] width 31 height 14
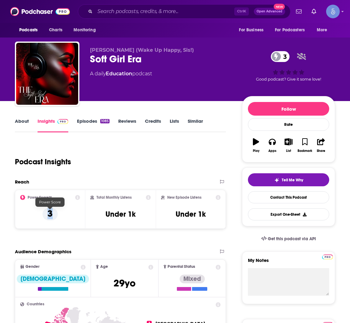
drag, startPoint x: 60, startPoint y: 215, endPoint x: 42, endPoint y: 217, distance: 18.1
click at [42, 217] on div "Power Score™ 3" at bounding box center [50, 209] width 60 height 29
copy p "3"
drag, startPoint x: 103, startPoint y: 217, endPoint x: 139, endPoint y: 217, distance: 35.4
click at [139, 217] on div "Total Monthly Listens Under 1k" at bounding box center [120, 209] width 61 height 29
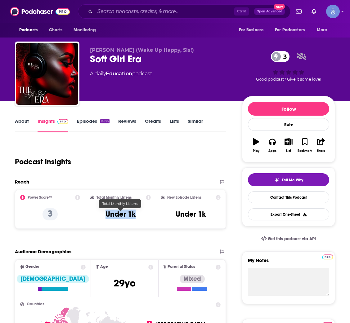
copy h3 "Under 1k"
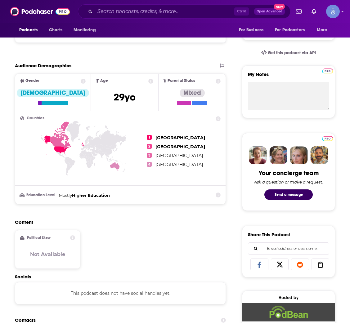
scroll to position [372, 0]
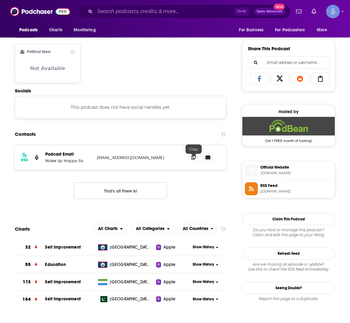
click at [195, 160] on icon at bounding box center [193, 157] width 4 height 5
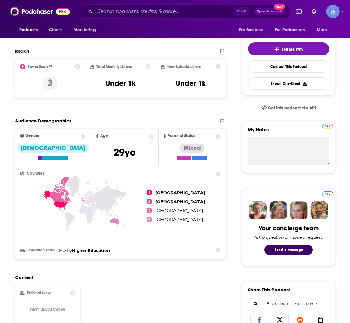
scroll to position [0, 0]
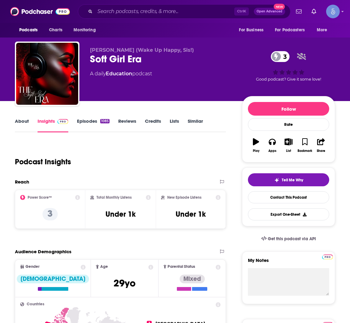
click at [101, 122] on div "1085" at bounding box center [104, 121] width 9 height 4
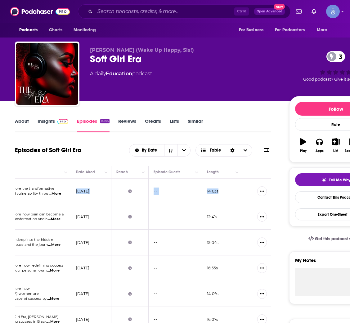
scroll to position [0, 176]
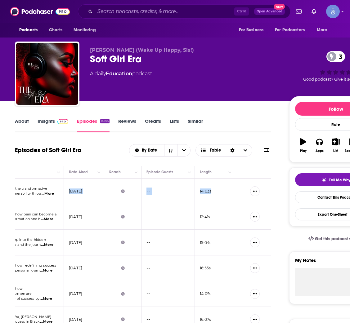
copy p "August 13, 2025"
drag, startPoint x: 245, startPoint y: 195, endPoint x: 97, endPoint y: 191, distance: 148.1
click at [97, 191] on td "August 13, 2025" at bounding box center [84, 192] width 40 height 26
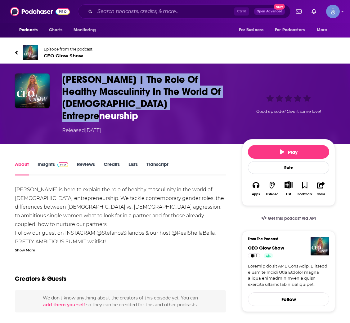
copy div "[PERSON_NAME] | The Role Of Healthy Masculinity In The World Of [DEMOGRAPHIC_DA…"
drag, startPoint x: 185, startPoint y: 102, endPoint x: 53, endPoint y: 75, distance: 134.3
click at [53, 75] on div "[PERSON_NAME] | The Role Of Healthy Masculinity In The World Of [DEMOGRAPHIC_DA…" at bounding box center [175, 104] width 320 height 61
click at [63, 50] on span "Episode from the podcast" at bounding box center [68, 49] width 49 height 5
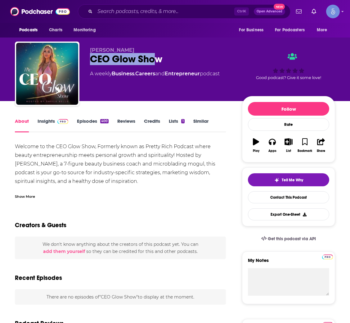
drag, startPoint x: 158, startPoint y: 61, endPoint x: 88, endPoint y: 61, distance: 69.5
click at [88, 61] on div "Sheila Bella CEO Glow Show A weekly Business , Careers and Entrepreneur podcast…" at bounding box center [175, 75] width 320 height 67
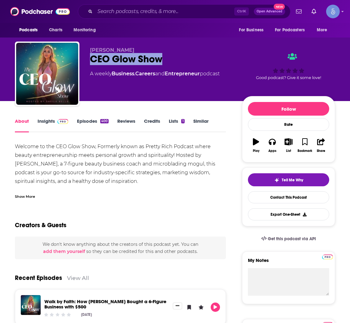
drag, startPoint x: 179, startPoint y: 62, endPoint x: 85, endPoint y: 64, distance: 94.1
click at [85, 64] on div "Sheila Bella CEO Glow Show A weekly Business , Careers and Entrepreneur podcast…" at bounding box center [175, 75] width 320 height 67
copy h1 "CEO Glow Show"
click at [48, 124] on link "Insights" at bounding box center [53, 125] width 31 height 14
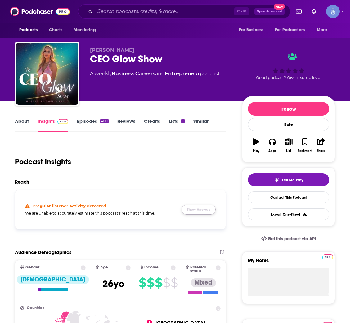
click at [208, 209] on button "Show Anyway" at bounding box center [199, 210] width 34 height 10
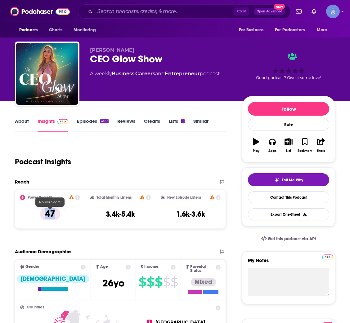
drag, startPoint x: 66, startPoint y: 214, endPoint x: 42, endPoint y: 215, distance: 24.2
click at [42, 215] on div "Power Score™ 47" at bounding box center [50, 209] width 60 height 29
copy p "47"
drag, startPoint x: 101, startPoint y: 218, endPoint x: 142, endPoint y: 218, distance: 41.3
click at [142, 218] on div "Total Monthly Listens 3.4k-5.4k" at bounding box center [120, 209] width 61 height 29
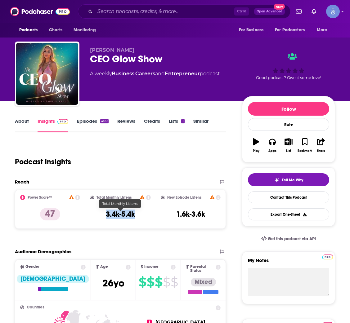
copy h3 "3.4k-5.4k"
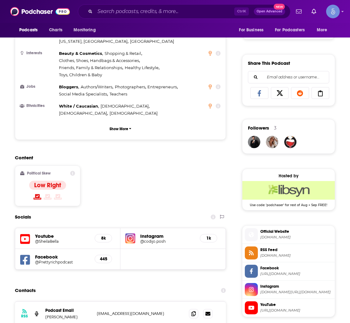
scroll to position [372, 0]
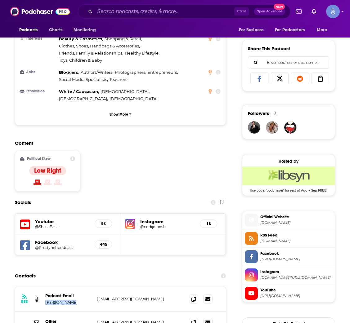
copy p "Sheila Bella"
drag, startPoint x: 71, startPoint y: 292, endPoint x: 42, endPoint y: 290, distance: 29.2
click at [42, 290] on div "RSS Podcast Email Sheila Bella sheilaferrari@gmail.com sheilaferrari@gmail.com" at bounding box center [120, 299] width 211 height 25
click at [191, 295] on span at bounding box center [193, 299] width 9 height 9
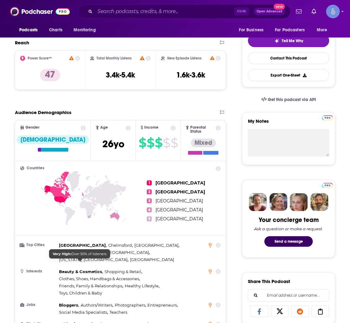
scroll to position [0, 0]
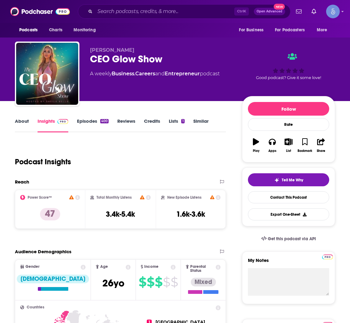
click at [83, 124] on link "Episodes 400" at bounding box center [93, 125] width 32 height 14
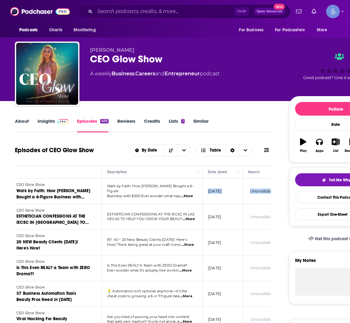
scroll to position [0, 176]
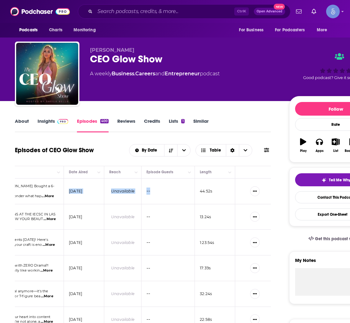
copy p "August 12, 2025"
drag, startPoint x: 254, startPoint y: 197, endPoint x: 97, endPoint y: 191, distance: 156.5
click at [97, 191] on td "August 12, 2025" at bounding box center [84, 192] width 40 height 26
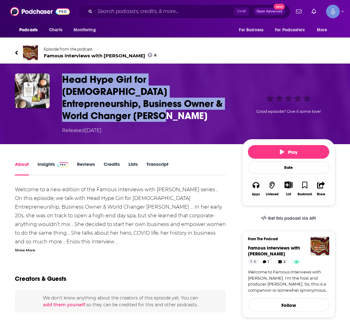
copy div "Head Hype Girl for [DEMOGRAPHIC_DATA] Entrepreneurship, Business Owner & World …"
drag, startPoint x: 205, startPoint y: 102, endPoint x: 54, endPoint y: 80, distance: 153.4
click at [54, 80] on div "Head Hype Girl for [DEMOGRAPHIC_DATA] Entrepreneurship, Business Owner & World …" at bounding box center [175, 104] width 320 height 61
click at [83, 54] on span "Famous Interviews with [PERSON_NAME] 6" at bounding box center [100, 56] width 113 height 6
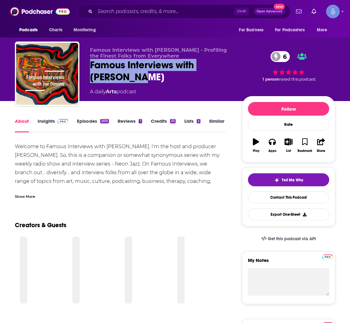
drag, startPoint x: 129, startPoint y: 79, endPoint x: 89, endPoint y: 68, distance: 42.2
click at [89, 68] on div "Famous Interviews with [PERSON_NAME] - Profiling the Finest Folks from Everywhe…" at bounding box center [175, 75] width 320 height 67
copy h1 "Famous Interviews with [PERSON_NAME]"
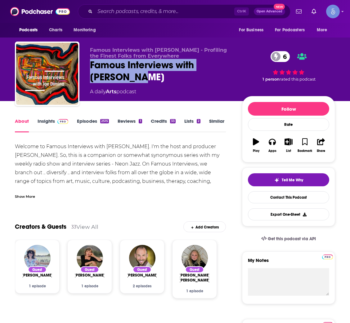
click at [40, 121] on link "Insights" at bounding box center [53, 125] width 31 height 14
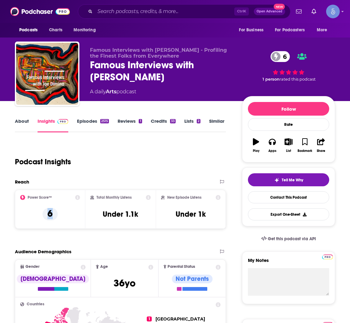
drag, startPoint x: 60, startPoint y: 221, endPoint x: 44, endPoint y: 219, distance: 16.3
click at [44, 219] on div "Power Score™ 6" at bounding box center [50, 209] width 60 height 29
copy p "6"
drag, startPoint x: 97, startPoint y: 219, endPoint x: 143, endPoint y: 217, distance: 45.7
click at [143, 217] on div "Total Monthly Listens Under 1.1k" at bounding box center [120, 209] width 61 height 29
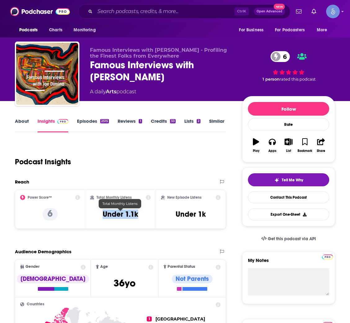
copy h3 "Under 1.1k"
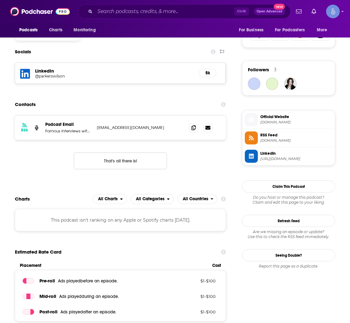
scroll to position [419, 0]
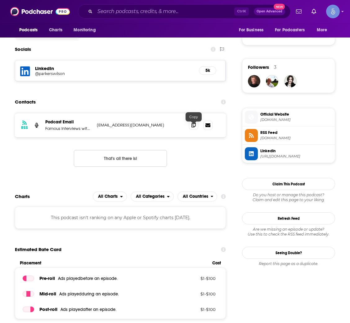
click at [191, 126] on span at bounding box center [193, 124] width 9 height 9
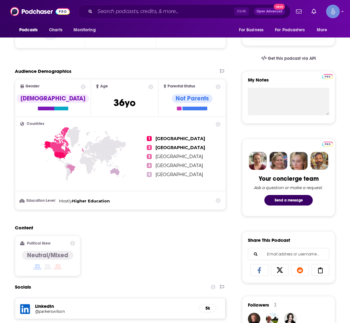
scroll to position [0, 0]
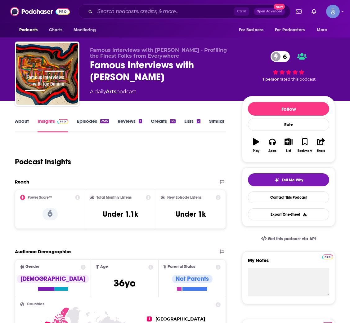
click at [104, 124] on link "Episodes 2515" at bounding box center [93, 125] width 32 height 14
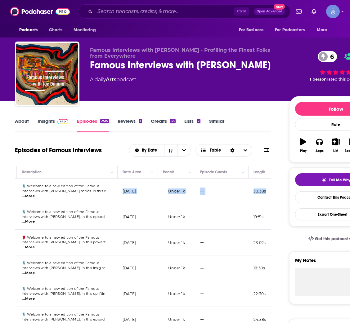
scroll to position [0, 139]
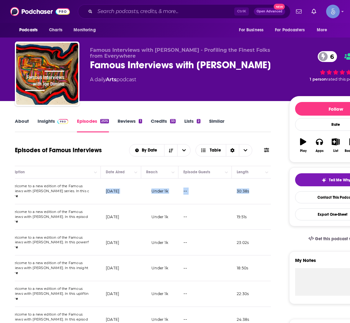
drag, startPoint x: 245, startPoint y: 194, endPoint x: 135, endPoint y: 192, distance: 110.5
click at [135, 192] on td "[DATE]" at bounding box center [121, 192] width 40 height 26
copy p "[DATE]"
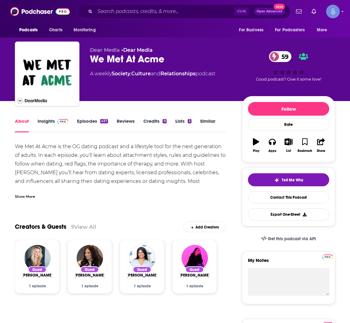
click at [58, 123] on img at bounding box center [62, 121] width 11 height 5
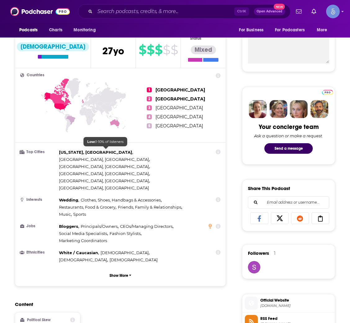
scroll to position [465, 0]
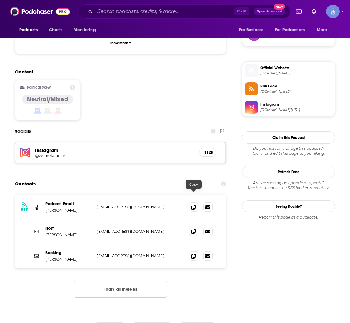
click at [191, 229] on icon at bounding box center [193, 231] width 4 height 5
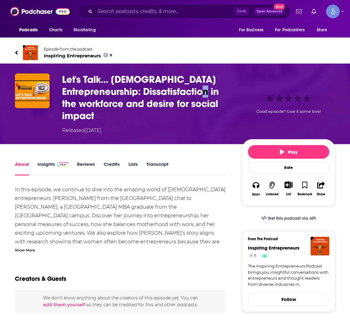
click at [176, 96] on h1 "Let's Talk... Female Entrepreneurship: Dissatisfaction in the workforce and des…" at bounding box center [147, 98] width 170 height 48
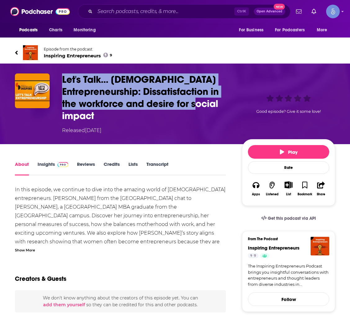
drag, startPoint x: 179, startPoint y: 105, endPoint x: 53, endPoint y: 78, distance: 129.2
click at [53, 78] on div "Let's Talk... Female Entrepreneurship: Dissatisfaction in the workforce and des…" at bounding box center [175, 104] width 320 height 61
copy div "Let's Talk... Female Entrepreneurship: Dissatisfaction in the workforce and des…"
click at [55, 161] on span at bounding box center [61, 164] width 13 height 6
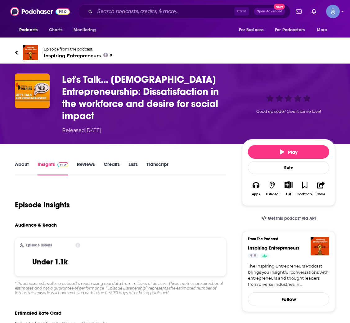
click at [74, 56] on span "Inspiring Entrepreneurs 9" at bounding box center [78, 56] width 68 height 6
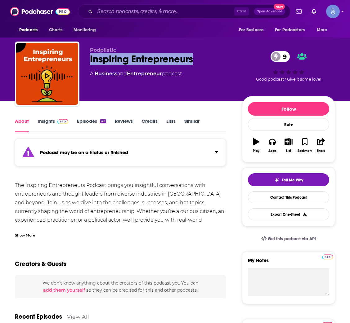
copy h1 "Inspiring Entrepreneurs"
drag, startPoint x: 209, startPoint y: 66, endPoint x: 87, endPoint y: 63, distance: 122.3
click at [87, 63] on div "Podplistic Inspiring Entrepreneurs 9 A Business and Entrepreneur podcast 9 Good…" at bounding box center [175, 75] width 320 height 67
click at [57, 122] on img at bounding box center [62, 121] width 11 height 5
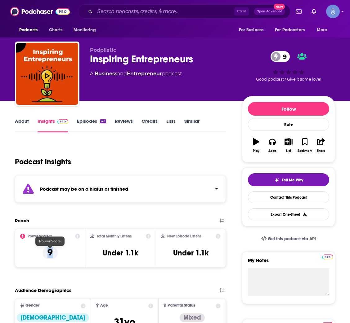
drag, startPoint x: 62, startPoint y: 252, endPoint x: 43, endPoint y: 256, distance: 19.2
click at [43, 256] on div "Power Score™ 9" at bounding box center [50, 248] width 60 height 29
copy p "9"
drag, startPoint x: 108, startPoint y: 259, endPoint x: 142, endPoint y: 258, distance: 34.8
click at [142, 258] on div "Total Monthly Listens Under 1.1k" at bounding box center [120, 248] width 61 height 29
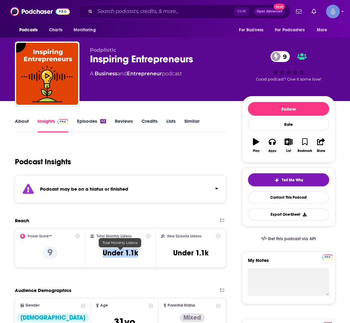
copy h3 "Under 1.1k"
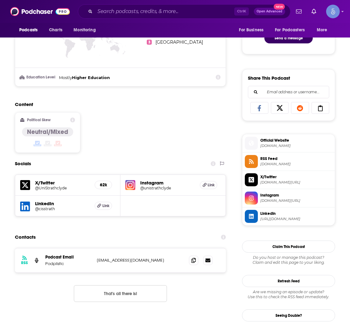
scroll to position [419, 0]
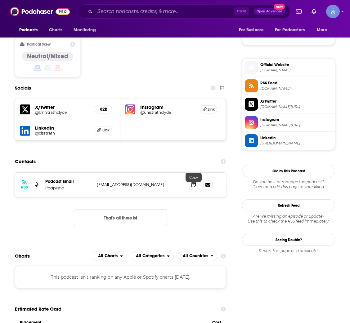
drag, startPoint x: 192, startPoint y: 188, endPoint x: 165, endPoint y: 187, distance: 27.6
click at [191, 187] on icon at bounding box center [193, 184] width 4 height 5
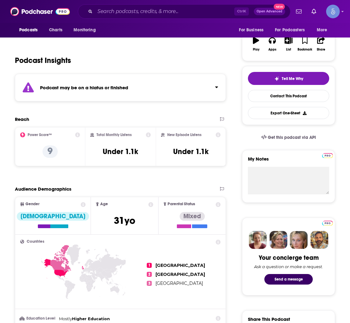
scroll to position [0, 0]
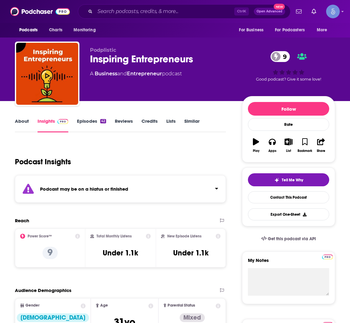
click at [87, 130] on link "Episodes 42" at bounding box center [91, 125] width 29 height 14
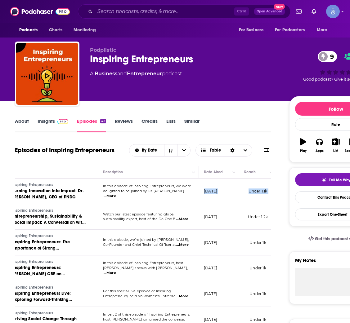
scroll to position [0, 119]
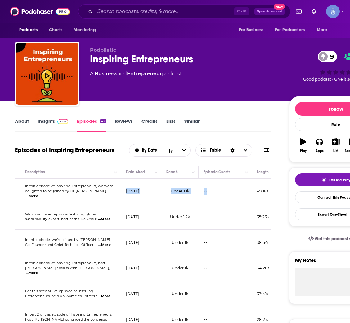
drag, startPoint x: 244, startPoint y: 197, endPoint x: 150, endPoint y: 195, distance: 94.1
click at [150, 195] on td "May 22, 2025" at bounding box center [141, 192] width 40 height 26
copy p "May 22, 2025"
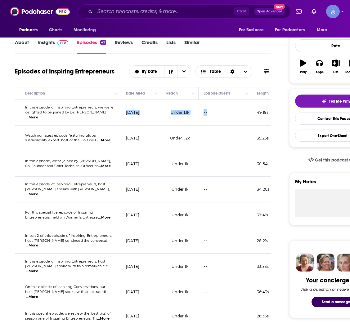
scroll to position [0, 0]
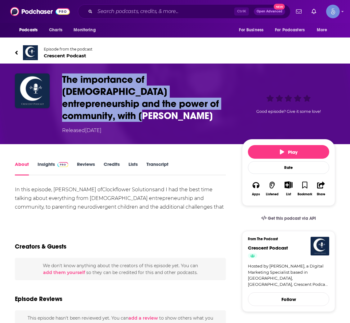
drag, startPoint x: 213, startPoint y: 102, endPoint x: 61, endPoint y: 79, distance: 154.1
click at [61, 79] on div "The importance of [DEMOGRAPHIC_DATA] entrepreneurship and the power of communit…" at bounding box center [175, 104] width 320 height 61
copy h1 "The importance of [DEMOGRAPHIC_DATA] entrepreneurship and the power of communit…"
click at [63, 55] on span "Crescent Podcast" at bounding box center [68, 56] width 49 height 6
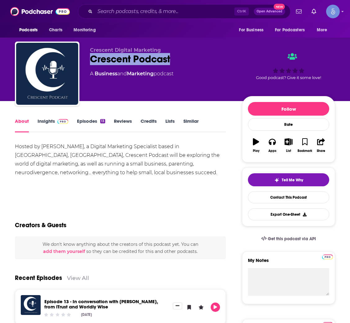
drag, startPoint x: 185, startPoint y: 62, endPoint x: 92, endPoint y: 66, distance: 93.2
click at [92, 66] on div "Crescent Digital Marketing Crescent Podcast A Business and Marketing podcast" at bounding box center [161, 72] width 142 height 50
copy h1 "Crescent Podcast"
click at [55, 123] on span at bounding box center [61, 121] width 13 height 6
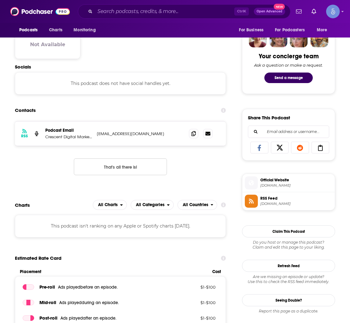
scroll to position [232, 0]
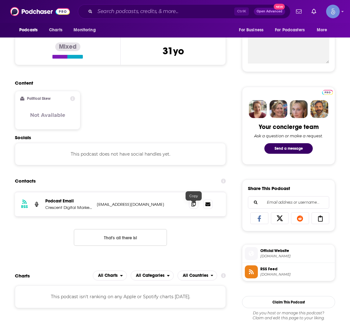
click at [193, 204] on icon at bounding box center [193, 204] width 4 height 5
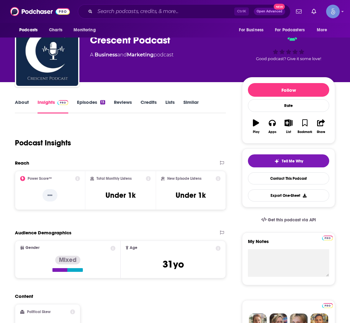
scroll to position [0, 0]
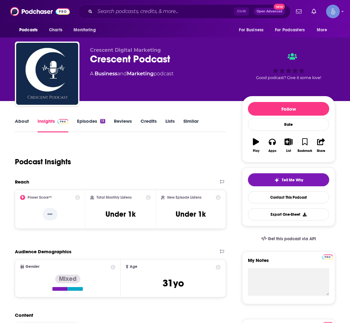
click at [88, 124] on link "Episodes 13" at bounding box center [91, 125] width 28 height 14
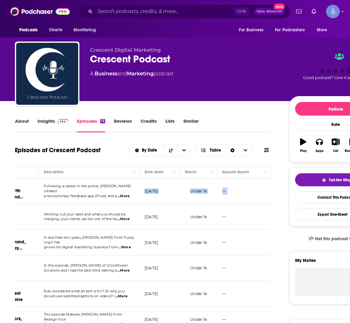
scroll to position [0, 121]
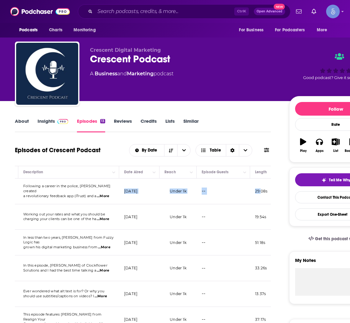
drag, startPoint x: 244, startPoint y: 195, endPoint x: 151, endPoint y: 196, distance: 93.7
click at [151, 196] on td "July 18, 2025" at bounding box center [139, 192] width 40 height 26
copy p "July 18, 2025"
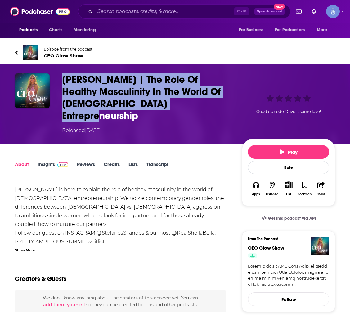
drag, startPoint x: 180, startPoint y: 101, endPoint x: 57, endPoint y: 77, distance: 125.2
click at [57, 77] on div "[PERSON_NAME] | The Role Of Healthy Masculinity In The World Of [DEMOGRAPHIC_DA…" at bounding box center [175, 104] width 320 height 61
copy h1 "[PERSON_NAME] | The Role Of Healthy Masculinity In The World Of [DEMOGRAPHIC_DA…"
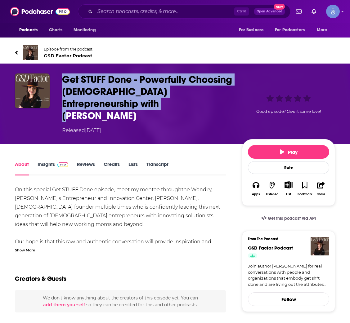
drag, startPoint x: 132, startPoint y: 103, endPoint x: 54, endPoint y: 77, distance: 81.6
click at [54, 77] on div "Get STUFF Done - Powerfully Choosing Female Entrepreneurship with Kellie Geisel…" at bounding box center [175, 104] width 320 height 61
copy div "Get STUFF Done - Powerfully Choosing Female Entrepreneurship with Kellie Geisel"
click at [61, 53] on span "GSD Factor Podcast" at bounding box center [68, 56] width 49 height 6
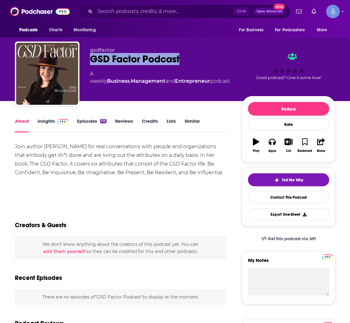
drag, startPoint x: 193, startPoint y: 58, endPoint x: 91, endPoint y: 60, distance: 102.4
click at [91, 60] on div "GSD Factor Podcast" at bounding box center [161, 59] width 142 height 12
copy h1 "GSD Factor Podcast"
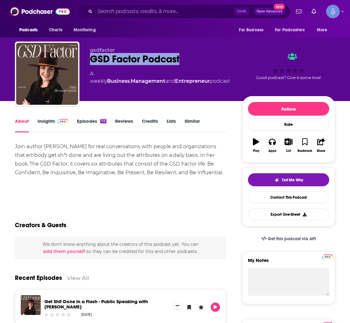
click at [44, 120] on link "Insights" at bounding box center [53, 125] width 31 height 14
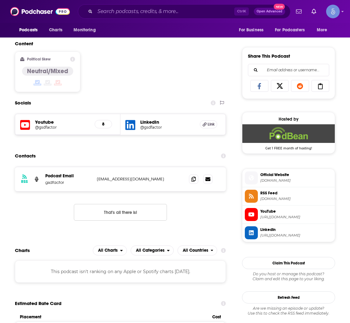
scroll to position [372, 0]
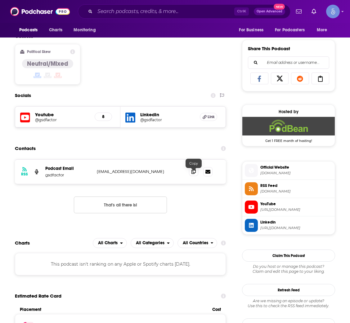
click at [195, 174] on icon at bounding box center [193, 171] width 4 height 5
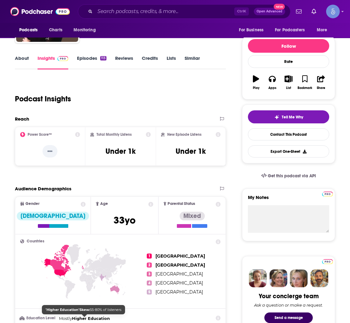
scroll to position [0, 0]
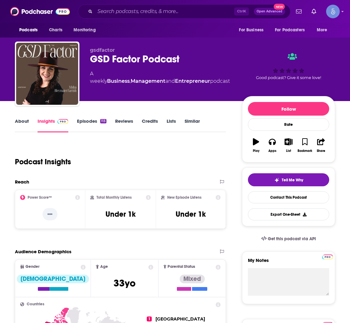
click at [91, 120] on link "Episodes 113" at bounding box center [91, 125] width 29 height 14
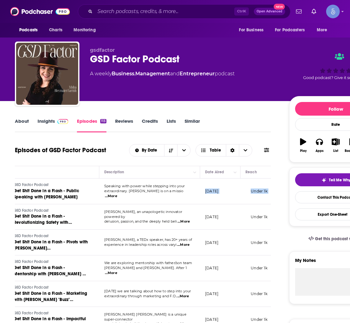
scroll to position [0, 176]
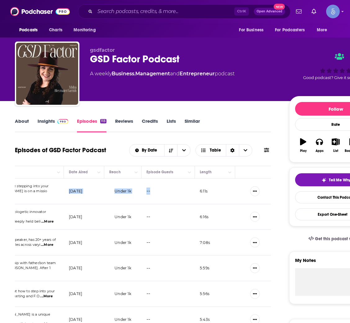
copy p "August 7, 2025"
drag, startPoint x: 245, startPoint y: 195, endPoint x: 97, endPoint y: 192, distance: 148.1
click at [97, 192] on td "August 7, 2025" at bounding box center [84, 192] width 40 height 26
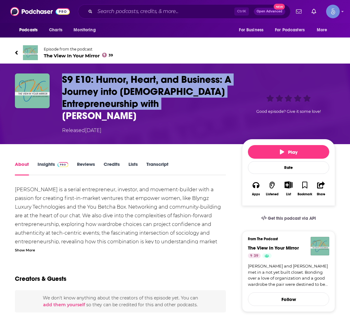
drag, startPoint x: 220, startPoint y: 105, endPoint x: 61, endPoint y: 79, distance: 161.4
click at [61, 79] on div "S9 E10: Humor, Heart, and Business: A Journey into [DEMOGRAPHIC_DATA] Entrepren…" at bounding box center [175, 104] width 320 height 61
copy h1 "S9 E10: Humor, Heart, and Business: A Journey into [DEMOGRAPHIC_DATA] Entrepren…"
click at [56, 55] on span "The View In Your Mirror 39" at bounding box center [78, 56] width 69 height 6
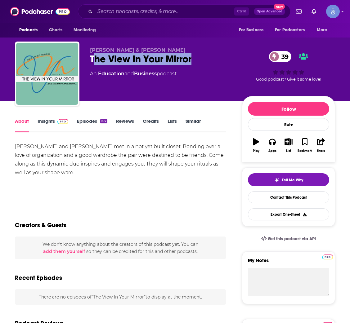
drag, startPoint x: 202, startPoint y: 57, endPoint x: 92, endPoint y: 60, distance: 109.6
click at [92, 60] on div "The View In Your Mirror 39" at bounding box center [161, 59] width 142 height 12
copy h1 "he View In Your Mirror"
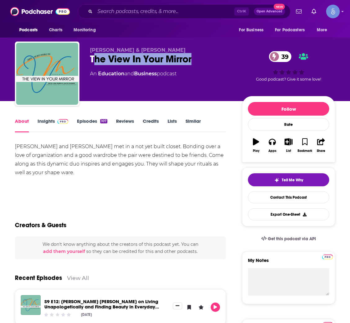
click at [206, 57] on div "The View In Your Mirror 39" at bounding box center [161, 59] width 142 height 12
drag, startPoint x: 200, startPoint y: 61, endPoint x: 88, endPoint y: 61, distance: 112.0
click at [88, 61] on div "Lisa Rubin & Katie Harms The View In Your Mirror 39 An Education and Business p…" at bounding box center [175, 75] width 320 height 67
copy h1 "The View In Your Mirror"
click at [51, 126] on link "Insights" at bounding box center [53, 125] width 31 height 14
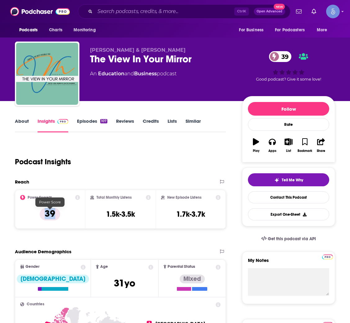
drag, startPoint x: 67, startPoint y: 216, endPoint x: 39, endPoint y: 217, distance: 27.3
click at [39, 217] on div "Power Score™ 39" at bounding box center [50, 209] width 60 height 29
copy p "39"
drag, startPoint x: 100, startPoint y: 223, endPoint x: 137, endPoint y: 220, distance: 37.3
click at [137, 220] on div "Total Monthly Listens 1.5k-3.5k" at bounding box center [120, 209] width 61 height 29
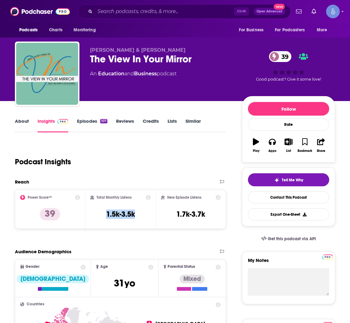
copy h3 "1.5k-3.5k"
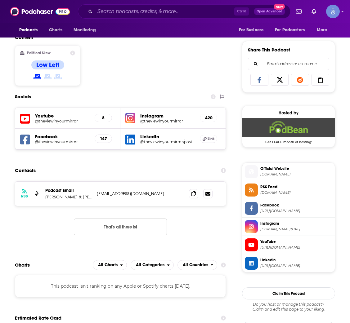
scroll to position [372, 0]
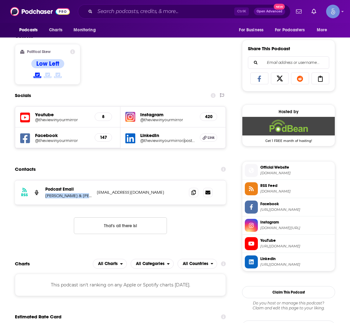
drag, startPoint x: 44, startPoint y: 201, endPoint x: 84, endPoint y: 204, distance: 40.2
click at [92, 204] on div "RSS Podcast Email Lisa Rubin & Katie Harms shelbyepsteinconsulting@gmail.com sh…" at bounding box center [120, 193] width 211 height 24
copy p "Lisa Rubin & Katie Harms"
click at [193, 195] on icon at bounding box center [193, 192] width 4 height 5
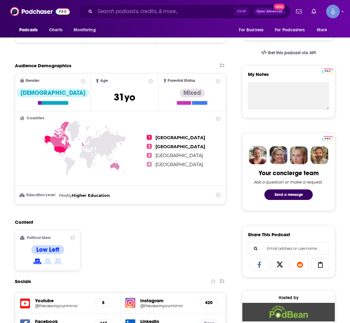
scroll to position [0, 0]
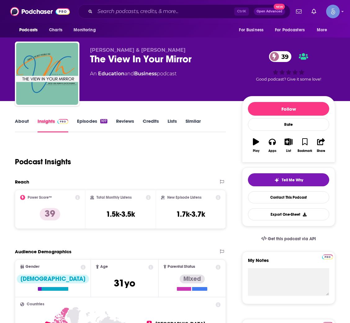
click at [74, 126] on div "Insights" at bounding box center [57, 125] width 39 height 14
click at [87, 125] on link "Episodes 107" at bounding box center [92, 125] width 30 height 14
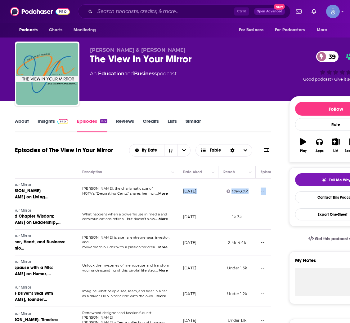
scroll to position [0, 176]
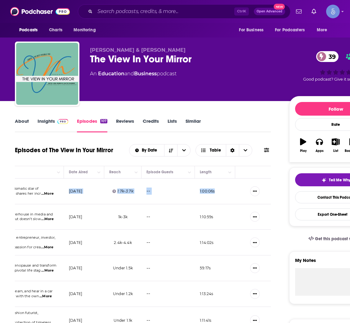
copy p "August 13, 2025"
drag, startPoint x: 242, startPoint y: 195, endPoint x: 97, endPoint y: 193, distance: 144.9
click at [97, 193] on td "August 13, 2025" at bounding box center [84, 192] width 40 height 26
click at [82, 193] on p "August 13, 2025" at bounding box center [75, 191] width 13 height 5
drag, startPoint x: 98, startPoint y: 194, endPoint x: 67, endPoint y: 195, distance: 31.7
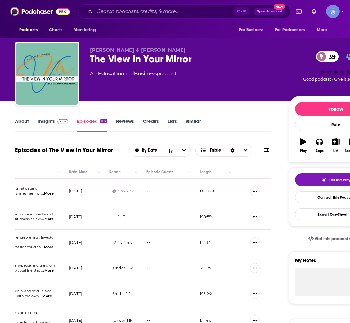
click at [67, 195] on td "August 13, 2025" at bounding box center [84, 192] width 40 height 26
copy p "August 13, 2025"
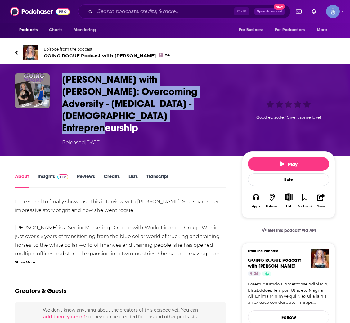
drag, startPoint x: 223, startPoint y: 108, endPoint x: 58, endPoint y: 81, distance: 166.9
click at [58, 81] on div "[PERSON_NAME] with [PERSON_NAME]: Overcoming Adversity - [MEDICAL_DATA] - [DEMO…" at bounding box center [175, 110] width 320 height 73
copy h1 "[PERSON_NAME] with [PERSON_NAME]: Overcoming Adversity - [MEDICAL_DATA] - [DEMO…"
click at [92, 53] on span "GOING ROGUE Podcast with [PERSON_NAME] 24" at bounding box center [107, 56] width 126 height 6
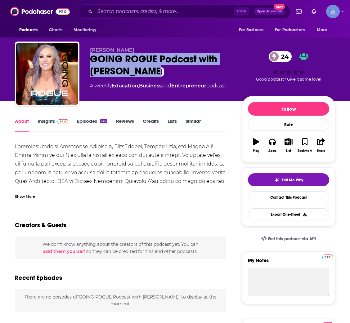
drag, startPoint x: 164, startPoint y: 71, endPoint x: 86, endPoint y: 56, distance: 80.1
click at [86, 56] on div "[PERSON_NAME] GOING ROGUE Podcast with [PERSON_NAME] 24 A weekly Education , Bu…" at bounding box center [175, 75] width 320 height 67
copy h1 "GOING ROGUE Podcast with [PERSON_NAME]"
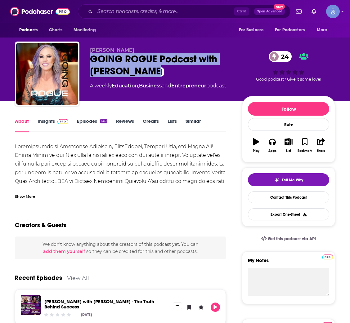
click at [50, 126] on link "Insights" at bounding box center [53, 125] width 31 height 14
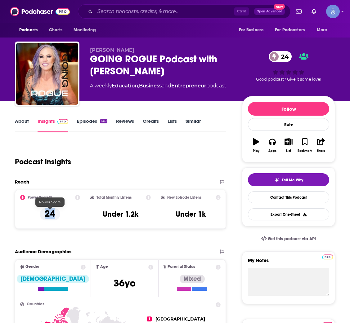
drag, startPoint x: 63, startPoint y: 210, endPoint x: 40, endPoint y: 214, distance: 22.7
click at [40, 214] on div "Power Score™ 24" at bounding box center [50, 209] width 60 height 29
copy p "24"
drag, startPoint x: 129, startPoint y: 223, endPoint x: 142, endPoint y: 222, distance: 13.0
click at [142, 222] on div "Total Monthly Listens Under 1.2k" at bounding box center [120, 209] width 61 height 29
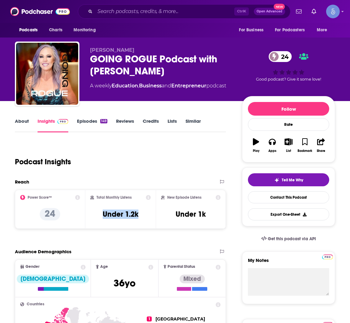
copy h3 "Under 1.2k"
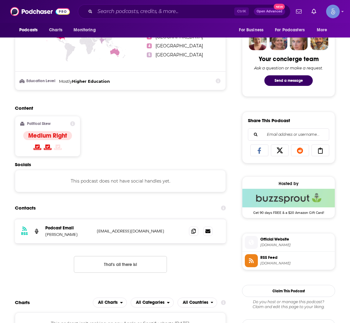
scroll to position [326, 0]
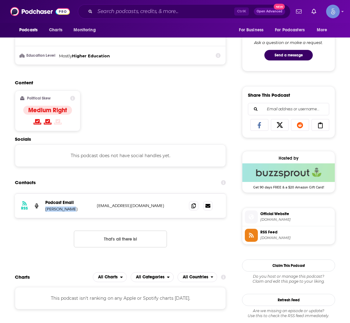
drag, startPoint x: 78, startPoint y: 214, endPoint x: 42, endPoint y: 215, distance: 35.4
click at [42, 215] on div "RSS Podcast Email [PERSON_NAME] [EMAIL_ADDRESS][DOMAIN_NAME] [EMAIL_ADDRESS][DO…" at bounding box center [120, 206] width 211 height 24
copy p "[PERSON_NAME]"
click at [197, 210] on span at bounding box center [193, 205] width 9 height 9
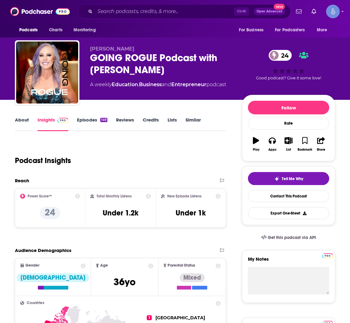
scroll to position [0, 0]
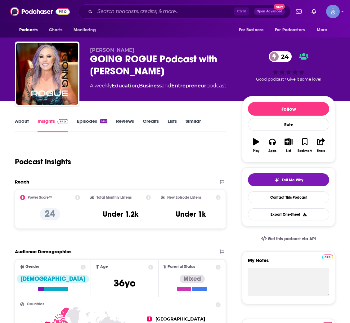
click at [79, 123] on link "Episodes 149" at bounding box center [92, 125] width 30 height 14
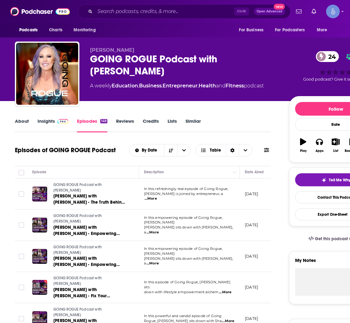
scroll to position [0, 34]
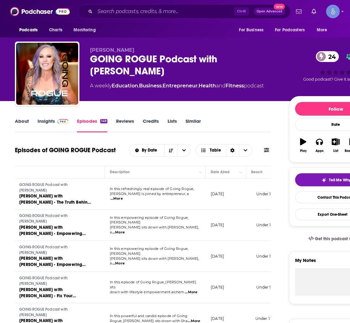
drag, startPoint x: 244, startPoint y: 199, endPoint x: 239, endPoint y: 200, distance: 5.6
click at [239, 200] on td "[DATE]" at bounding box center [226, 194] width 40 height 31
copy p "[DATE]"
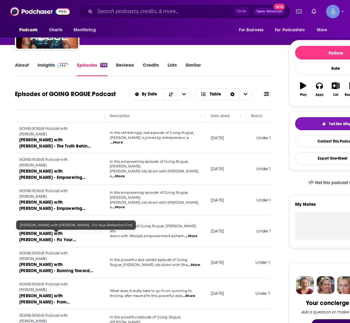
scroll to position [0, 0]
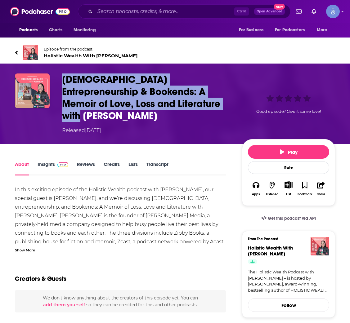
drag, startPoint x: 213, startPoint y: 102, endPoint x: 59, endPoint y: 81, distance: 155.4
click at [59, 81] on div "Female Entrepreneurship & Bookends: A Memoir of Love, Loss and Literature with …" at bounding box center [175, 104] width 320 height 61
copy h1 "Female Entrepreneurship & Bookends: A Memoir of Love, Loss and Literature with …"
click at [62, 55] on span "Holistic Wealth With Keisha Blair" at bounding box center [91, 56] width 94 height 6
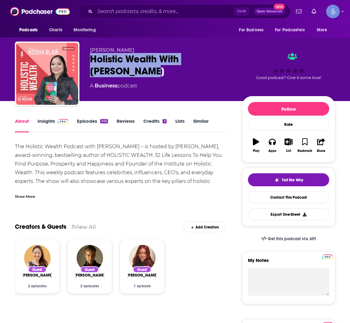
drag, startPoint x: 137, startPoint y: 69, endPoint x: 87, endPoint y: 61, distance: 50.9
click at [87, 61] on div "Keisha Blair Holistic Wealth With Keisha Blair A Business podcast Good podcast?…" at bounding box center [175, 75] width 320 height 67
copy h1 "Holistic Wealth With Keisha Blair"
click at [63, 122] on img at bounding box center [62, 121] width 11 height 5
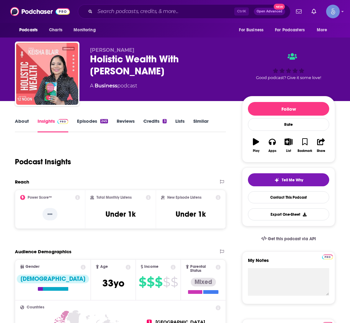
click at [97, 125] on link "Episodes 245" at bounding box center [92, 125] width 31 height 14
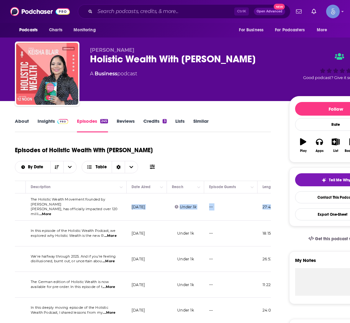
scroll to position [0, 150]
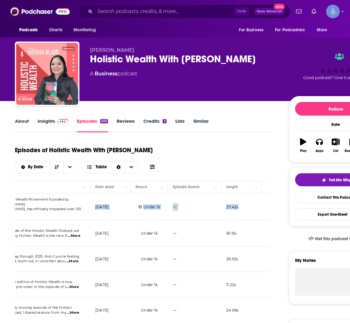
copy p "August 11, 2025"
drag, startPoint x: 244, startPoint y: 210, endPoint x: 124, endPoint y: 209, distance: 119.8
click at [124, 209] on td "August 11, 2025" at bounding box center [110, 207] width 40 height 27
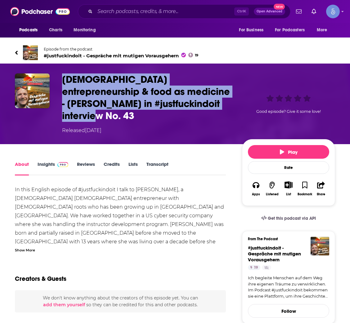
drag, startPoint x: 208, startPoint y: 107, endPoint x: 62, endPoint y: 75, distance: 149.0
click at [62, 75] on h1 "[DEMOGRAPHIC_DATA] entrepreneurship & food as medicine - [PERSON_NAME] in #just…" at bounding box center [147, 98] width 170 height 48
copy h1 "[DEMOGRAPHIC_DATA] entrepreneurship & food as medicine - [PERSON_NAME] in #just…"
click at [68, 52] on span "Episode from the podcast #justfuckindoit - Gespräche mit mutigen Vorausgehern 19" at bounding box center [121, 53] width 155 height 12
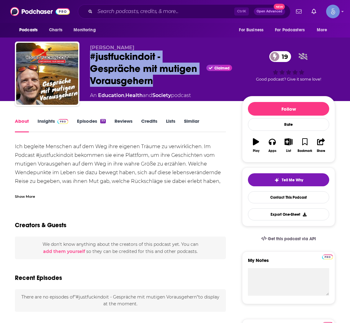
drag, startPoint x: 172, startPoint y: 84, endPoint x: 83, endPoint y: 62, distance: 91.1
click at [83, 62] on div "[PERSON_NAME] #justfuckindoit - Gespräche mit mutigen Vorausgehern Claimed 19 A…" at bounding box center [175, 75] width 320 height 67
copy h1 "Gespräche mit mutigen Vorausgehern"
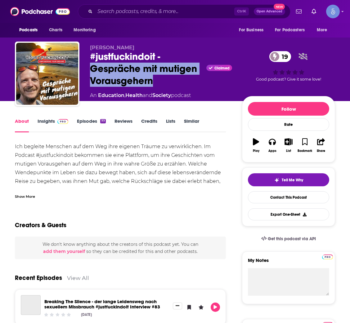
click at [167, 75] on div "#justfuckindoit - Gespräche mit mutigen Vorausgehern Claimed 19" at bounding box center [161, 69] width 142 height 36
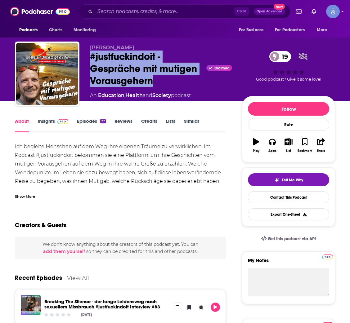
drag, startPoint x: 173, startPoint y: 83, endPoint x: 85, endPoint y: 55, distance: 91.9
click at [85, 55] on div "[PERSON_NAME] #justfuckindoit - Gespräche mit mutigen Vorausgehern Claimed 19 A…" at bounding box center [175, 75] width 320 height 67
copy h1 "#justfuckindoit - Gespräche mit mutigen Vorausgehern"
click at [56, 124] on span at bounding box center [61, 121] width 13 height 6
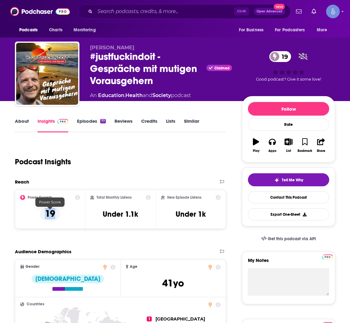
drag, startPoint x: 62, startPoint y: 219, endPoint x: 43, endPoint y: 218, distance: 19.6
click at [43, 218] on div "Power Score™ 19" at bounding box center [50, 209] width 60 height 29
copy p "19"
drag, startPoint x: 117, startPoint y: 219, endPoint x: 140, endPoint y: 220, distance: 23.3
click at [140, 220] on div "Total Monthly Listens Under 1.1k" at bounding box center [120, 209] width 61 height 29
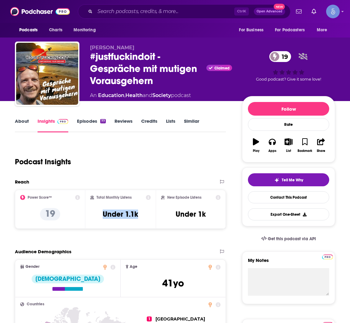
copy h3 "Under 1.1k"
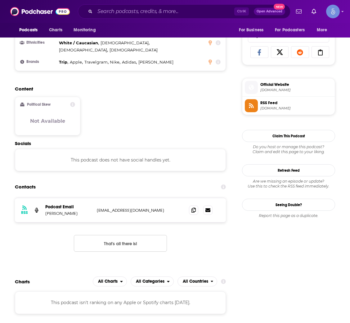
scroll to position [419, 0]
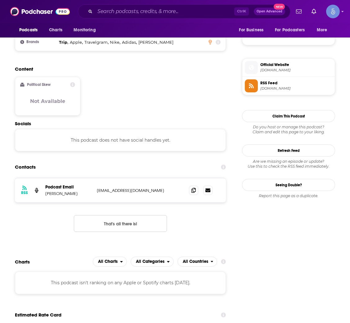
copy p "[PERSON_NAME]"
drag, startPoint x: 42, startPoint y: 178, endPoint x: 96, endPoint y: 179, distance: 54.6
click at [96, 179] on div "RSS Podcast Email [PERSON_NAME] [EMAIL_ADDRESS][DOMAIN_NAME] [EMAIL_ADDRESS][DO…" at bounding box center [120, 190] width 211 height 24
click at [195, 188] on icon at bounding box center [193, 190] width 4 height 5
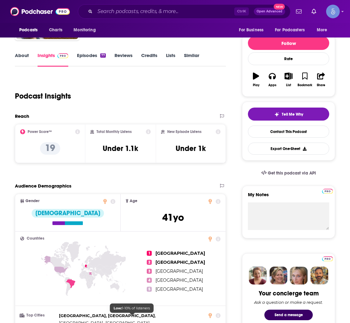
scroll to position [0, 0]
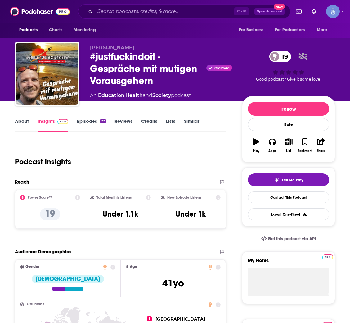
click at [84, 122] on link "Episodes 77" at bounding box center [91, 125] width 29 height 14
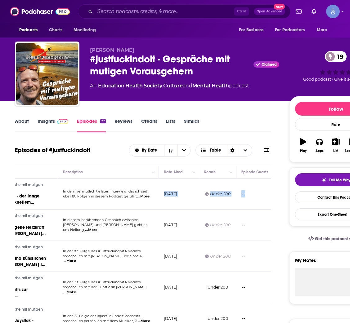
scroll to position [0, 136]
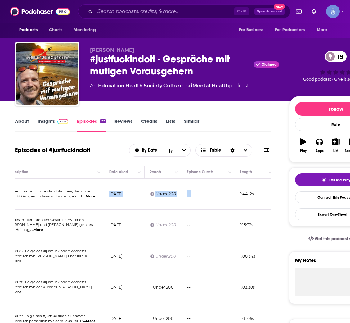
copy p "[DATE]"
drag, startPoint x: 243, startPoint y: 200, endPoint x: 135, endPoint y: 197, distance: 108.4
click at [135, 197] on td "[DATE]" at bounding box center [124, 194] width 40 height 31
